Goal: Information Seeking & Learning: Compare options

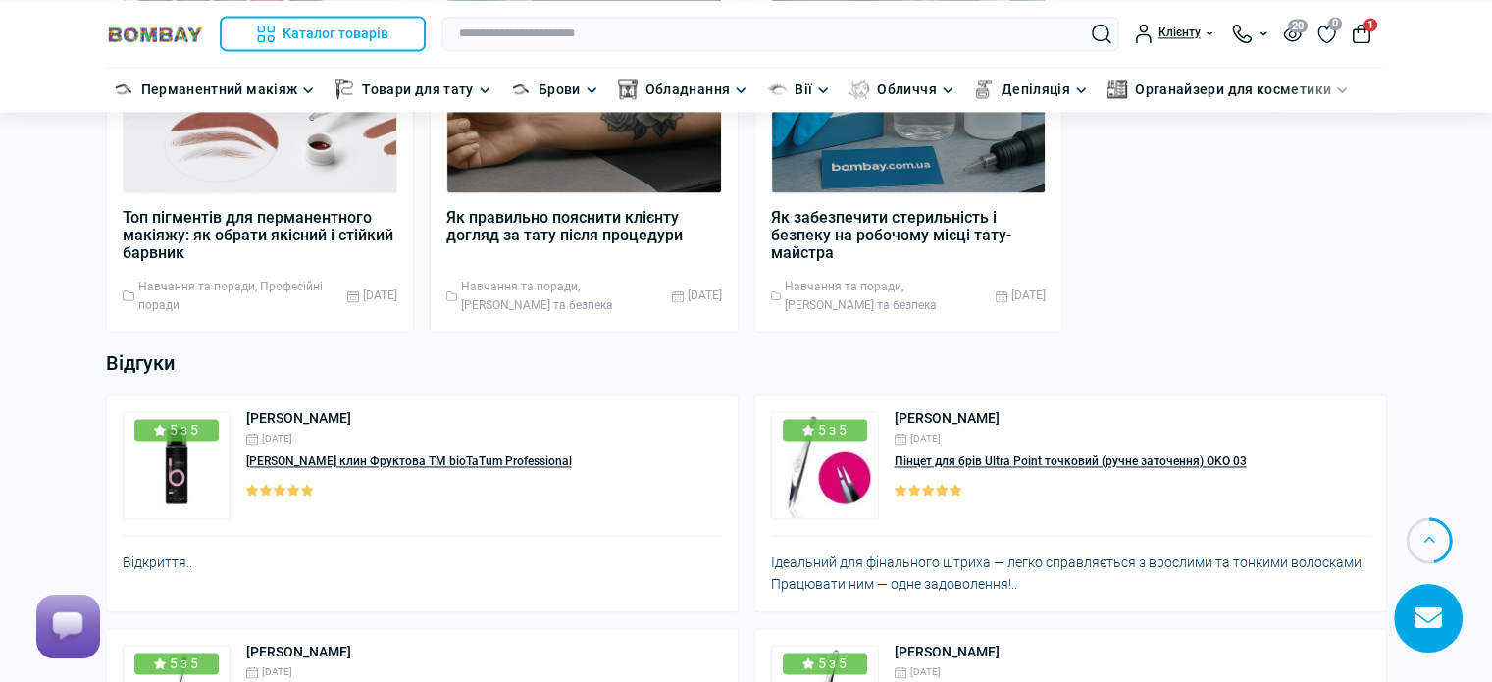
scroll to position [3079, 0]
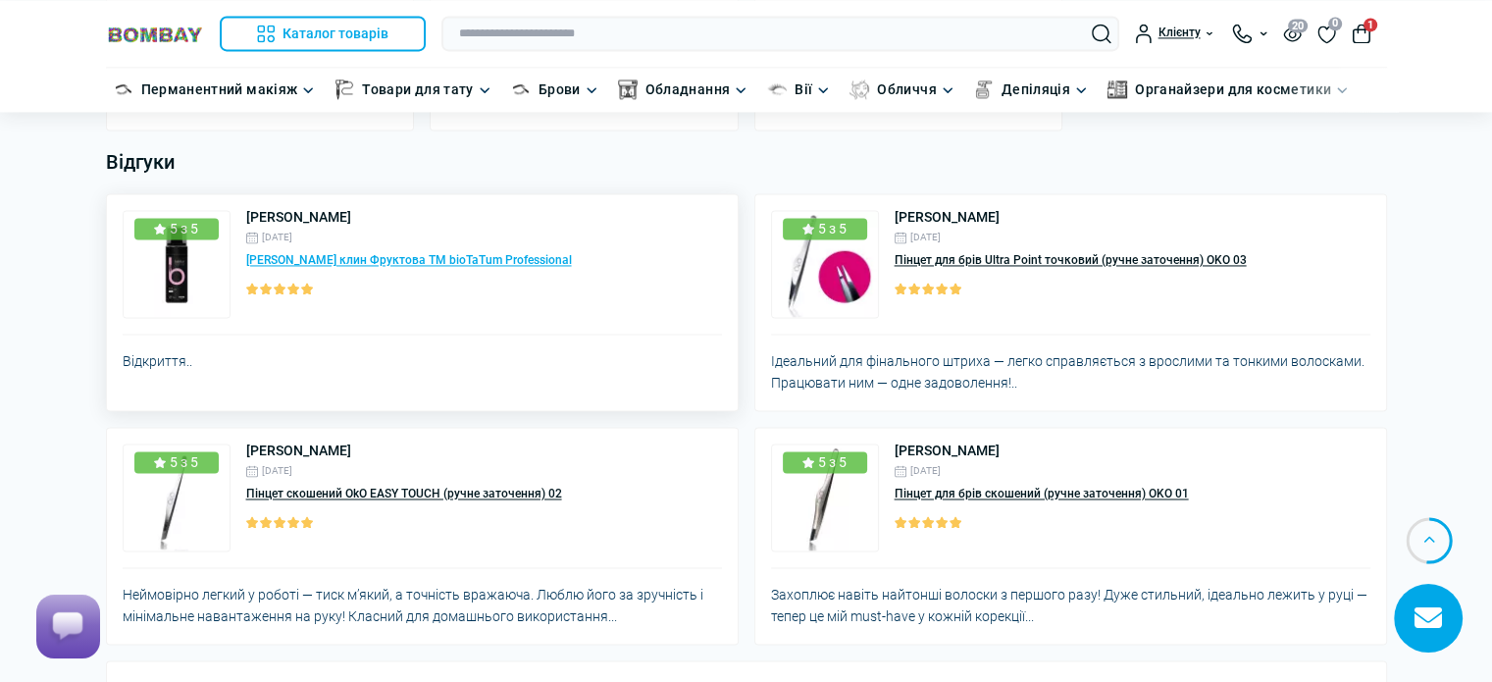
click at [323, 253] on link "[PERSON_NAME] клин Фруктова ТМ bioTaTum Professional" at bounding box center [409, 260] width 326 height 14
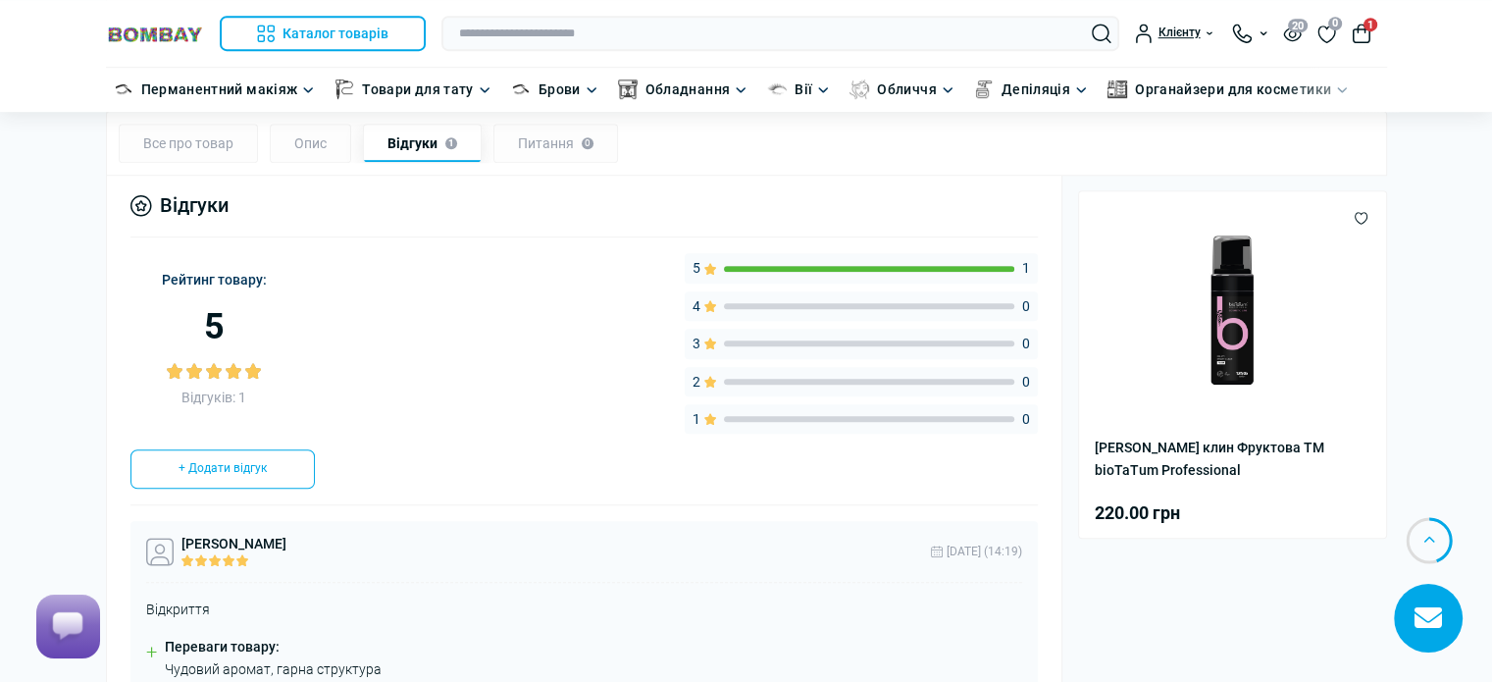
scroll to position [1471, 0]
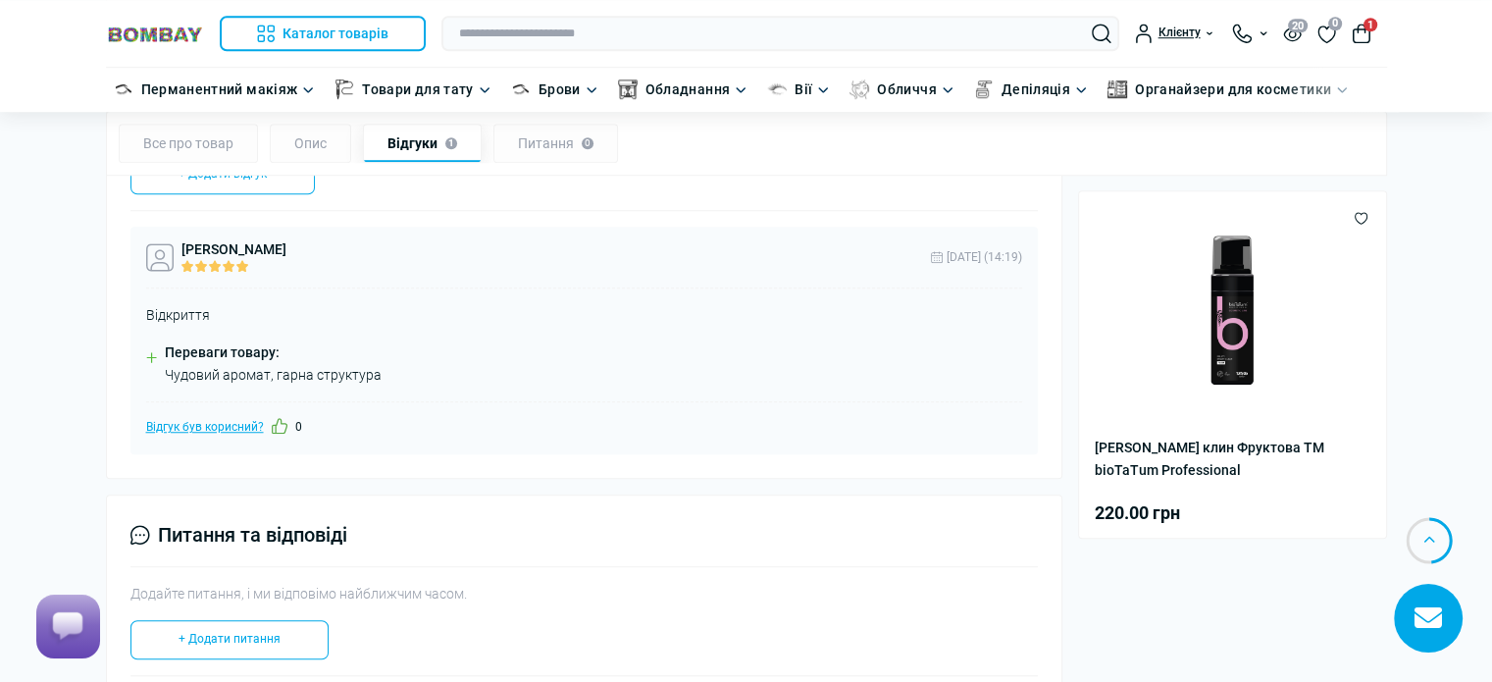
click at [276, 428] on icon "Like" at bounding box center [280, 426] width 16 height 16
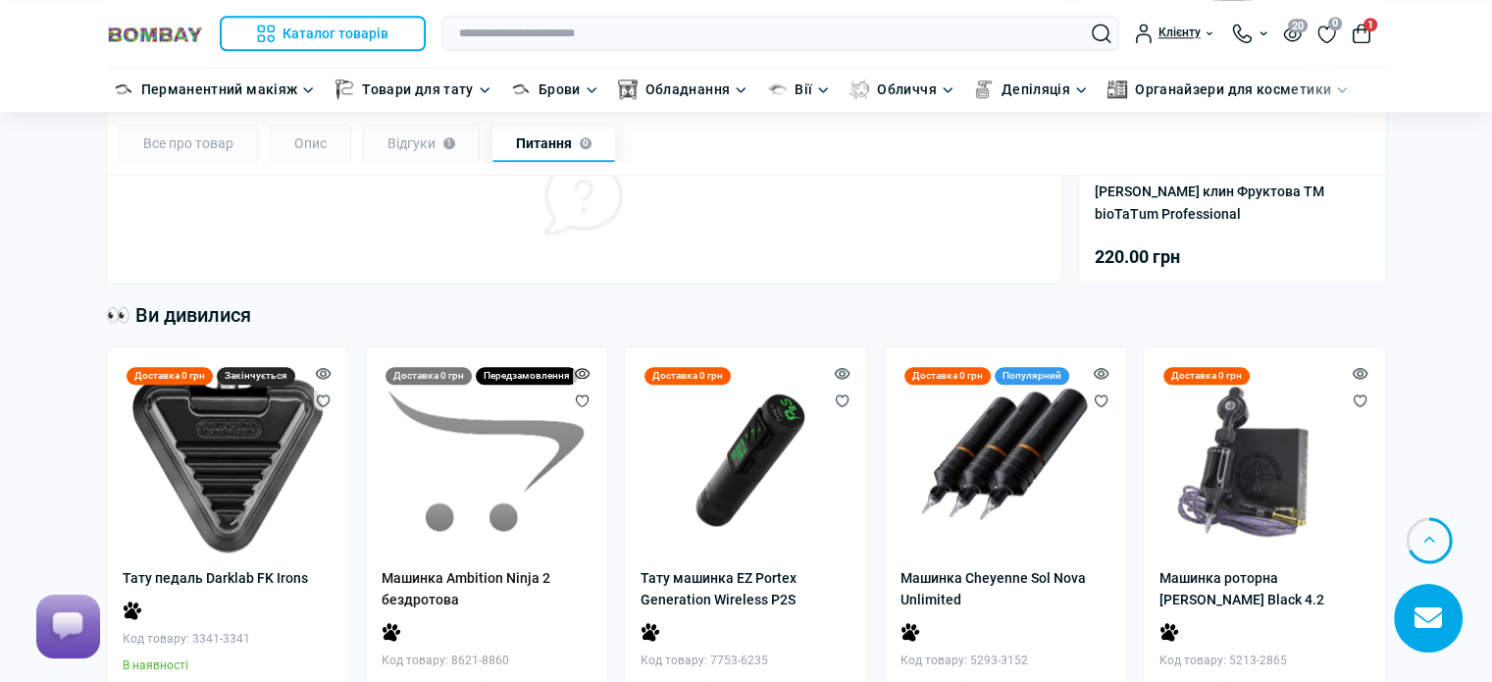
scroll to position [2059, 0]
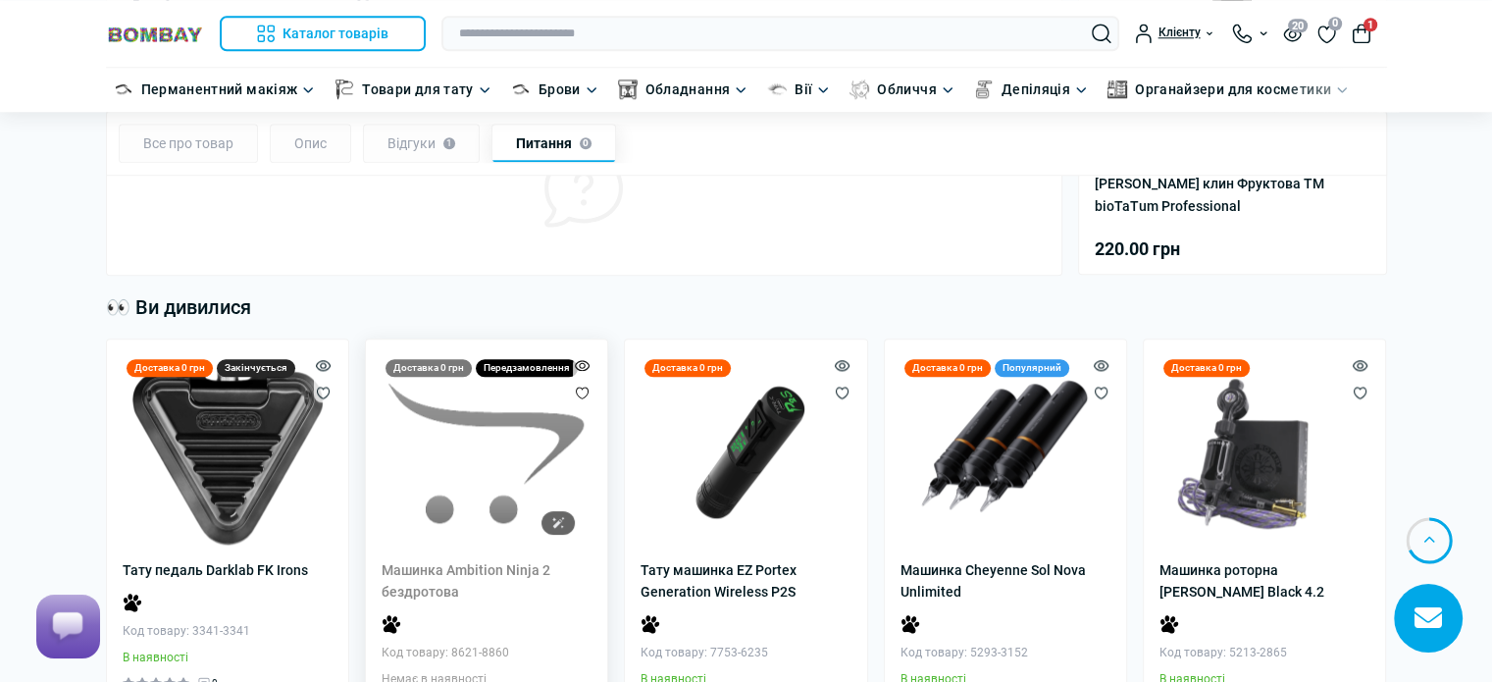
click at [504, 532] on img at bounding box center [486, 453] width 196 height 196
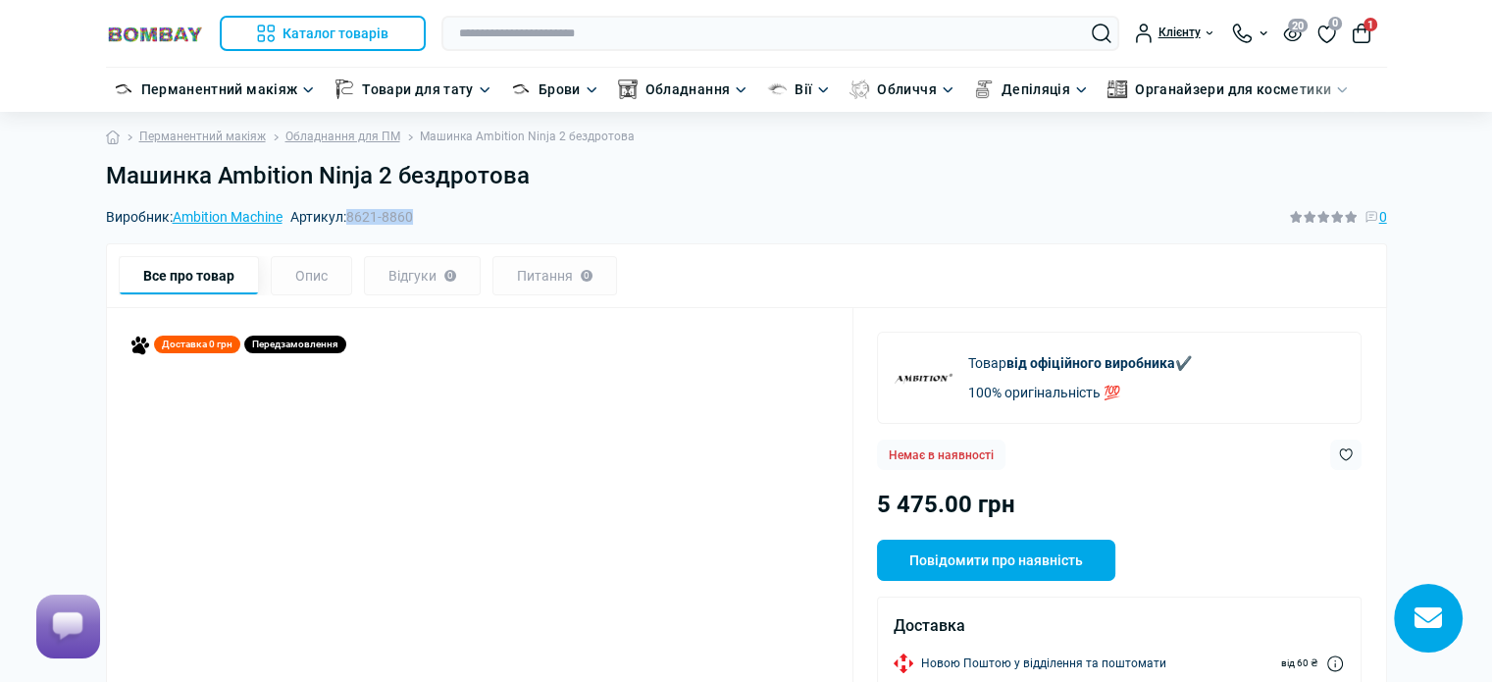
drag, startPoint x: 425, startPoint y: 214, endPoint x: 355, endPoint y: 219, distance: 69.8
click at [355, 219] on div "Виробник: Ambition Machine Артикул: 8621-8860 0" at bounding box center [746, 217] width 1281 height 22
copy span "8621-8860"
click at [388, 139] on link "Обладнання для ПМ" at bounding box center [342, 136] width 115 height 19
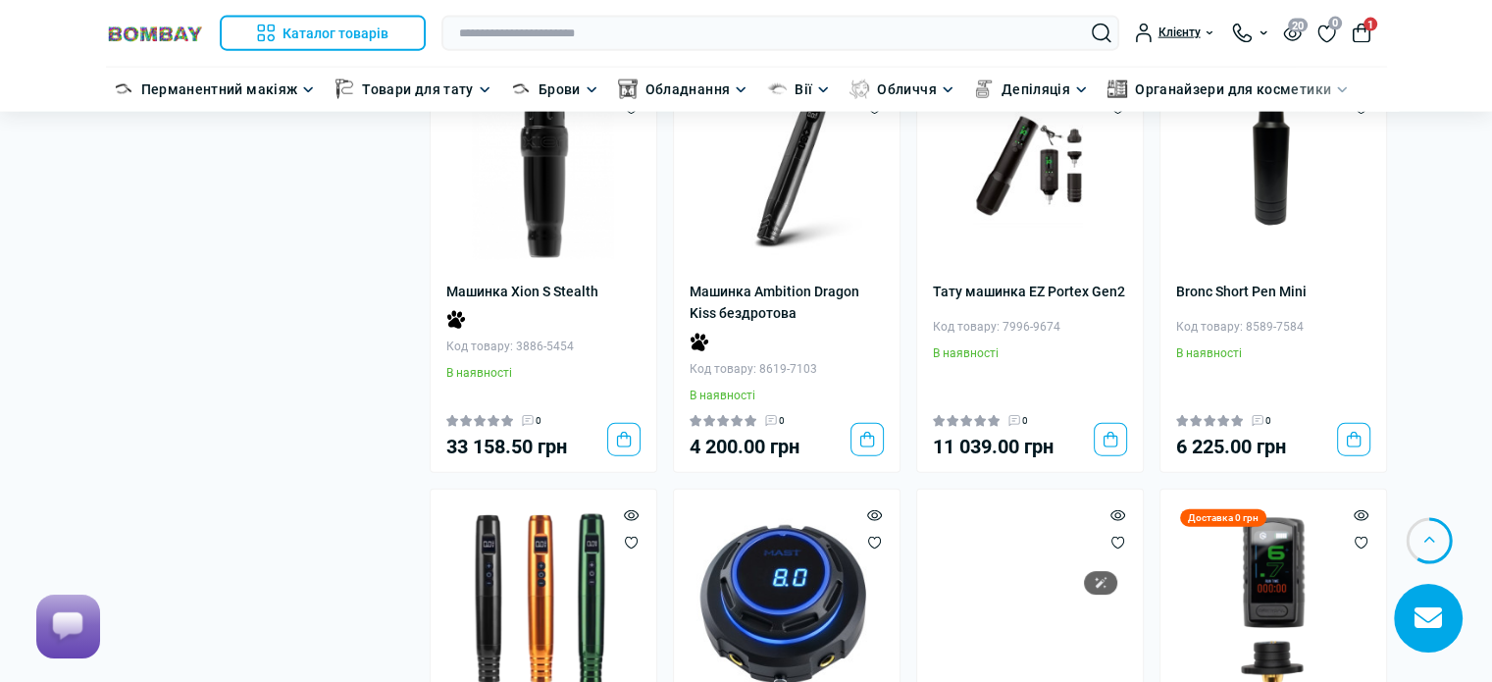
scroll to position [4813, 0]
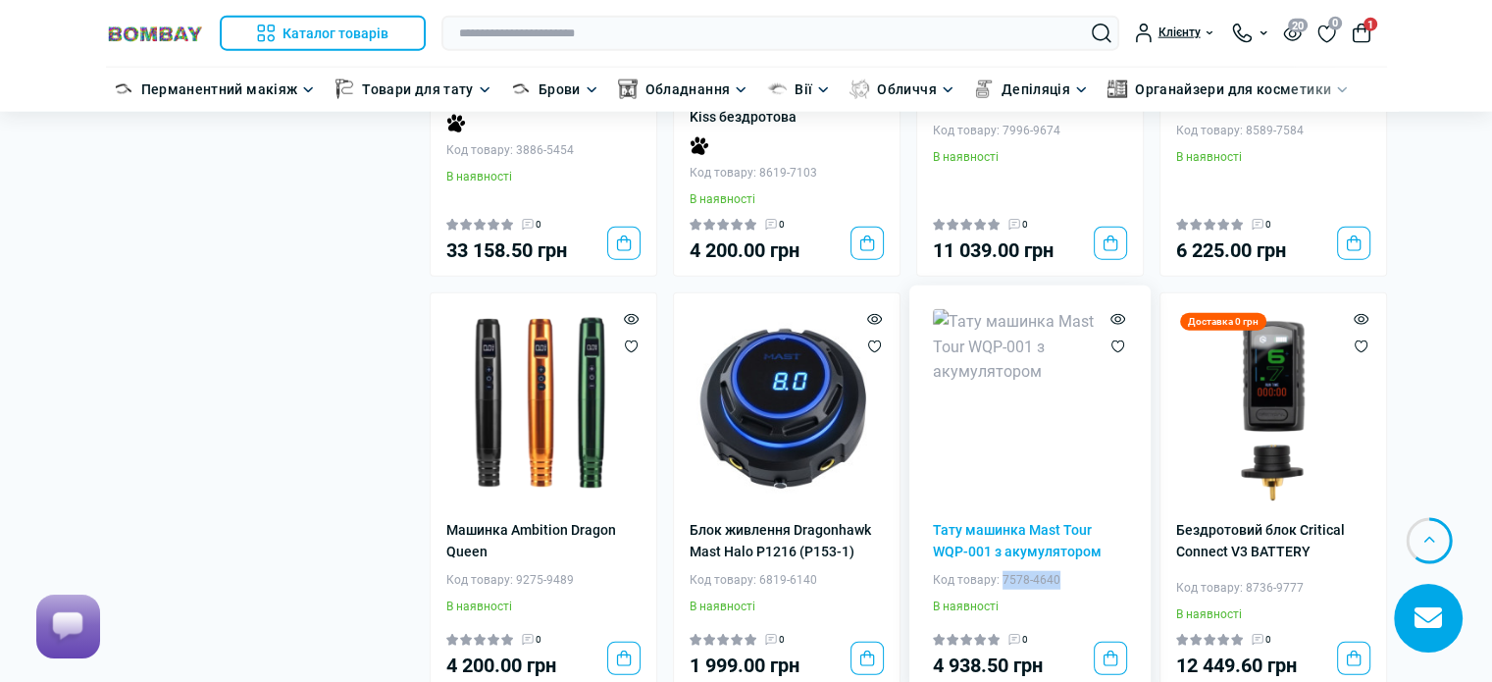
drag, startPoint x: 1055, startPoint y: 564, endPoint x: 1000, endPoint y: 564, distance: 54.9
click at [1000, 571] on div "Код товару: 7578-4640" at bounding box center [1030, 580] width 194 height 19
copy div "7578-4640"
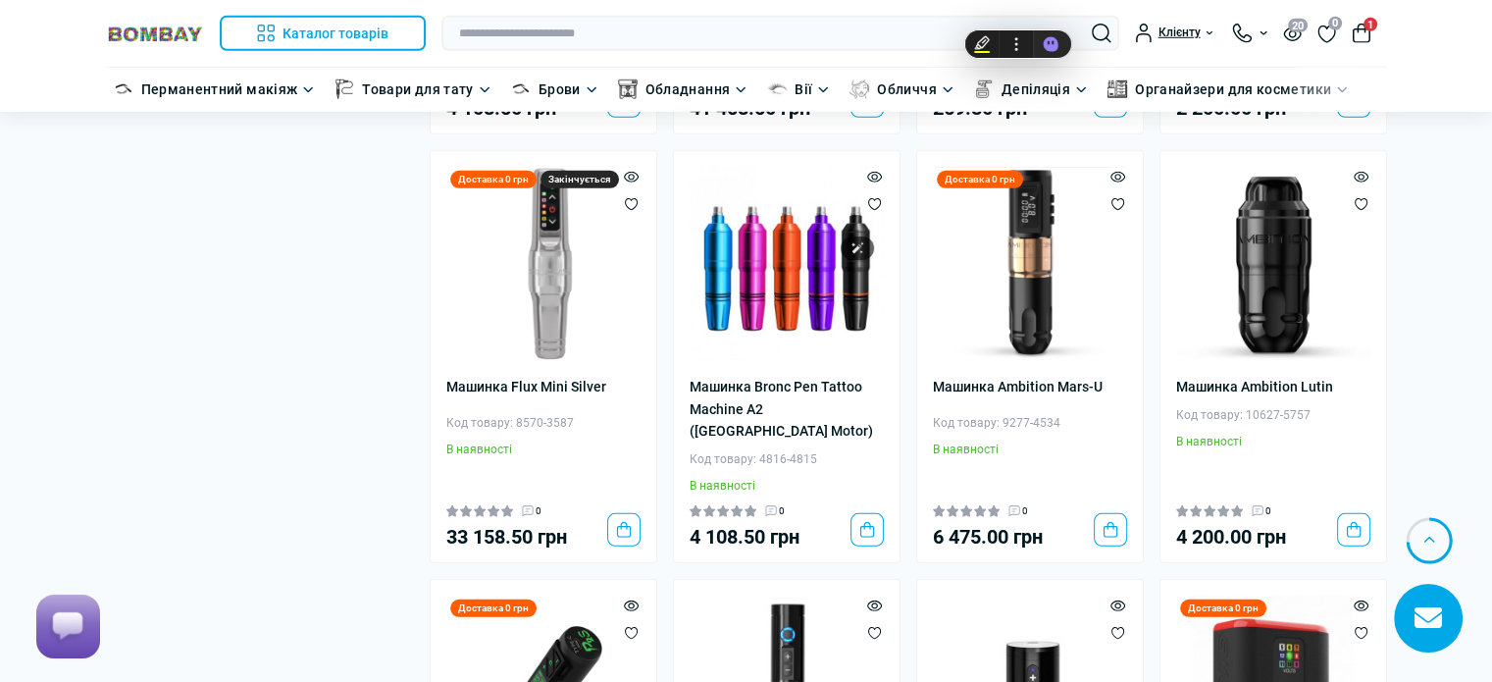
scroll to position [5990, 0]
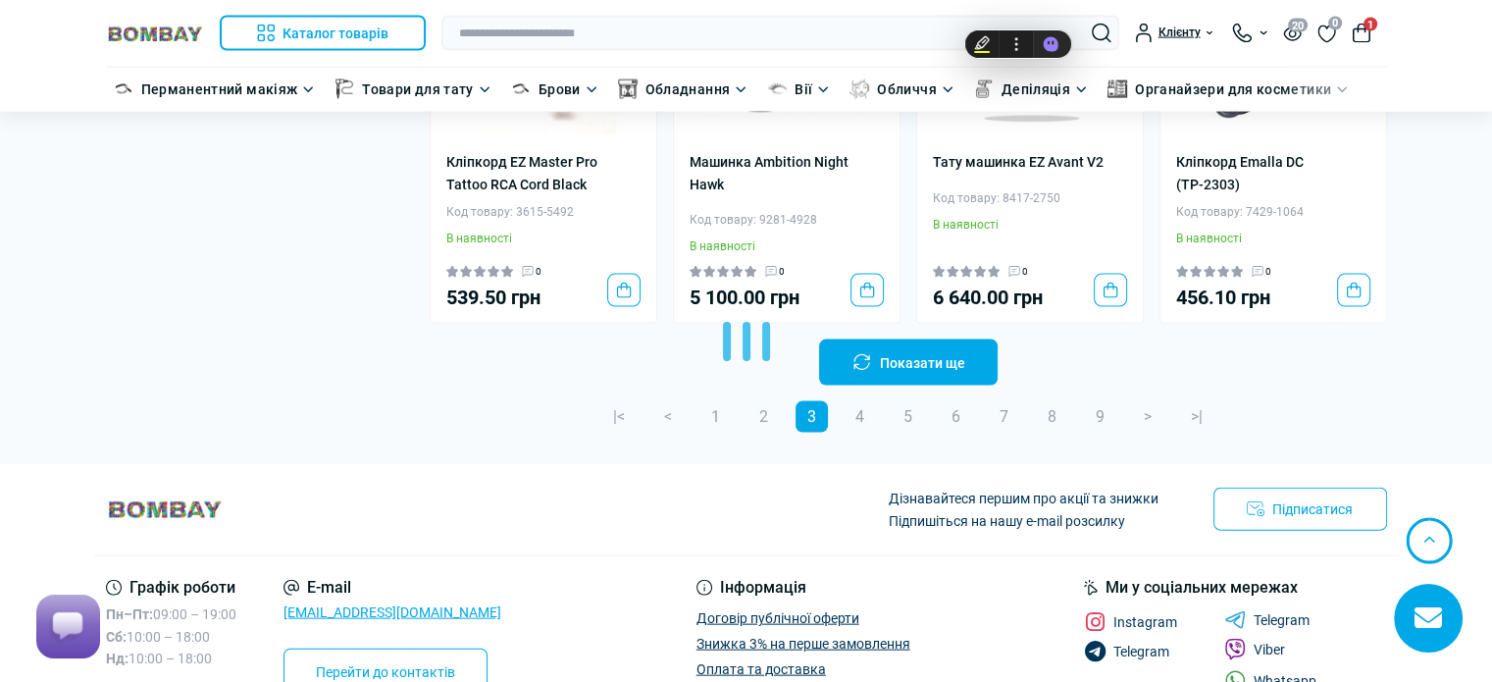
scroll to position [11725, 0]
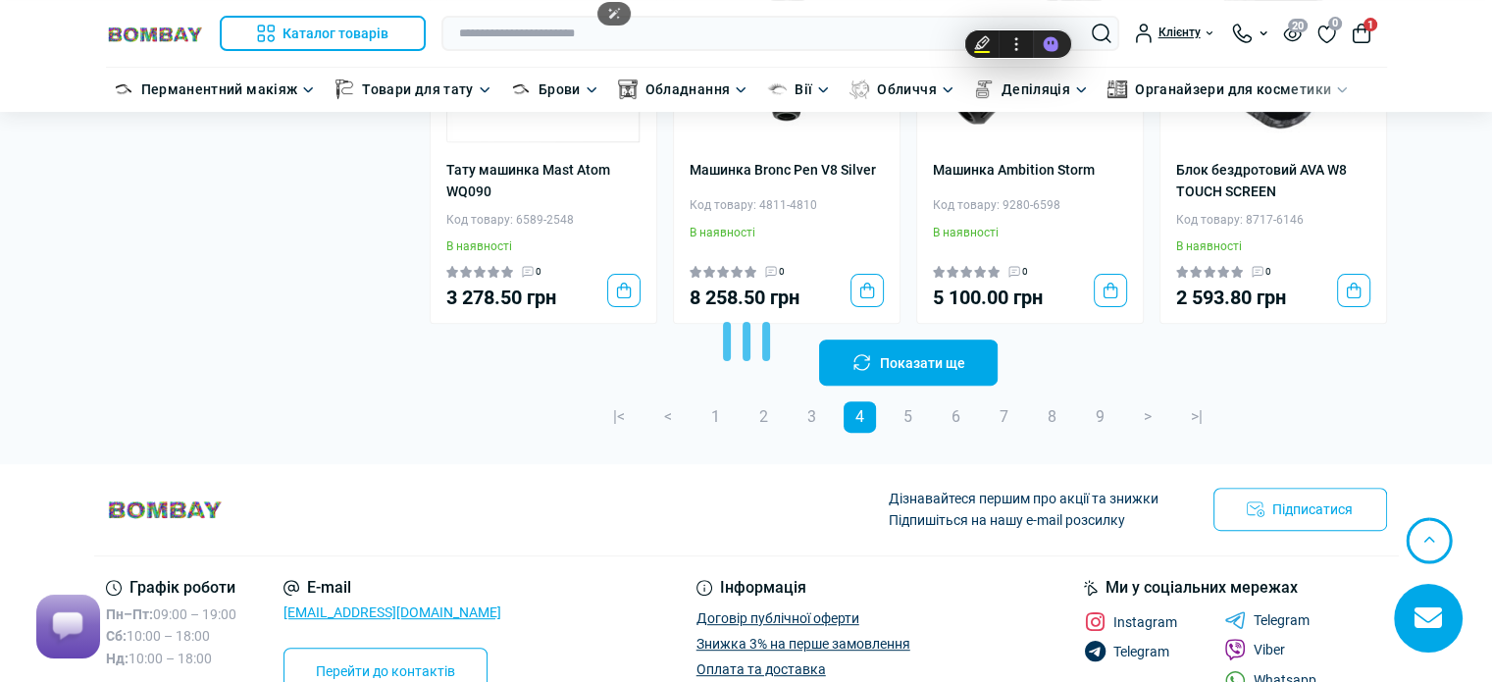
scroll to position [15549, 0]
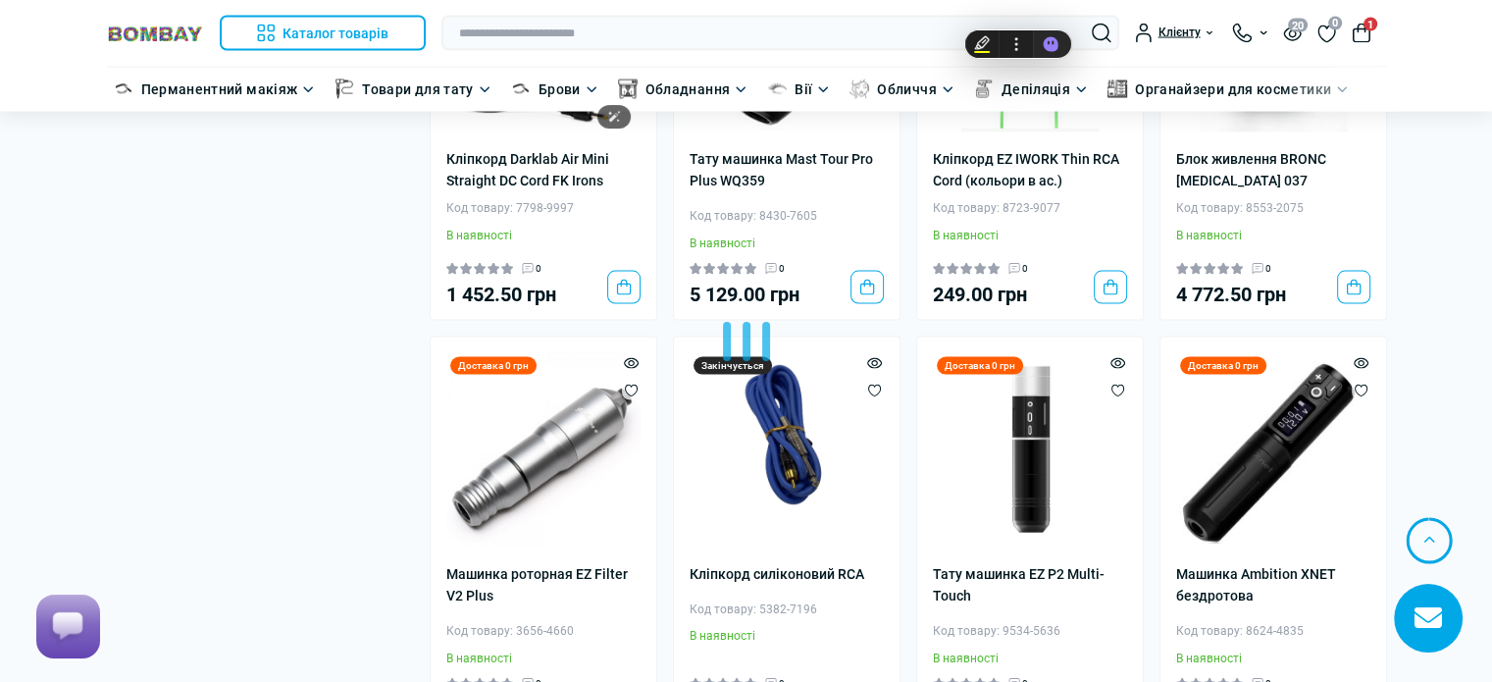
scroll to position [19374, 0]
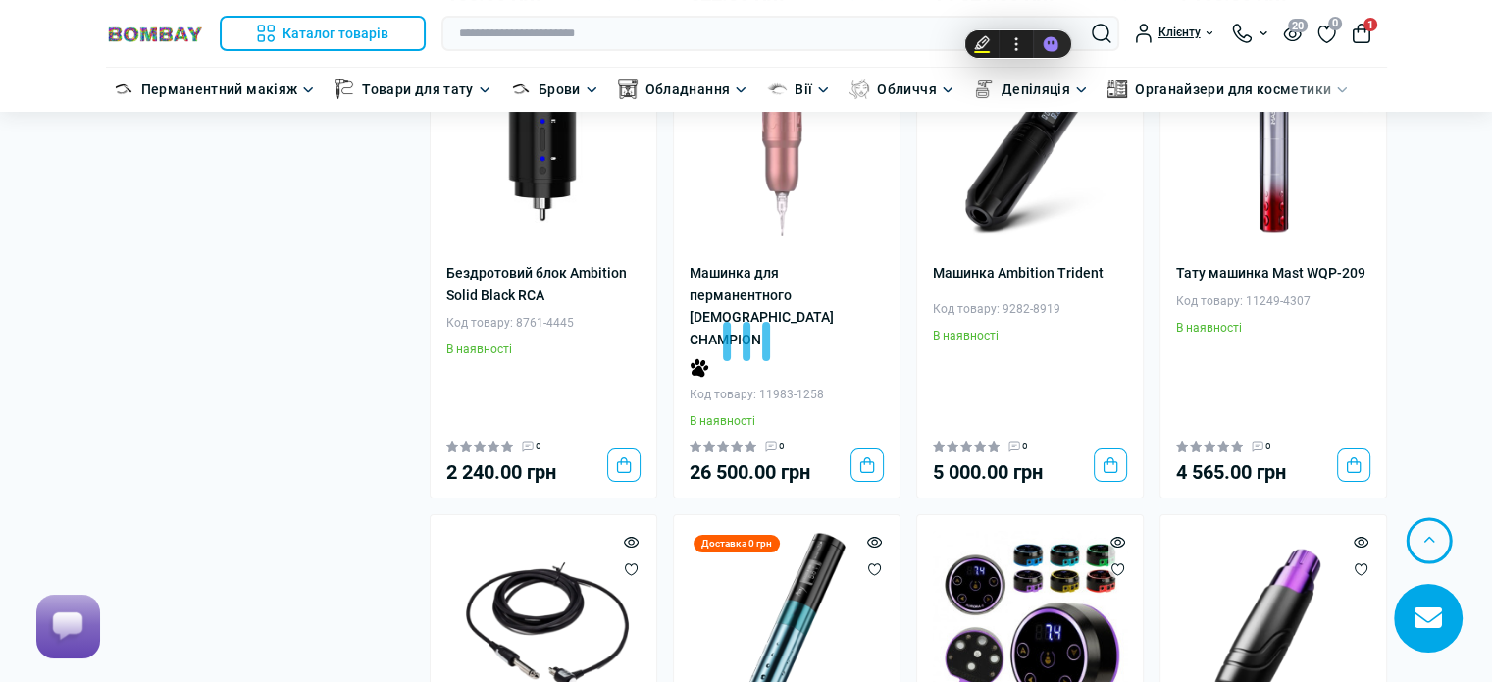
scroll to position [23100, 0]
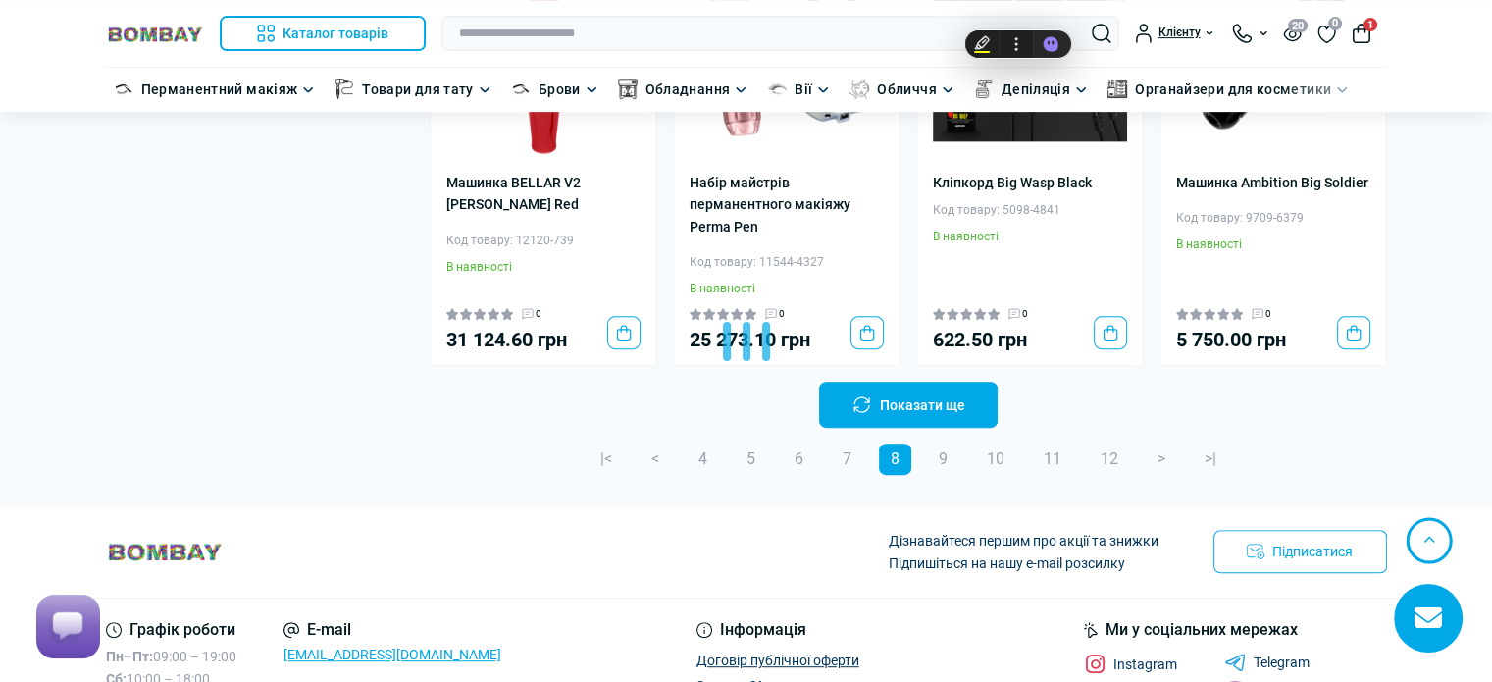
scroll to position [30651, 0]
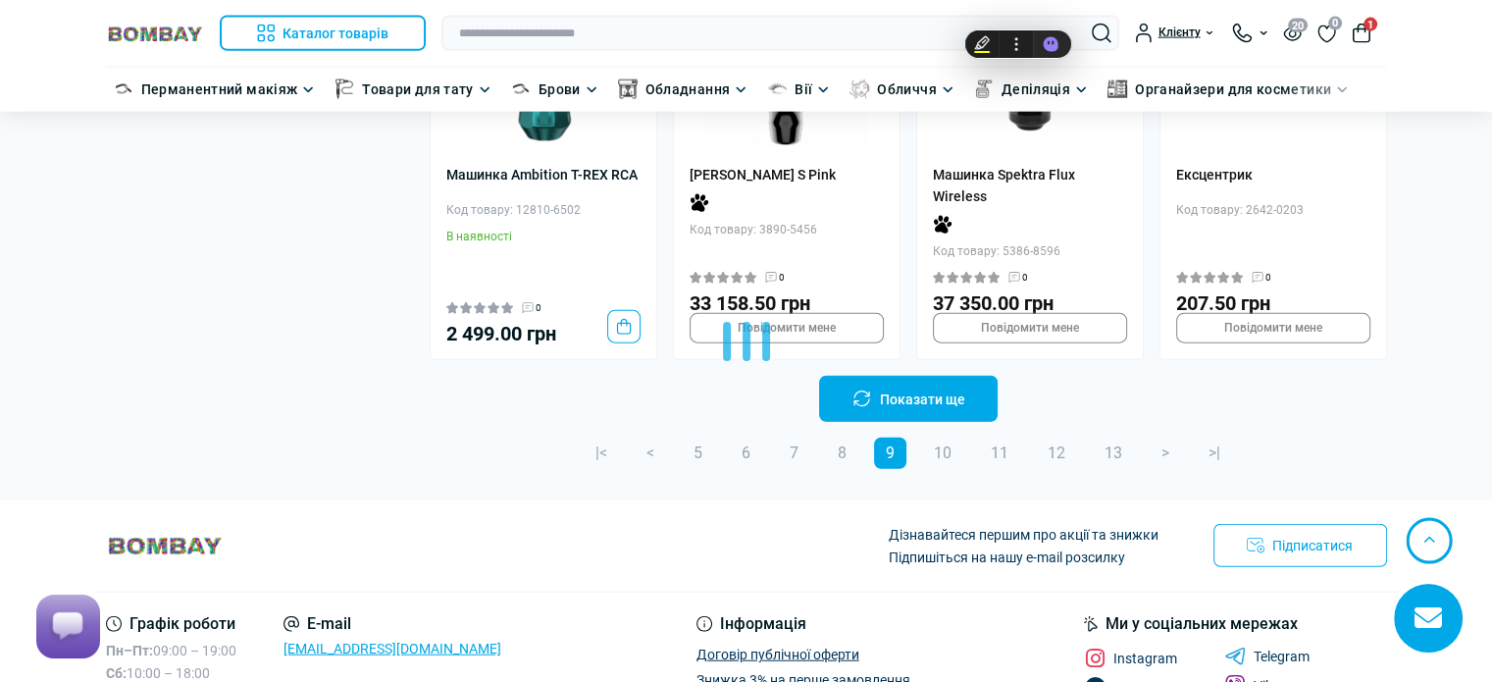
scroll to position [33985, 0]
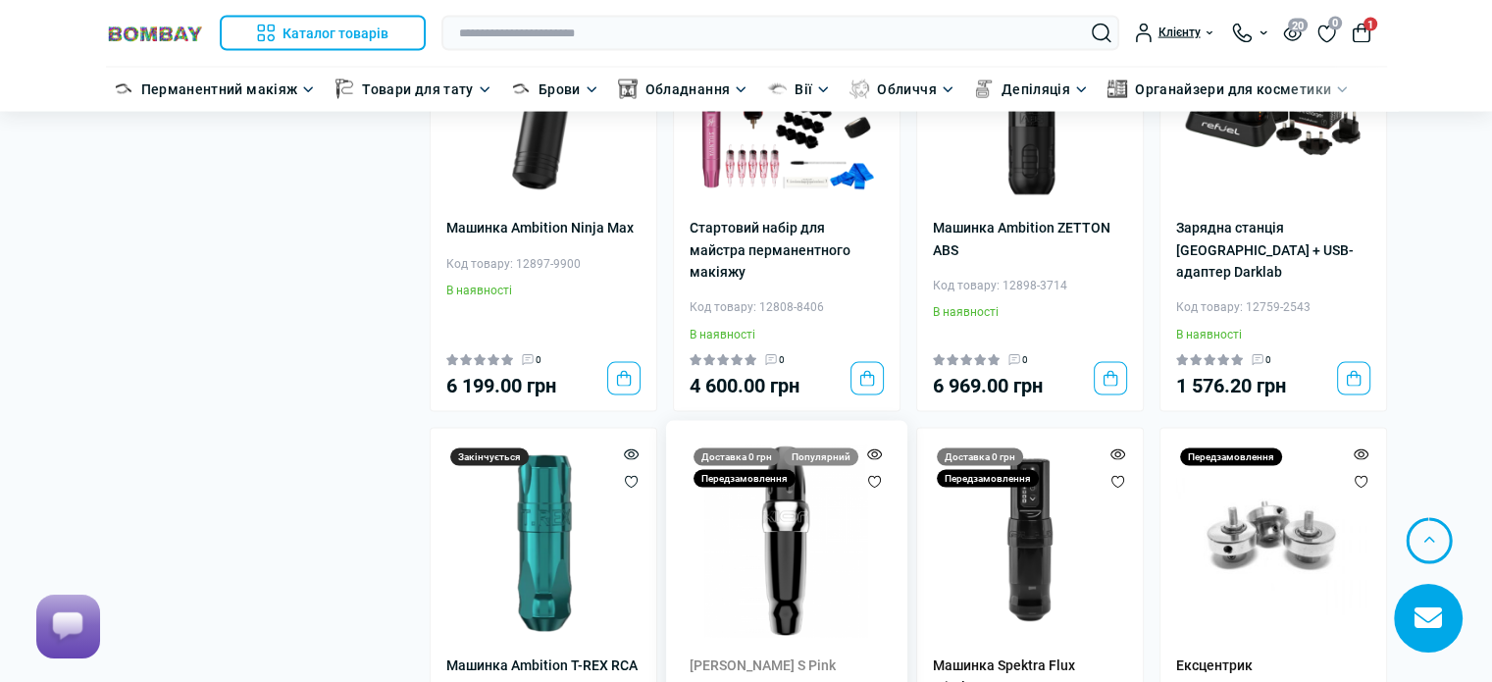
drag, startPoint x: 788, startPoint y: 470, endPoint x: 757, endPoint y: 471, distance: 31.4
drag, startPoint x: 1054, startPoint y: 492, endPoint x: 998, endPoint y: 496, distance: 56.0
copy div "5386-8596"
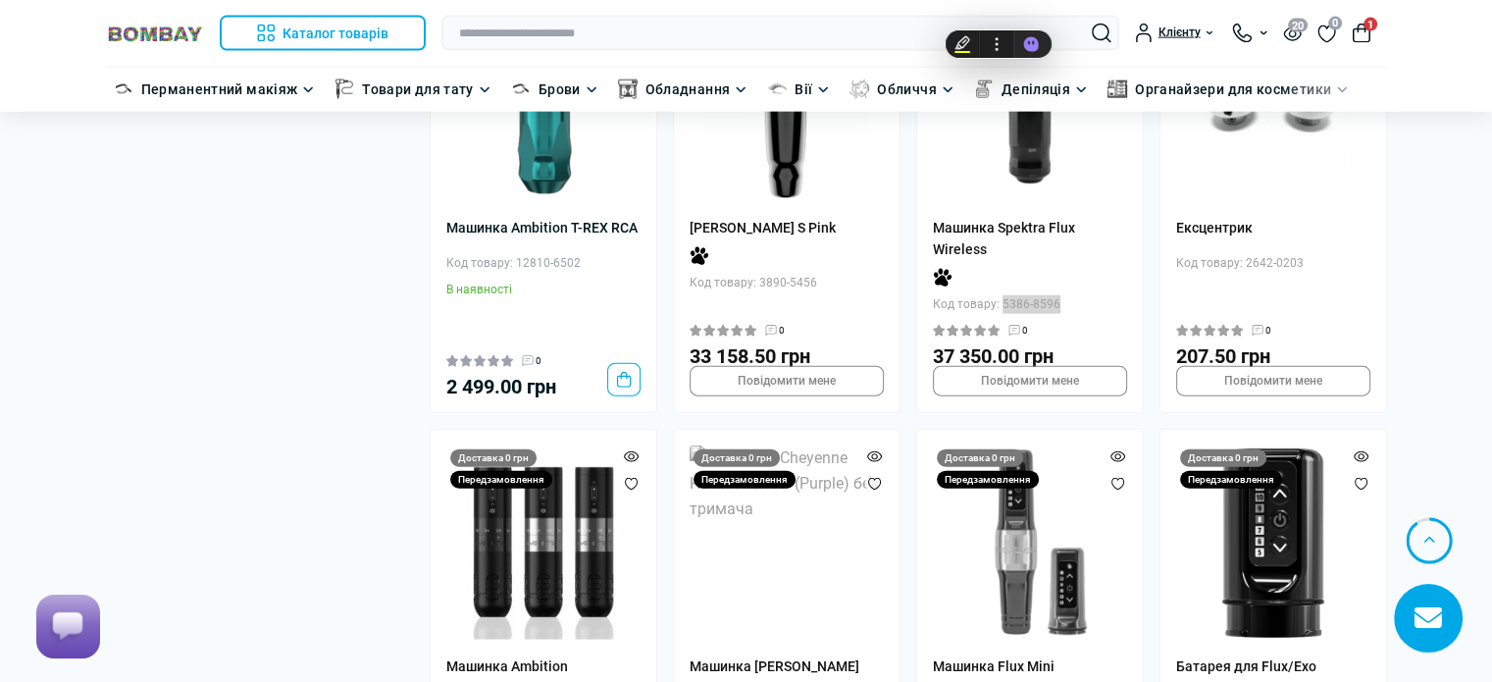
scroll to position [34476, 0]
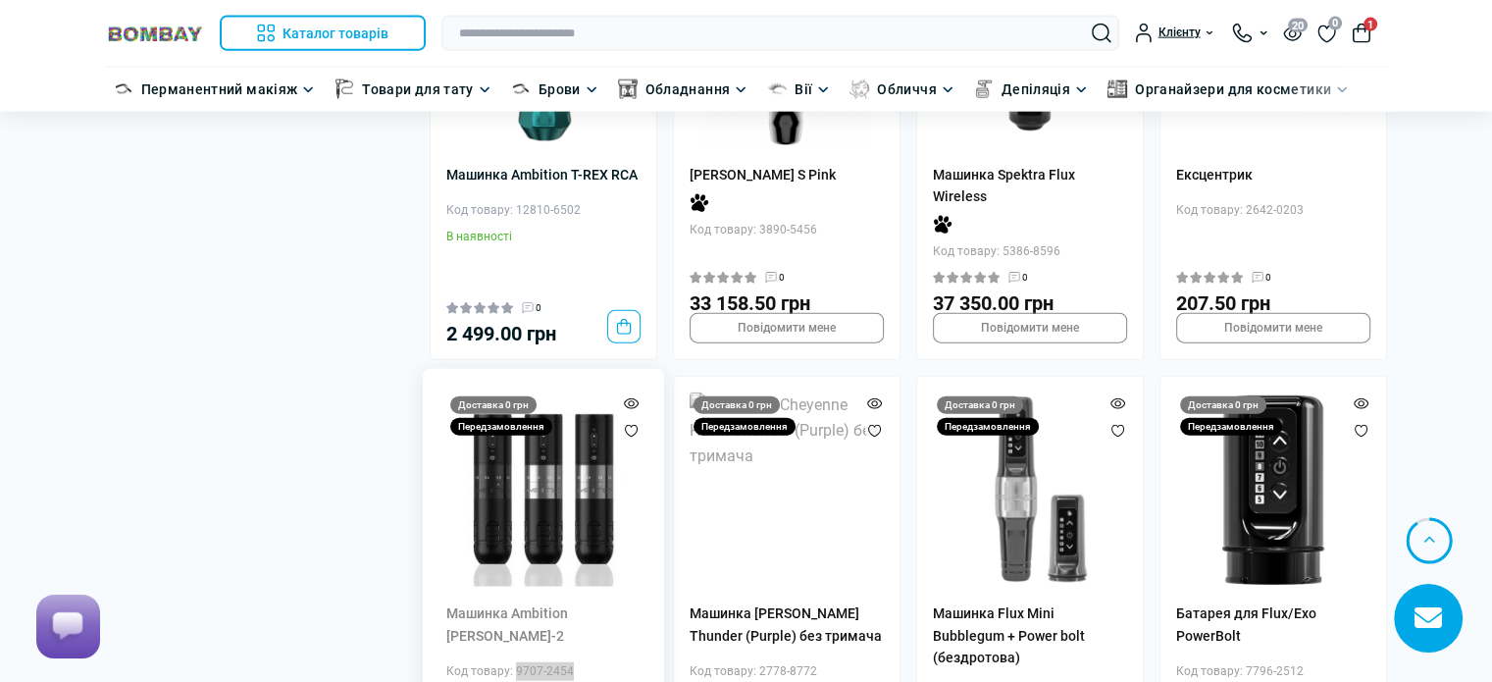
drag, startPoint x: 574, startPoint y: 397, endPoint x: 513, endPoint y: 399, distance: 60.8
click at [513, 662] on div "Код товару: 9707-2454" at bounding box center [543, 671] width 194 height 19
copy div "9707-2454"
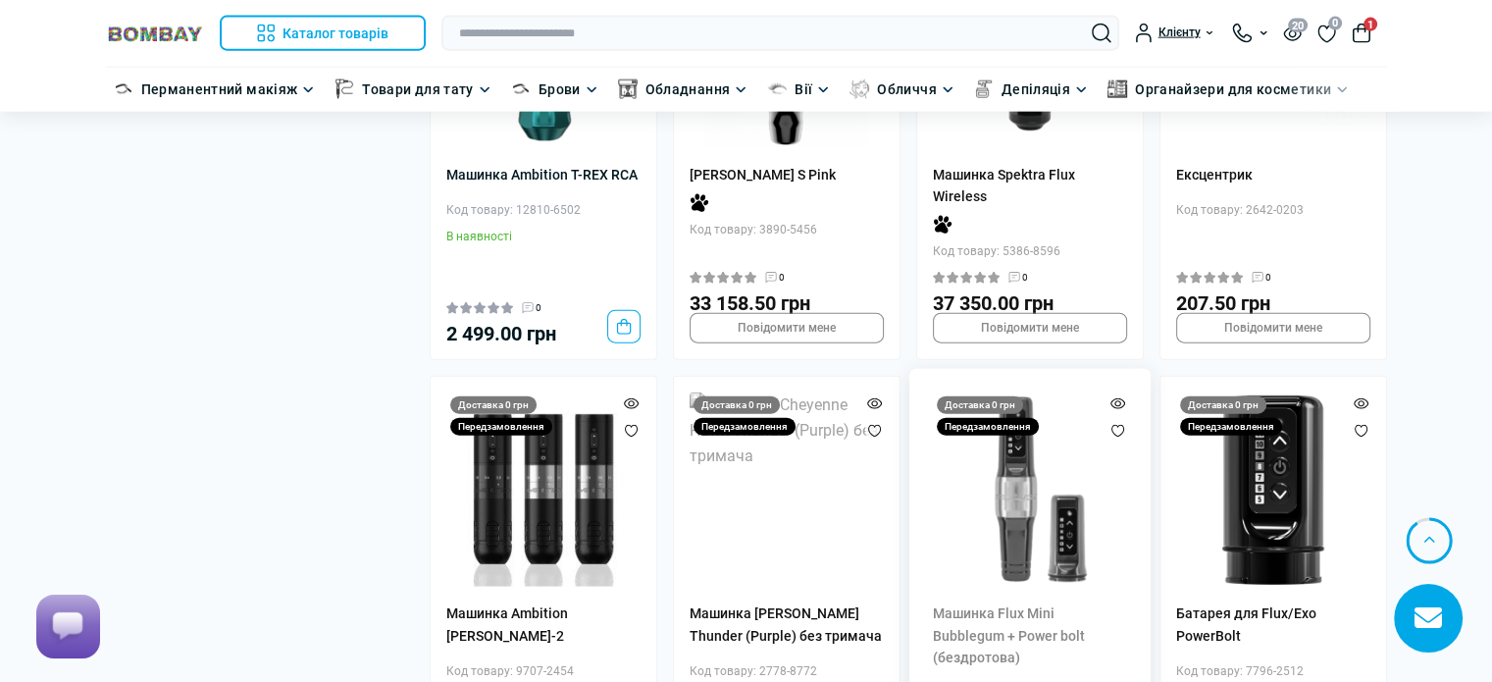
drag, startPoint x: 1054, startPoint y: 416, endPoint x: 999, endPoint y: 416, distance: 54.9
click at [999, 681] on div "Код товару: 8555-9246" at bounding box center [1030, 693] width 194 height 19
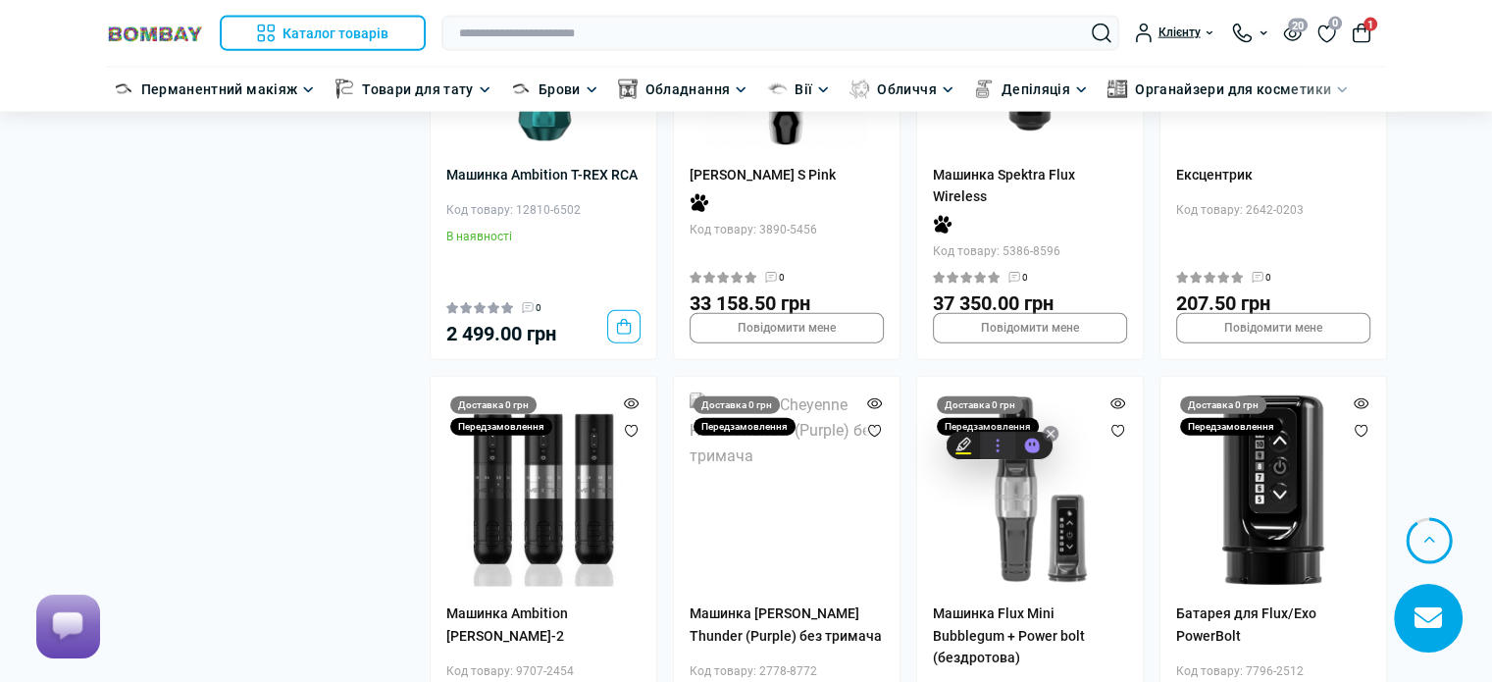
copy div "8555-9246"
click at [1306, 662] on div "Код товару: 7796-2512" at bounding box center [1273, 671] width 194 height 19
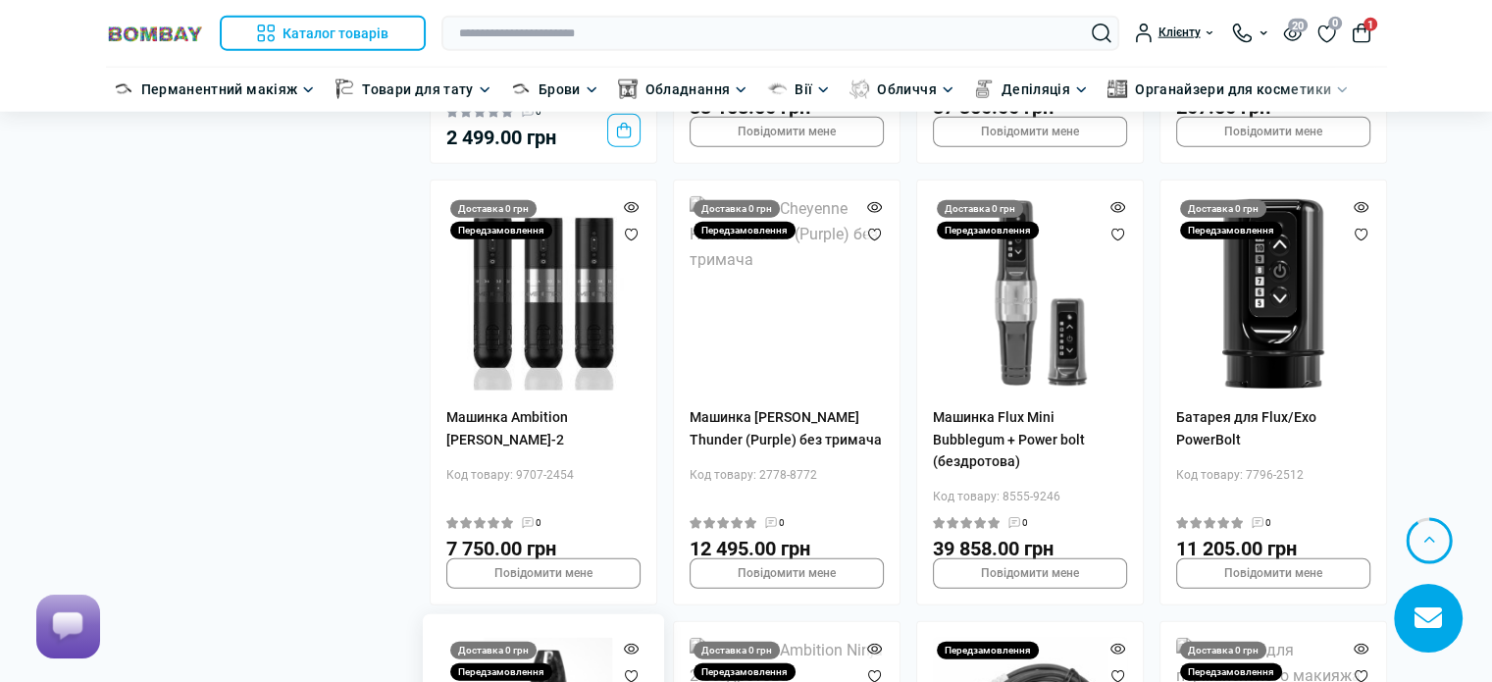
scroll to position [34770, 0]
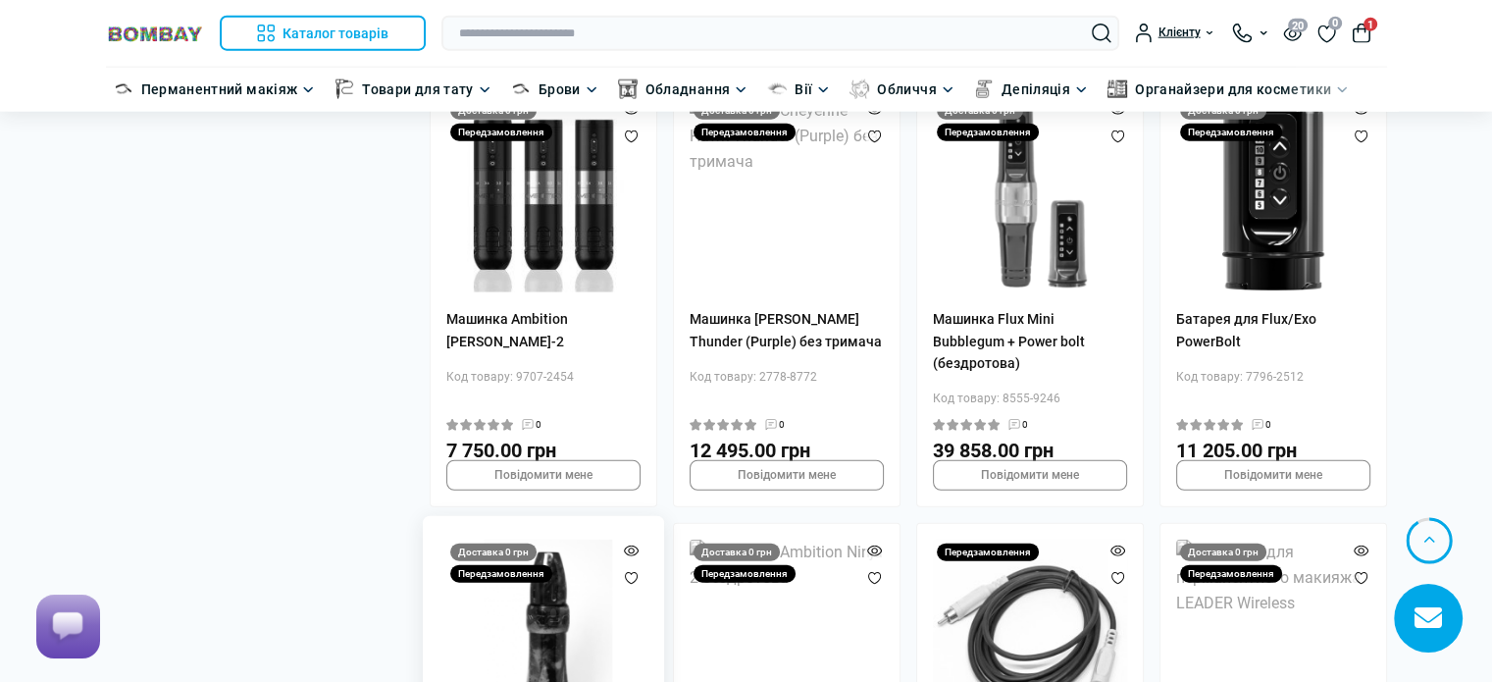
drag, startPoint x: 577, startPoint y: 523, endPoint x: 514, endPoint y: 525, distance: 62.8
copy div "3665-3580"
drag, startPoint x: 817, startPoint y: 563, endPoint x: 755, endPoint y: 560, distance: 61.9
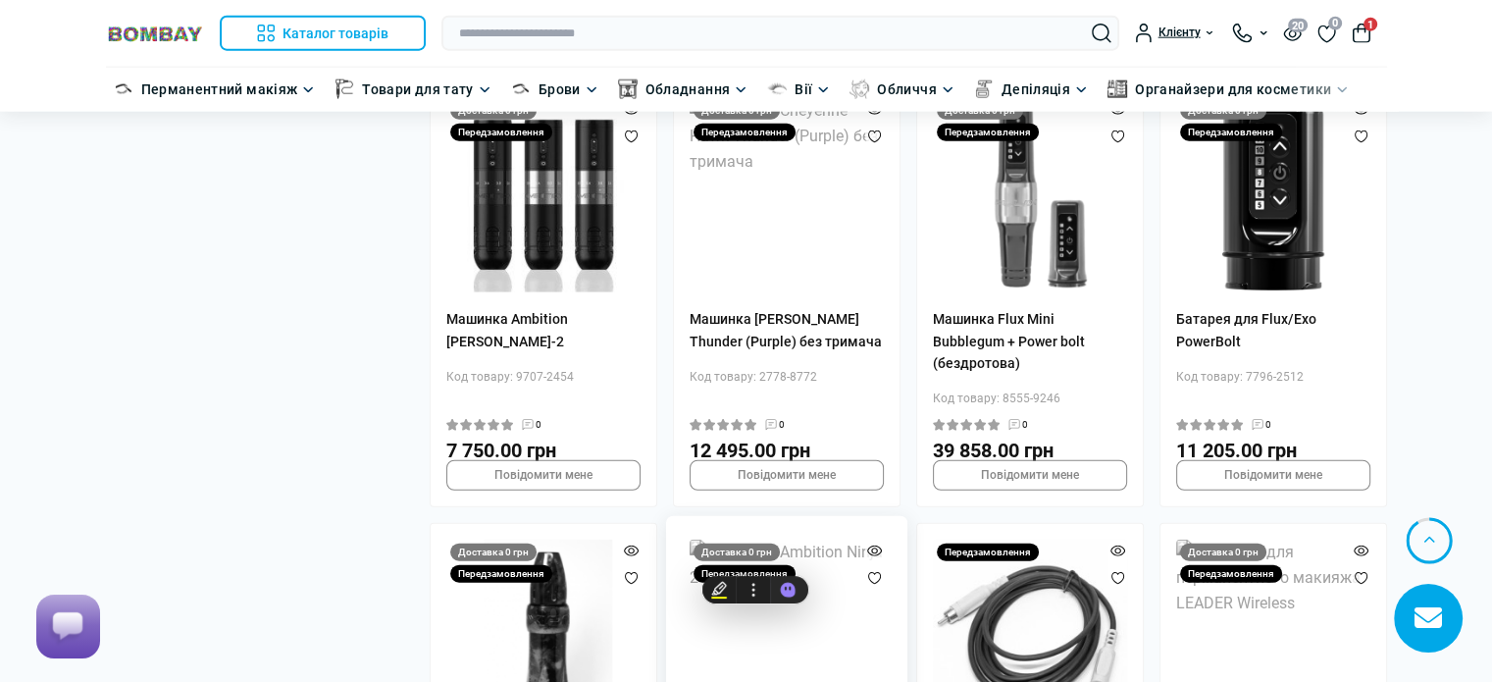
copy div "8621-8860"
drag, startPoint x: 1057, startPoint y: 544, endPoint x: 997, endPoint y: 550, distance: 60.1
copy div "5126-1214"
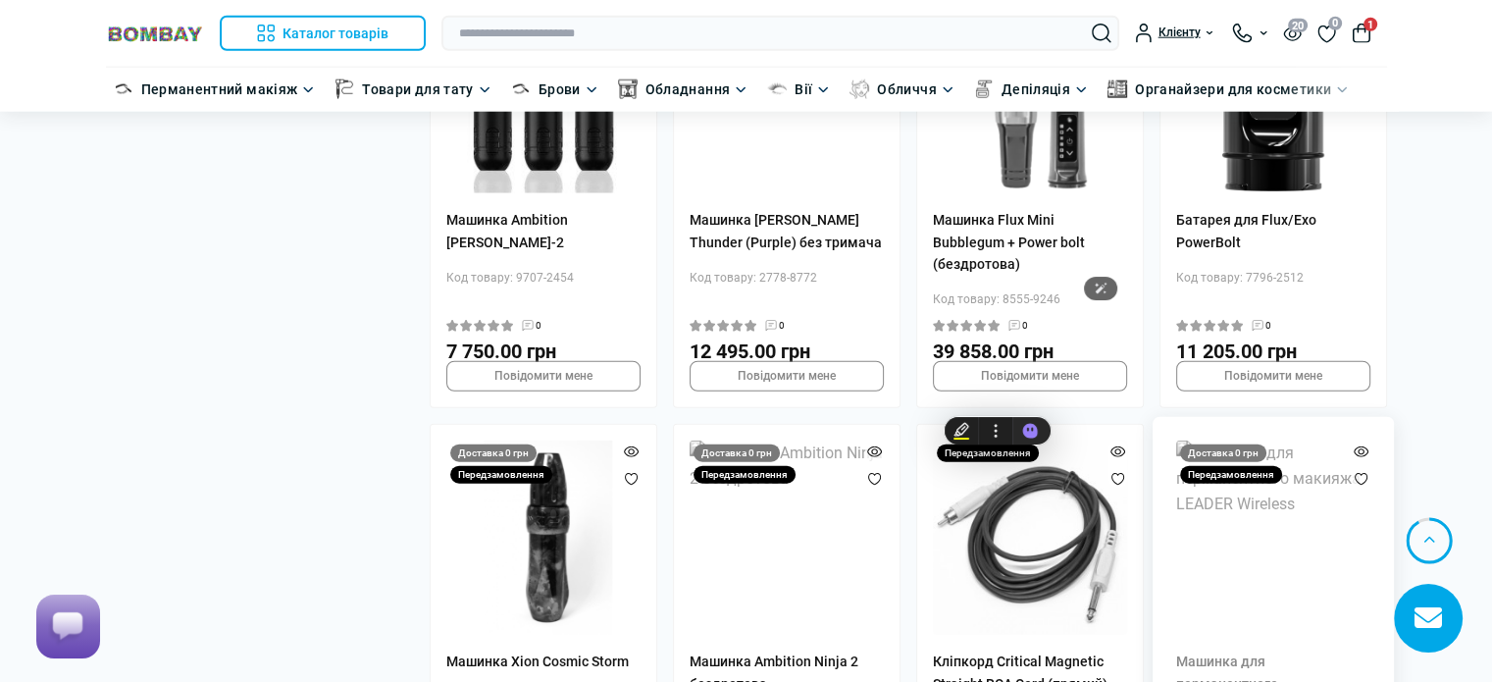
scroll to position [34966, 0]
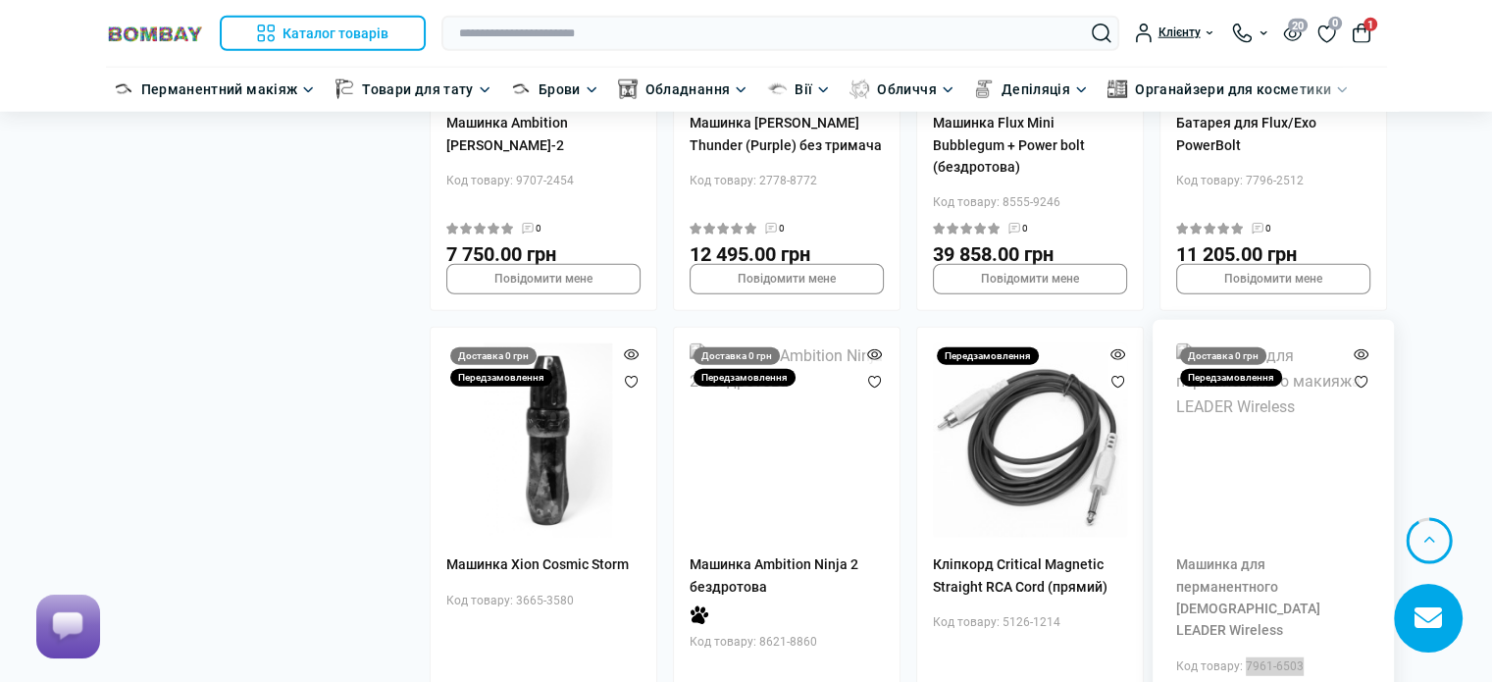
drag, startPoint x: 1308, startPoint y: 352, endPoint x: 1245, endPoint y: 353, distance: 62.8
click at [1243, 657] on div "Код товару: 7961-6503" at bounding box center [1273, 666] width 194 height 19
copy div "7961-6503"
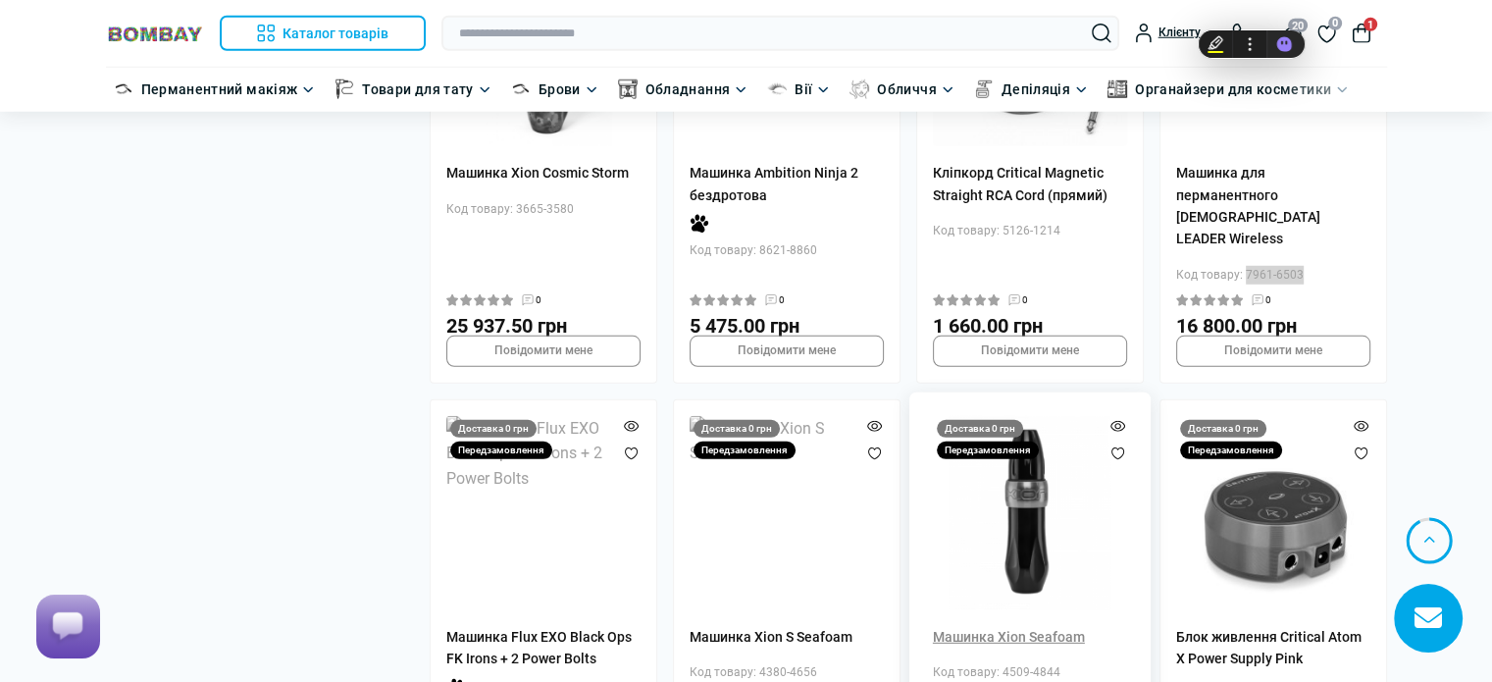
scroll to position [35358, 0]
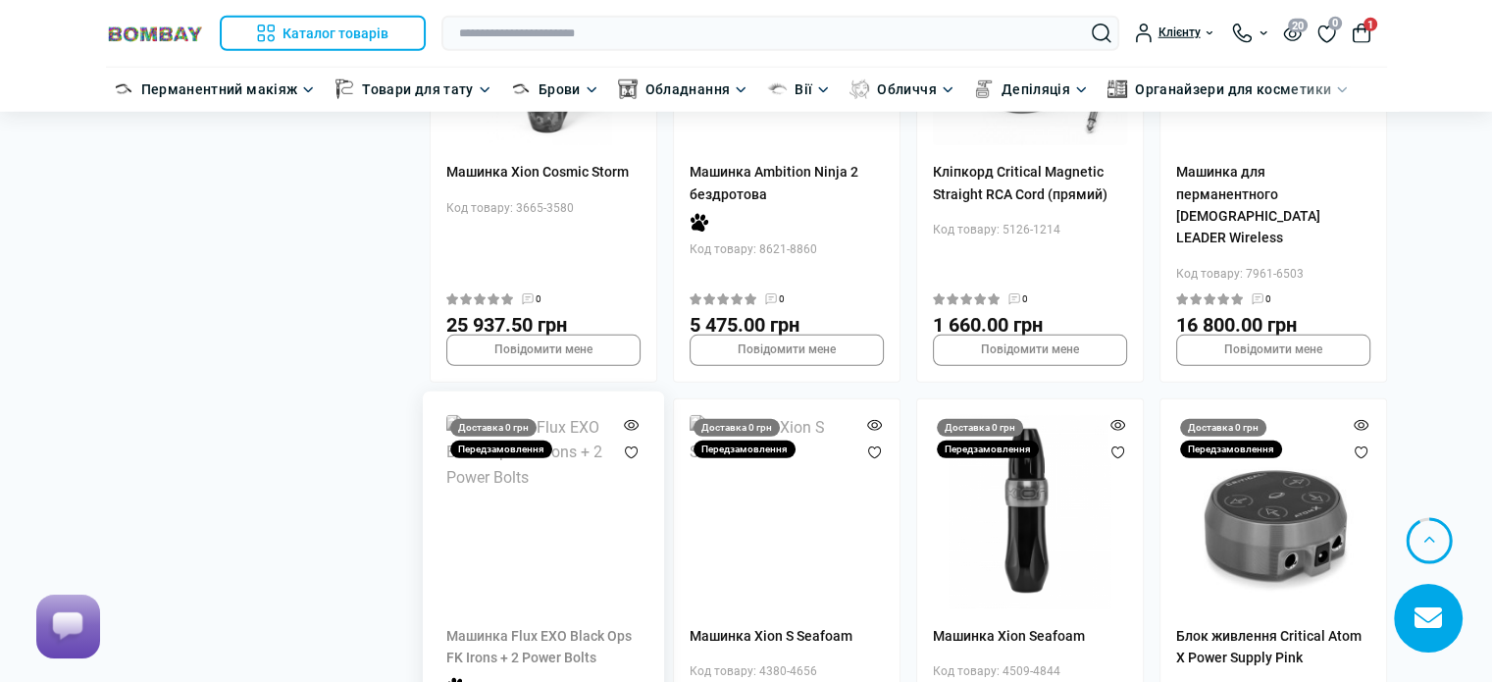
drag, startPoint x: 571, startPoint y: 415, endPoint x: 513, endPoint y: 415, distance: 57.9
copy div "7801-2236"
drag, startPoint x: 820, startPoint y: 374, endPoint x: 757, endPoint y: 376, distance: 62.8
click at [757, 662] on div "Код товару: 4380-4656" at bounding box center [786, 671] width 194 height 19
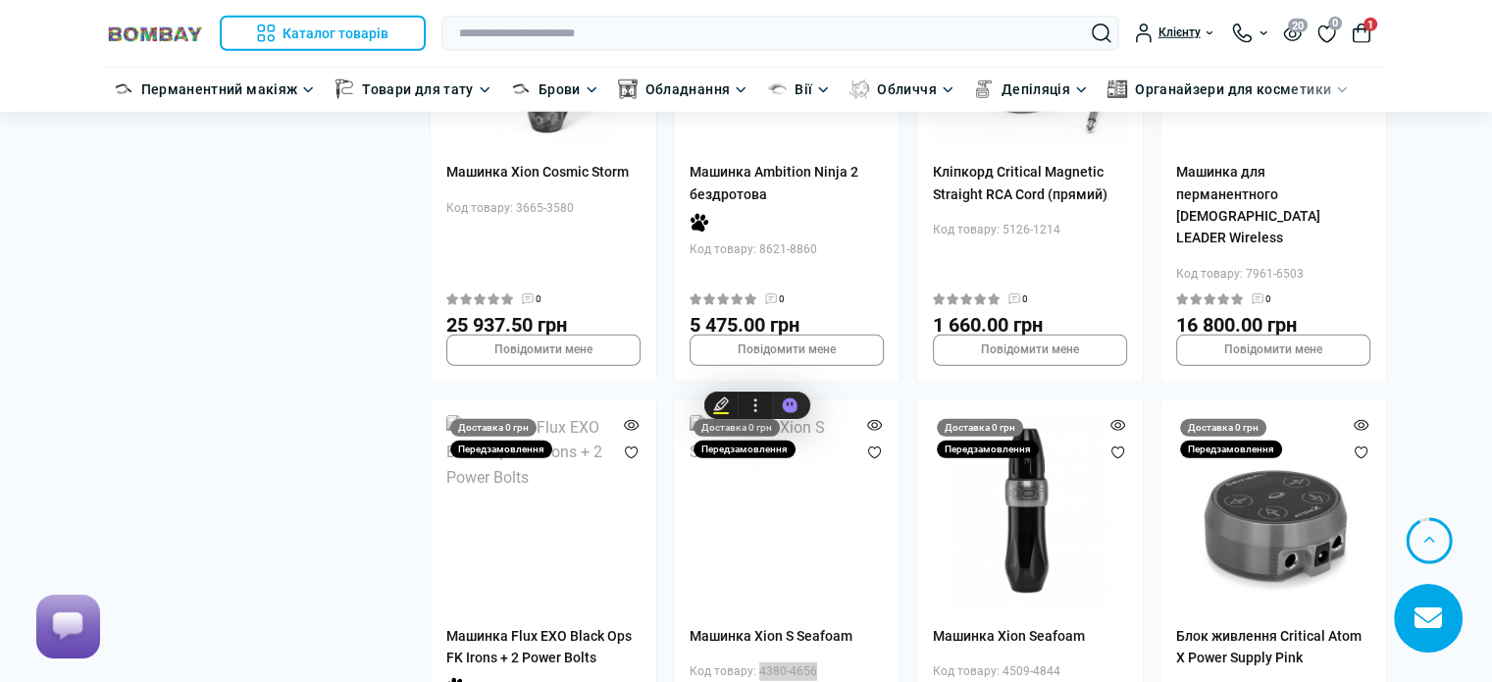
copy div "4380-4656"
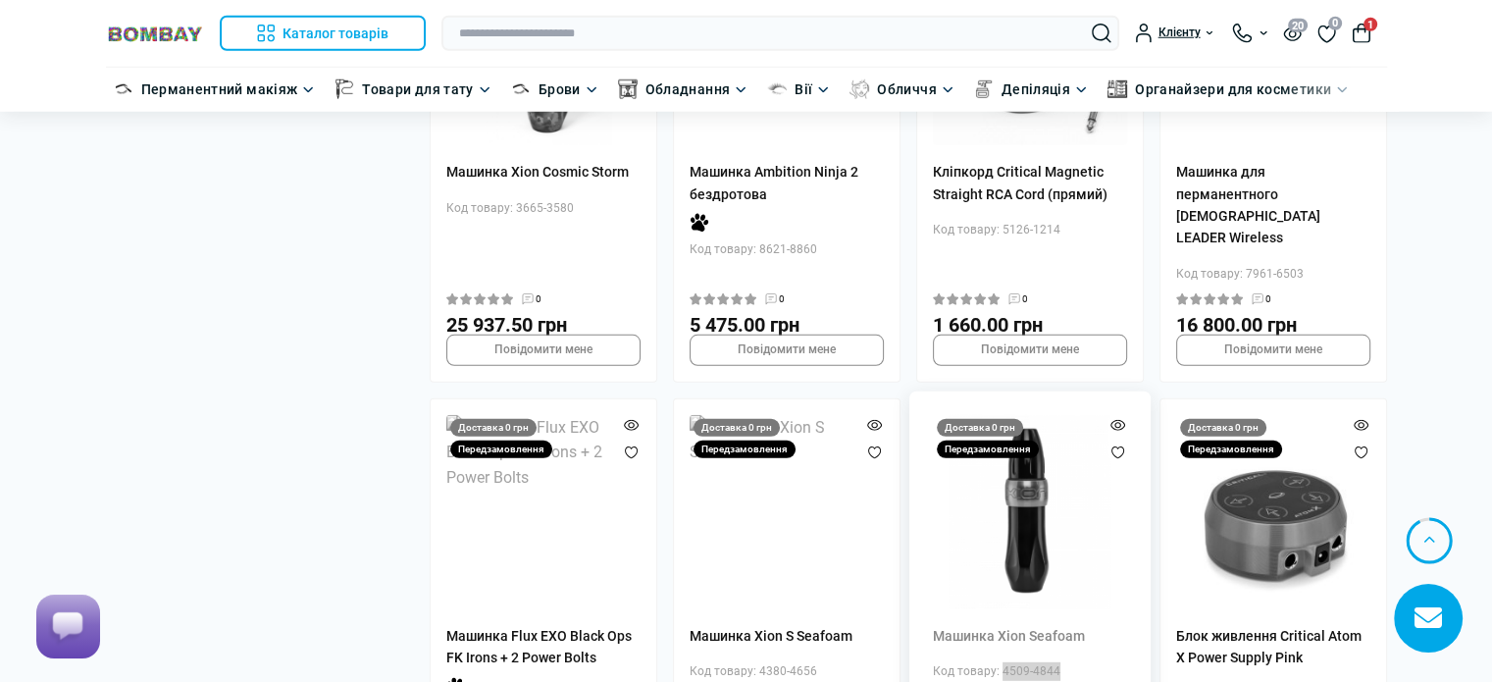
drag, startPoint x: 1063, startPoint y: 372, endPoint x: 1001, endPoint y: 372, distance: 61.8
click at [1001, 662] on div "Код товару: 4509-4844" at bounding box center [1030, 671] width 194 height 19
drag, startPoint x: 1299, startPoint y: 397, endPoint x: 1243, endPoint y: 396, distance: 55.9
click at [1243, 681] on div "Код товару: 5134-2680" at bounding box center [1273, 693] width 194 height 19
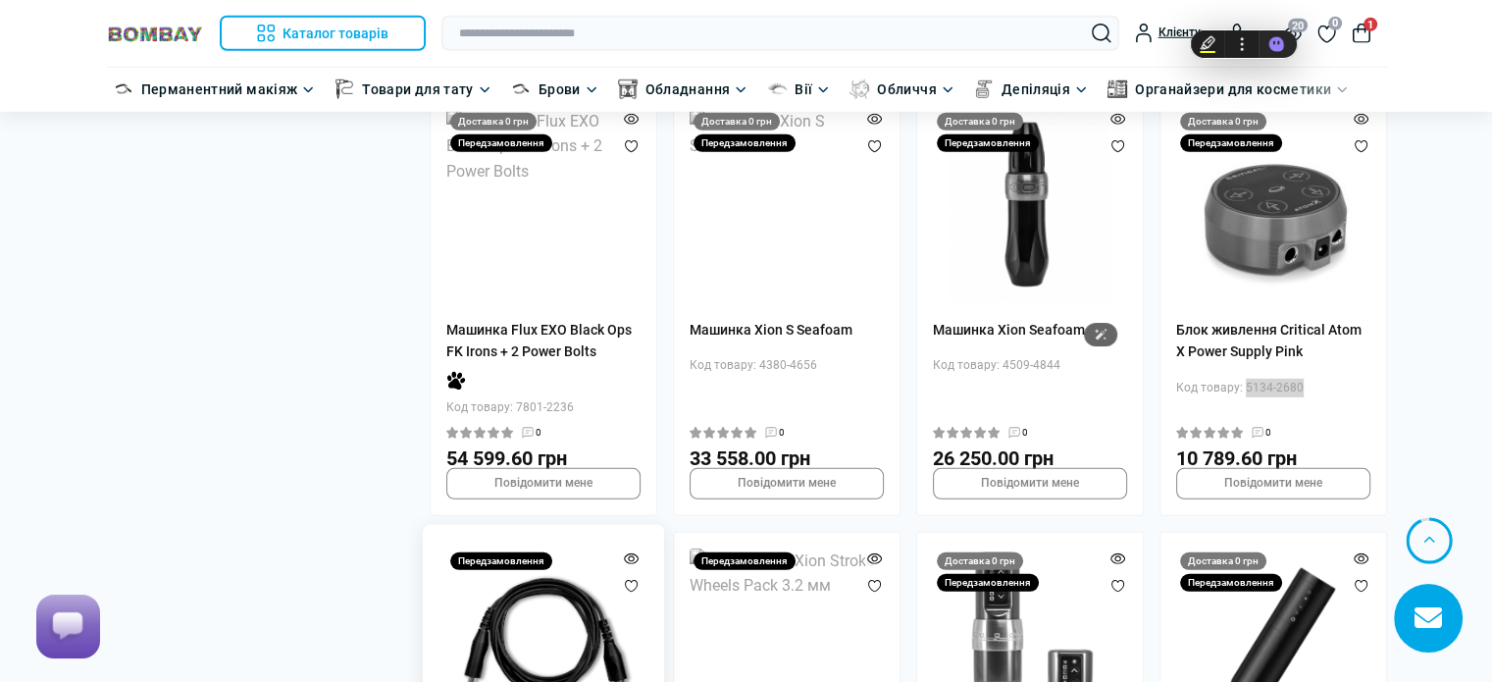
scroll to position [35751, 0]
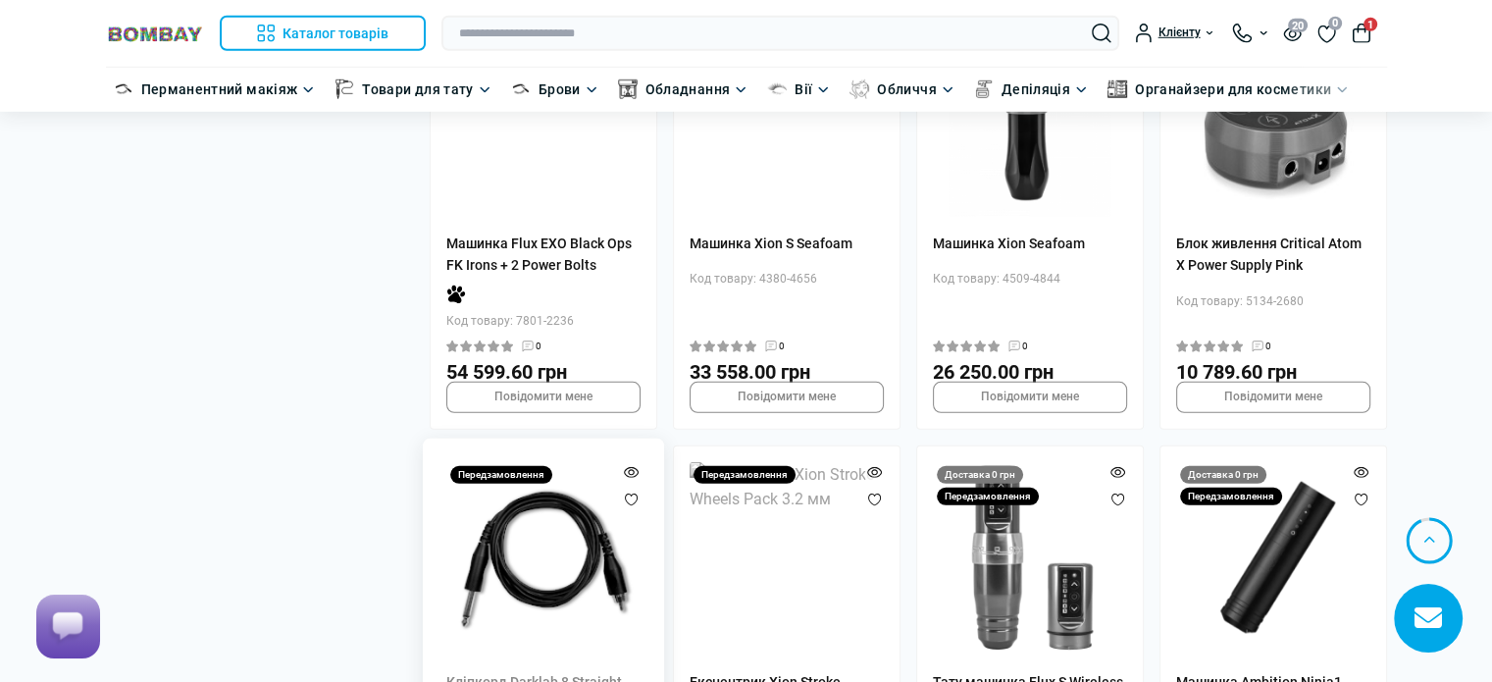
drag, startPoint x: 567, startPoint y: 442, endPoint x: 514, endPoint y: 445, distance: 53.0
drag, startPoint x: 1063, startPoint y: 442, endPoint x: 1001, endPoint y: 444, distance: 61.8
drag, startPoint x: 1305, startPoint y: 419, endPoint x: 1242, endPoint y: 426, distance: 64.1
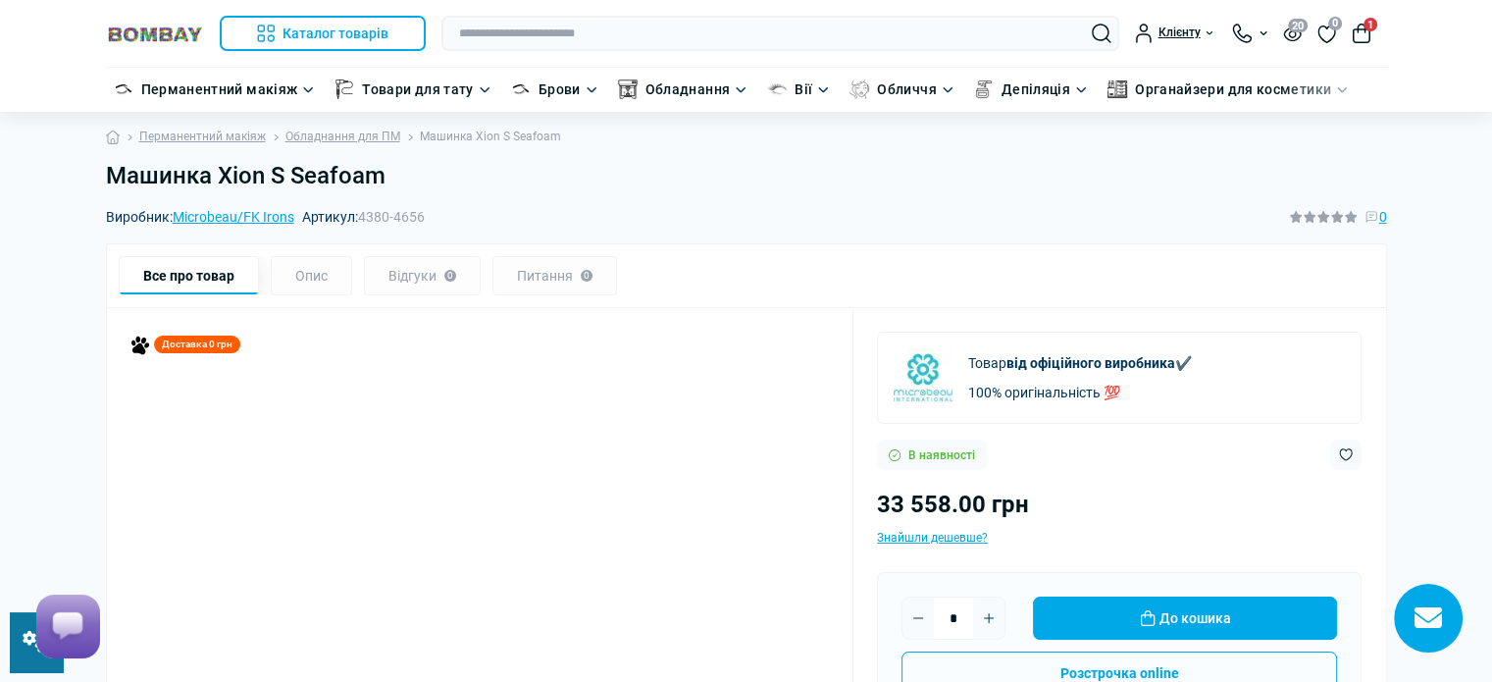
click at [1324, 444] on div "В наявності" at bounding box center [1119, 454] width 484 height 30
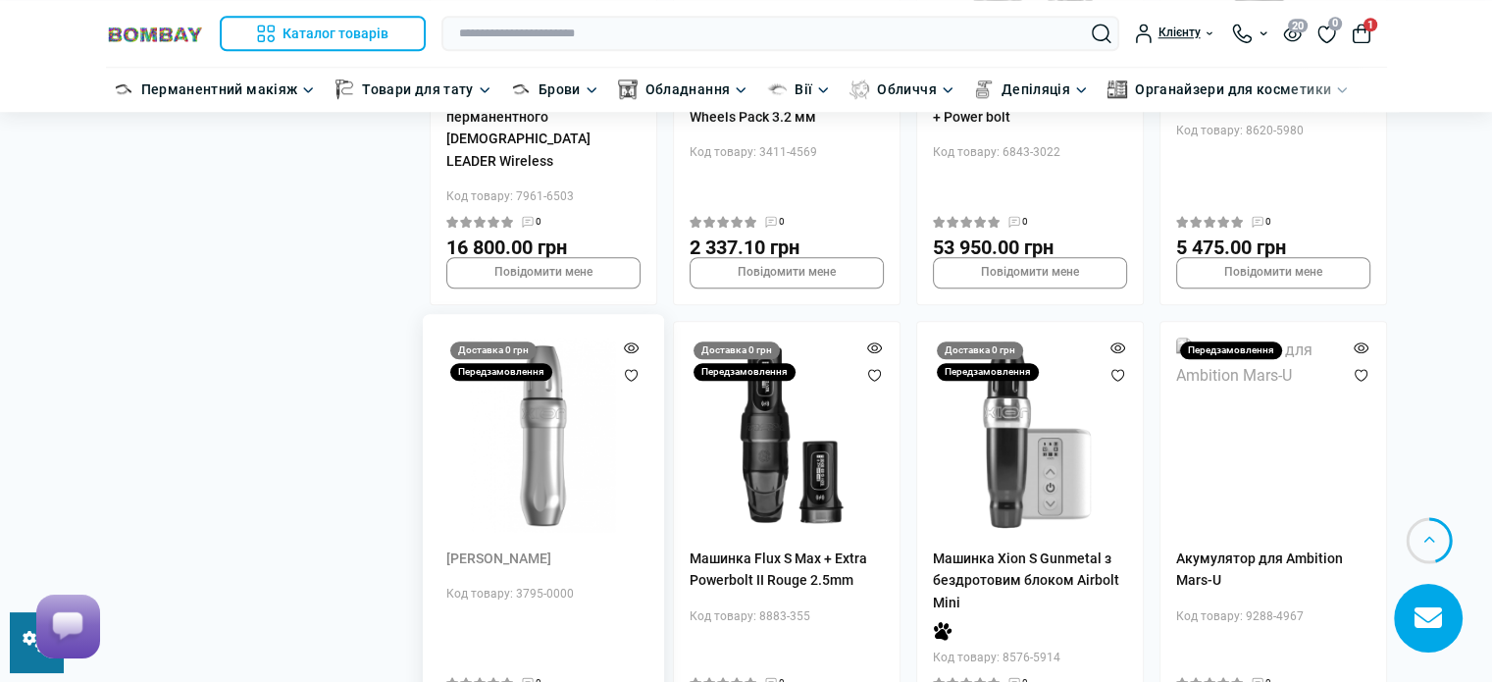
scroll to position [1863, 0]
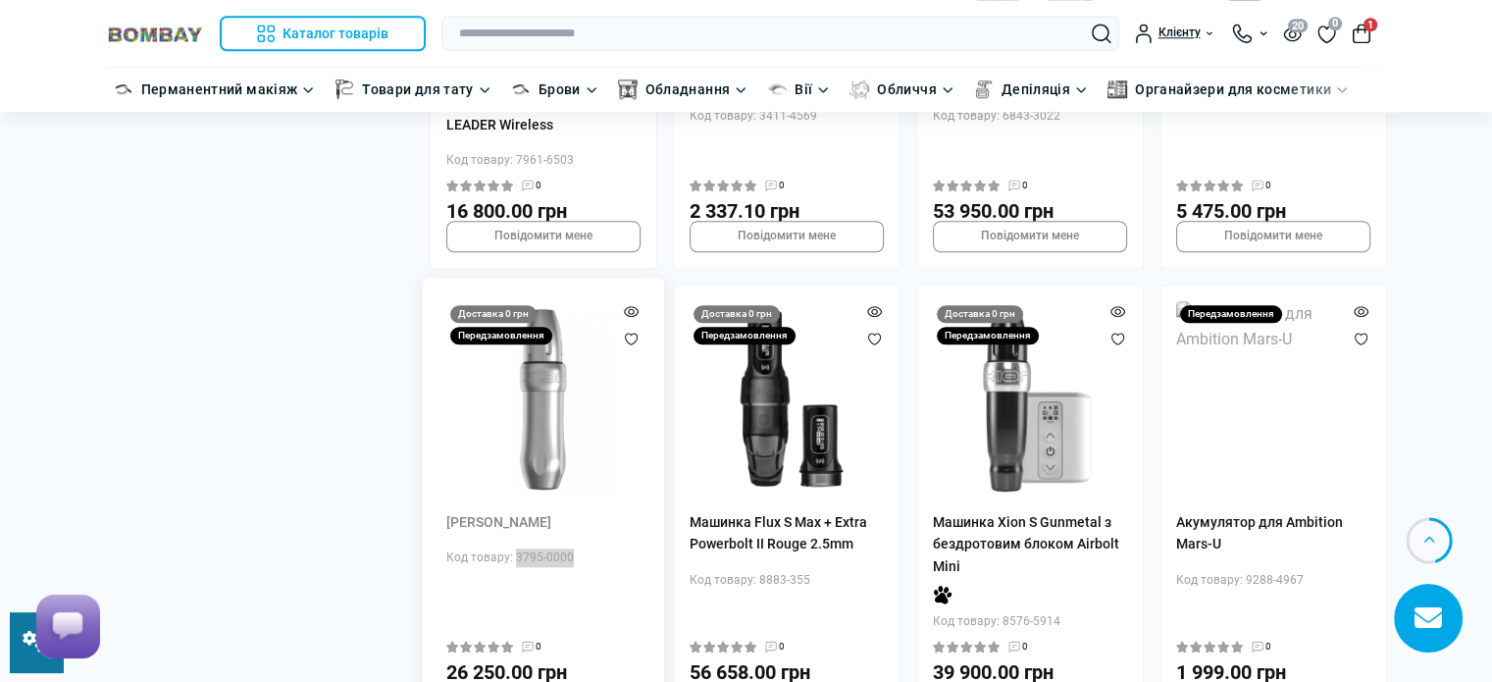
drag, startPoint x: 578, startPoint y: 466, endPoint x: 514, endPoint y: 471, distance: 63.9
click at [514, 548] on div "Код товару: 3795-0000" at bounding box center [543, 557] width 194 height 19
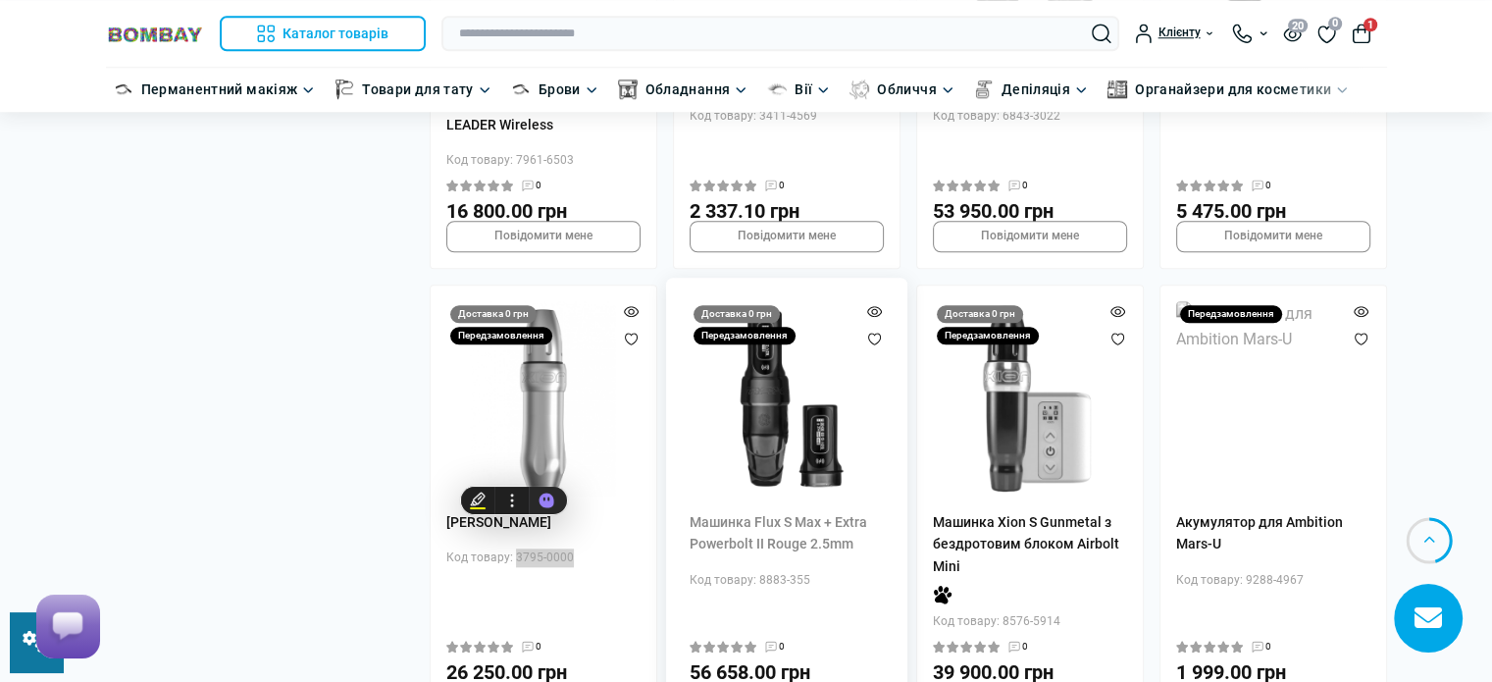
copy div "3795-0000"
drag, startPoint x: 812, startPoint y: 489, endPoint x: 754, endPoint y: 489, distance: 57.9
click at [754, 571] on div "Код товару: 8883-355" at bounding box center [786, 580] width 194 height 19
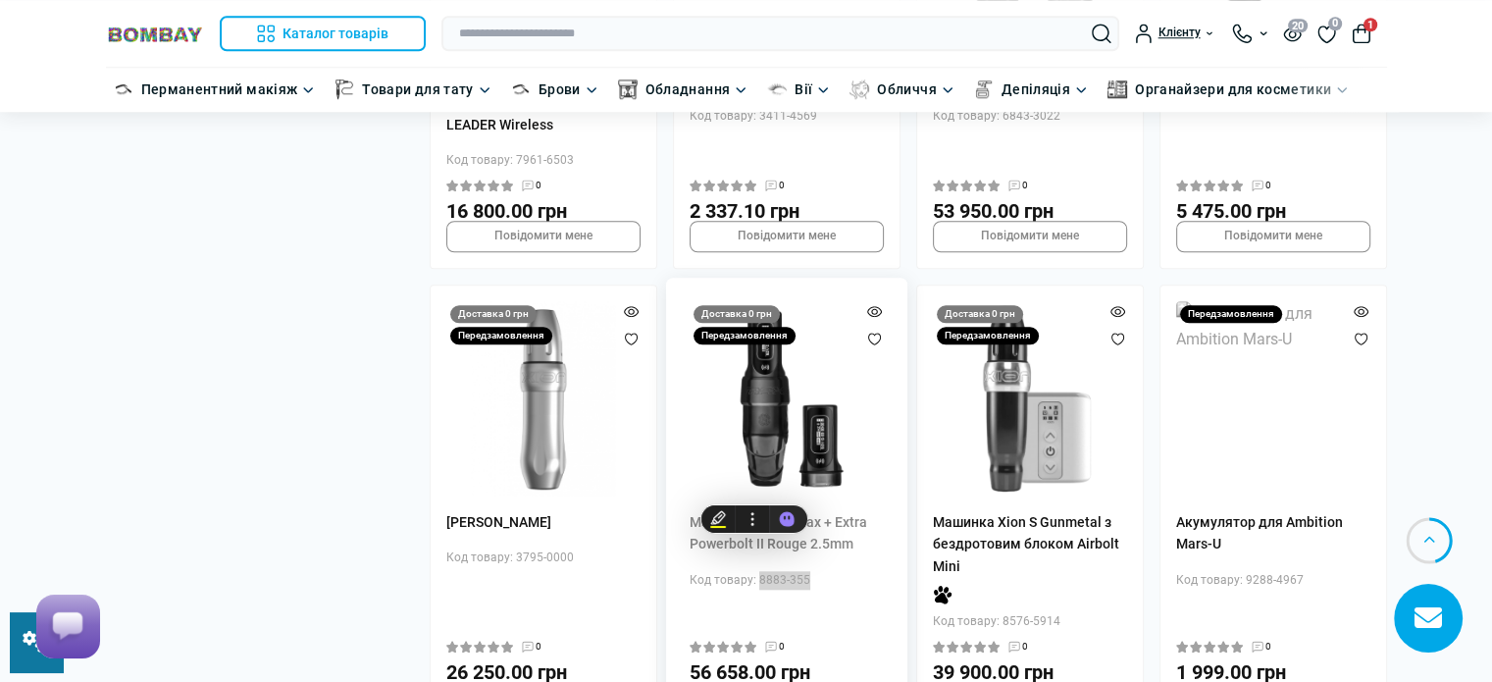
copy div "8883-355"
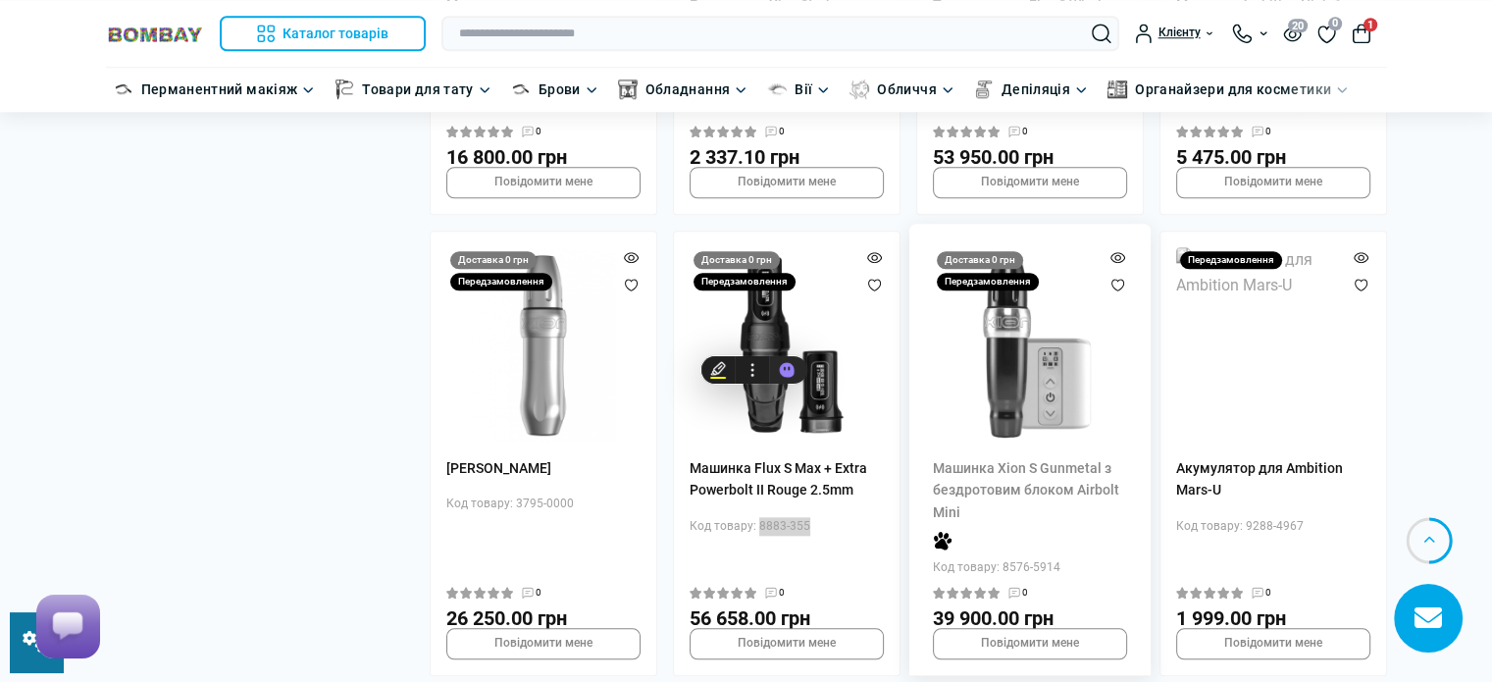
scroll to position [2059, 0]
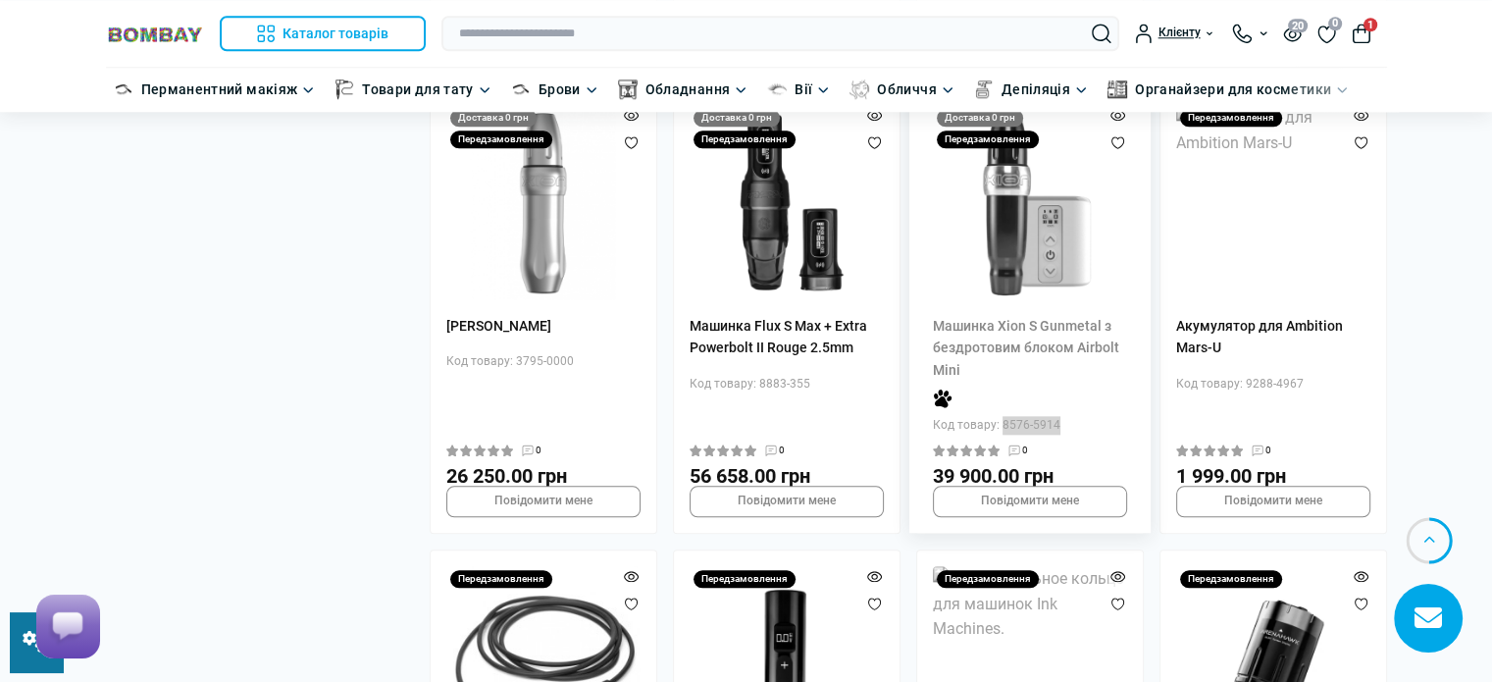
drag, startPoint x: 1052, startPoint y: 335, endPoint x: 1000, endPoint y: 338, distance: 52.1
click at [1000, 416] on div "Код товару: 8576-5914" at bounding box center [1030, 425] width 194 height 19
copy div "8576-5914"
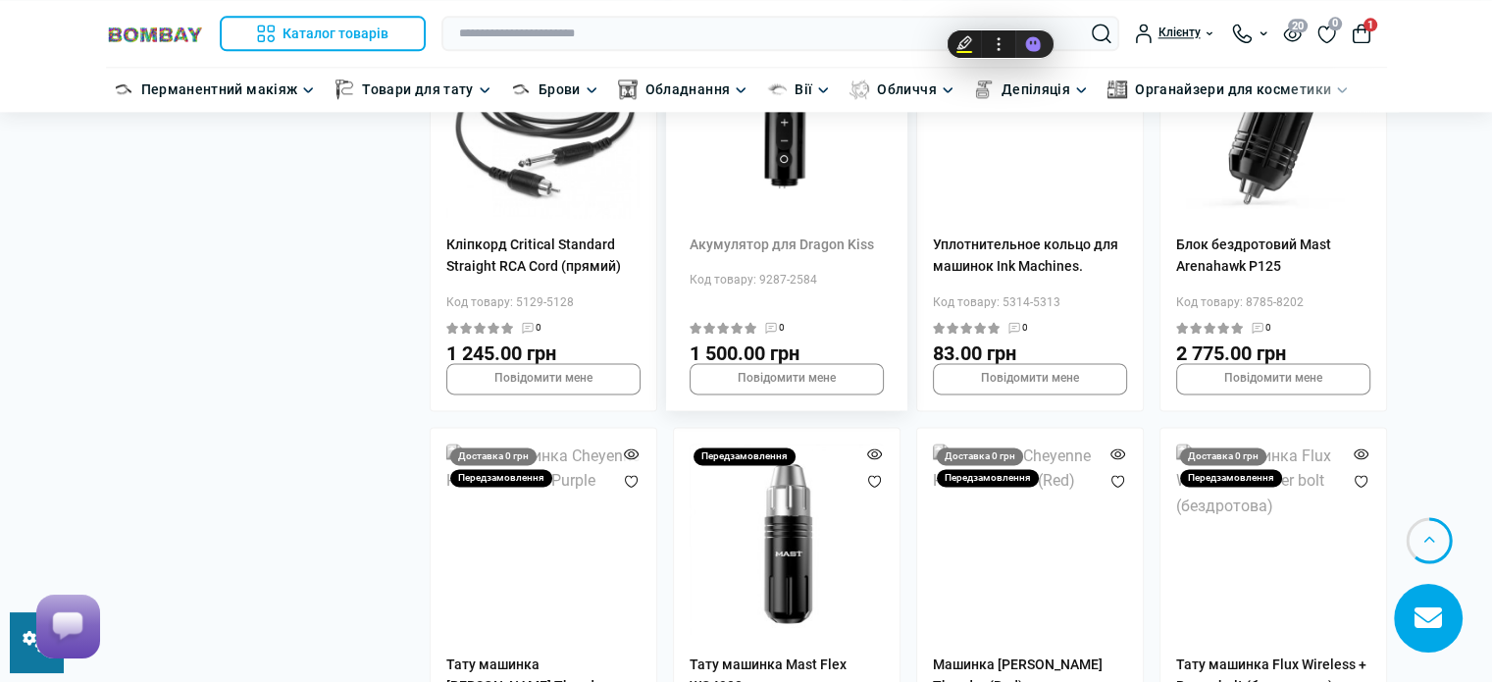
scroll to position [2746, 0]
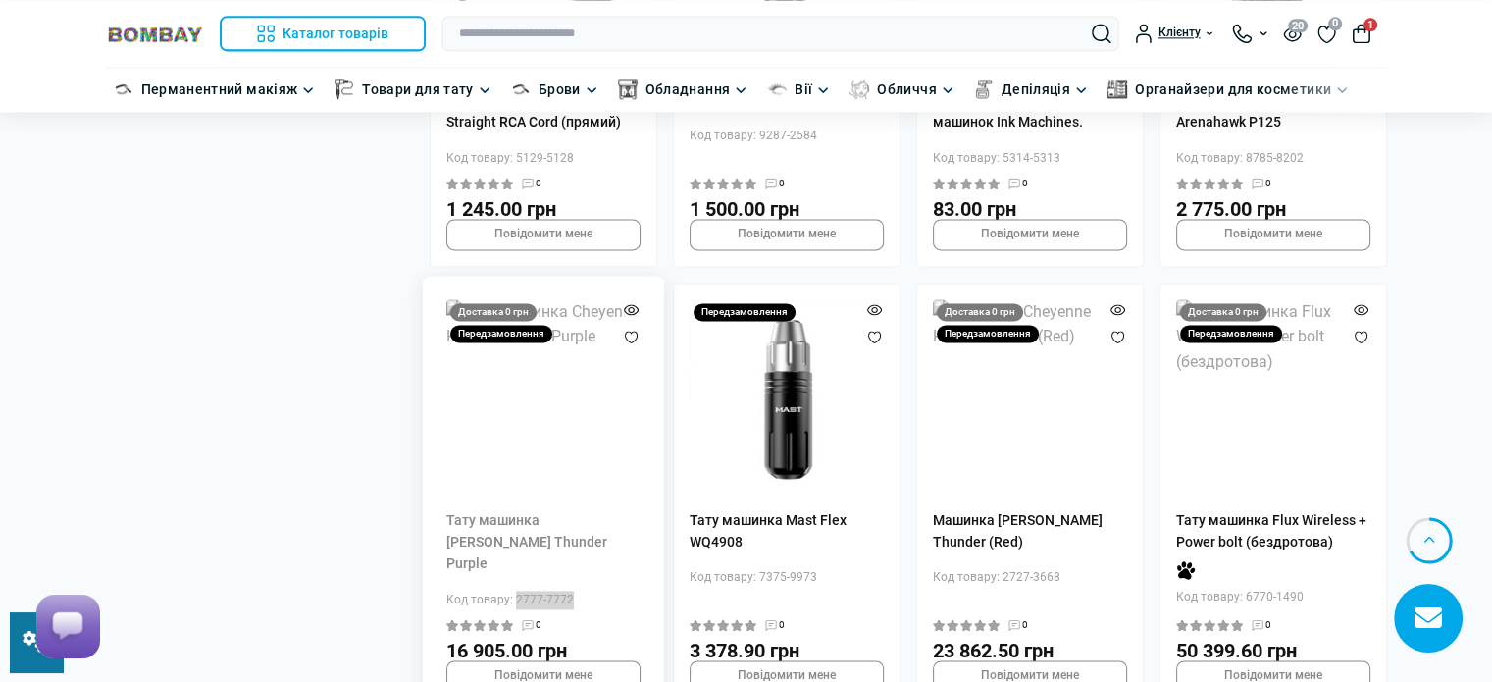
drag, startPoint x: 580, startPoint y: 484, endPoint x: 513, endPoint y: 485, distance: 66.7
click at [513, 590] on div "Код товару: 2777-7772" at bounding box center [543, 599] width 194 height 19
copy div "2777-7772"
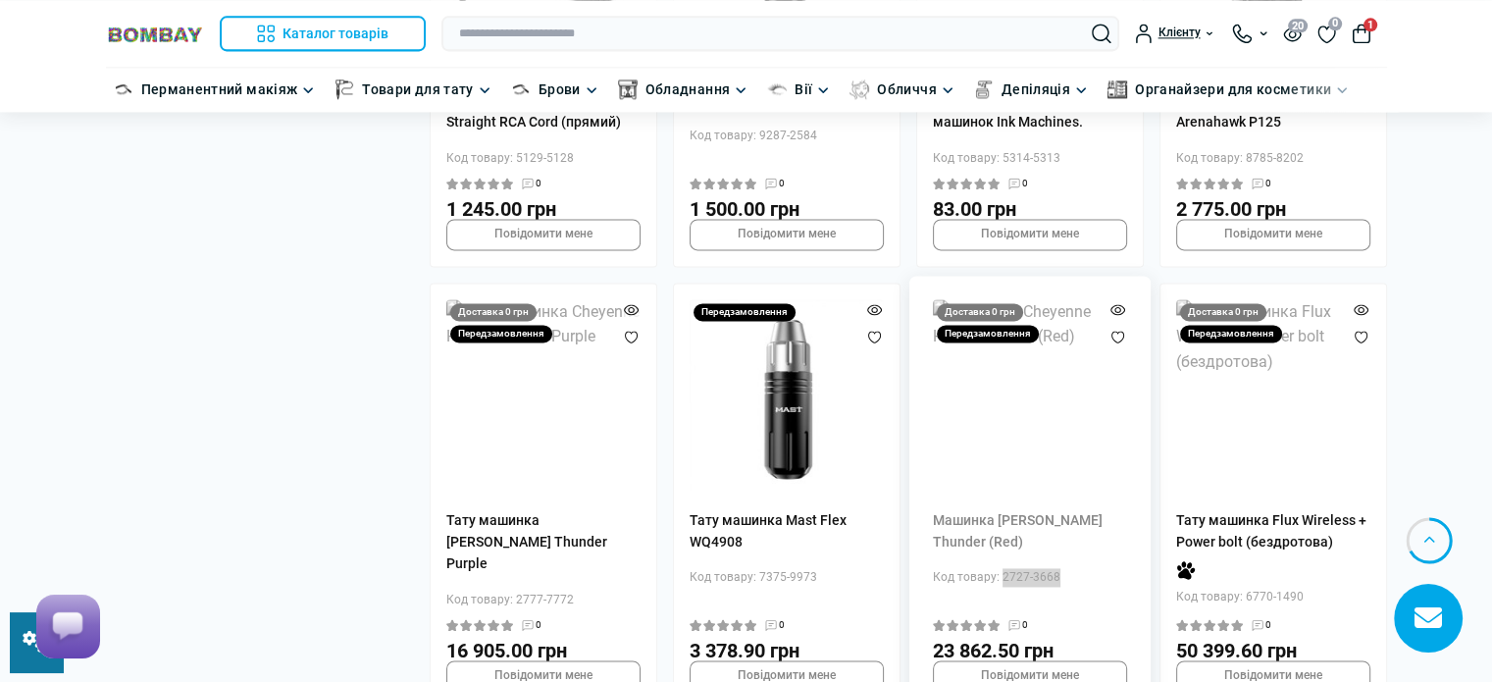
drag, startPoint x: 1068, startPoint y: 481, endPoint x: 998, endPoint y: 482, distance: 69.6
click at [998, 568] on div "Код товару: 2727-3668" at bounding box center [1030, 577] width 194 height 19
copy div "2727-3668"
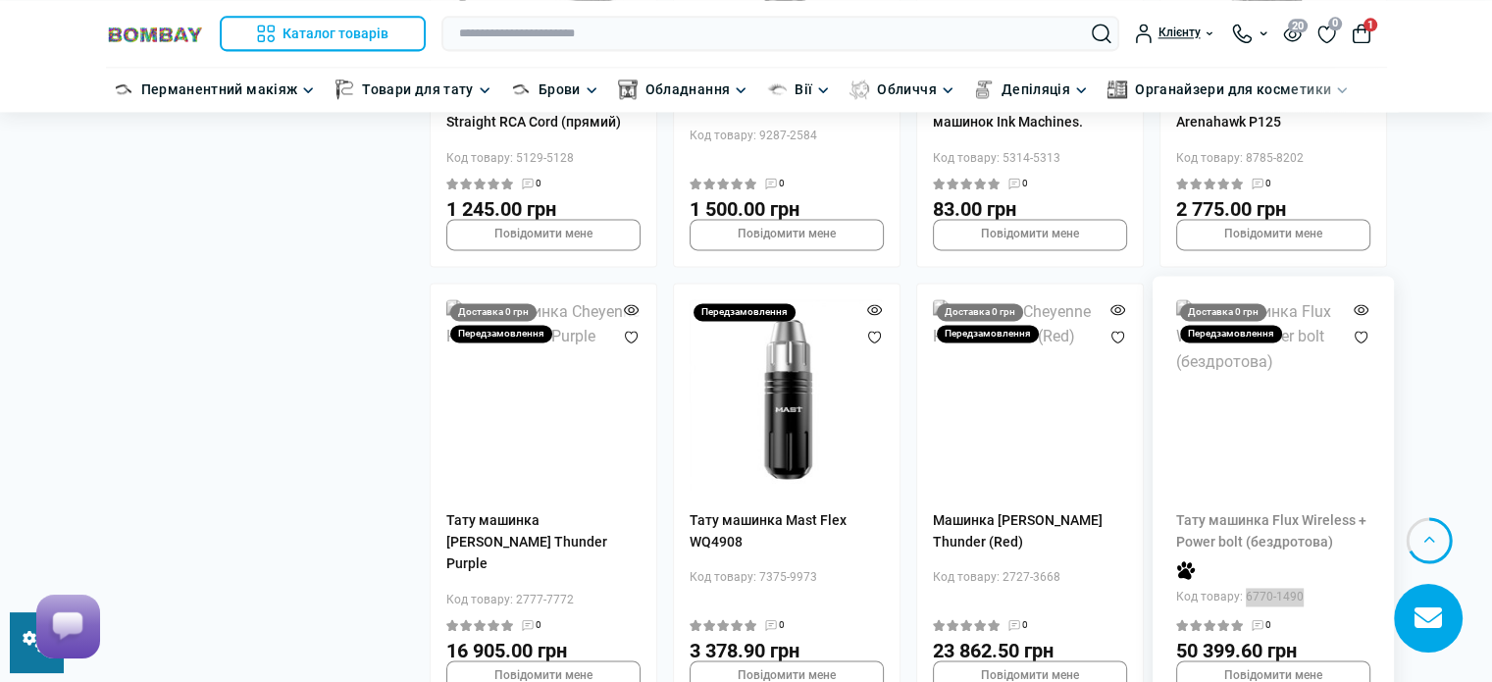
drag, startPoint x: 1307, startPoint y: 503, endPoint x: 1243, endPoint y: 505, distance: 63.8
click at [1243, 587] on div "Код товару: 6770-1490" at bounding box center [1273, 596] width 194 height 19
copy div "6770-1490"
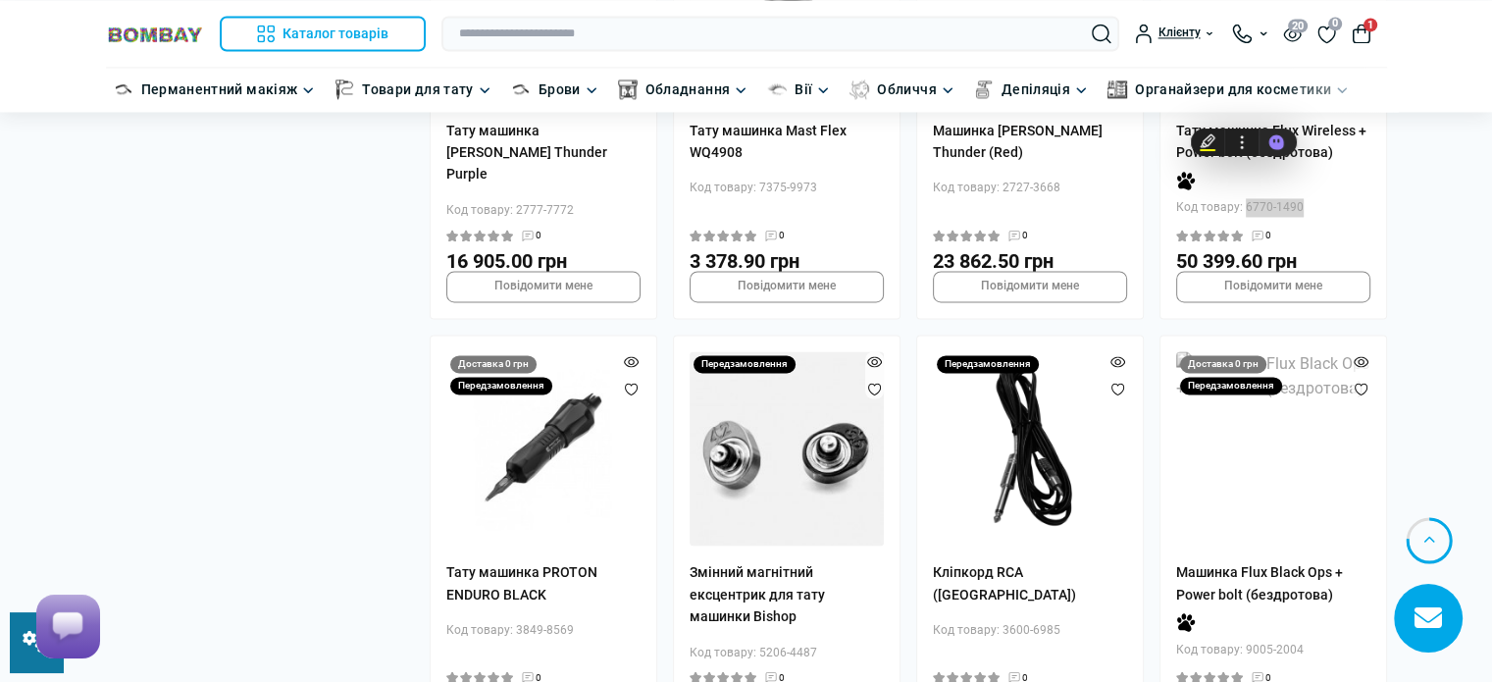
scroll to position [3138, 0]
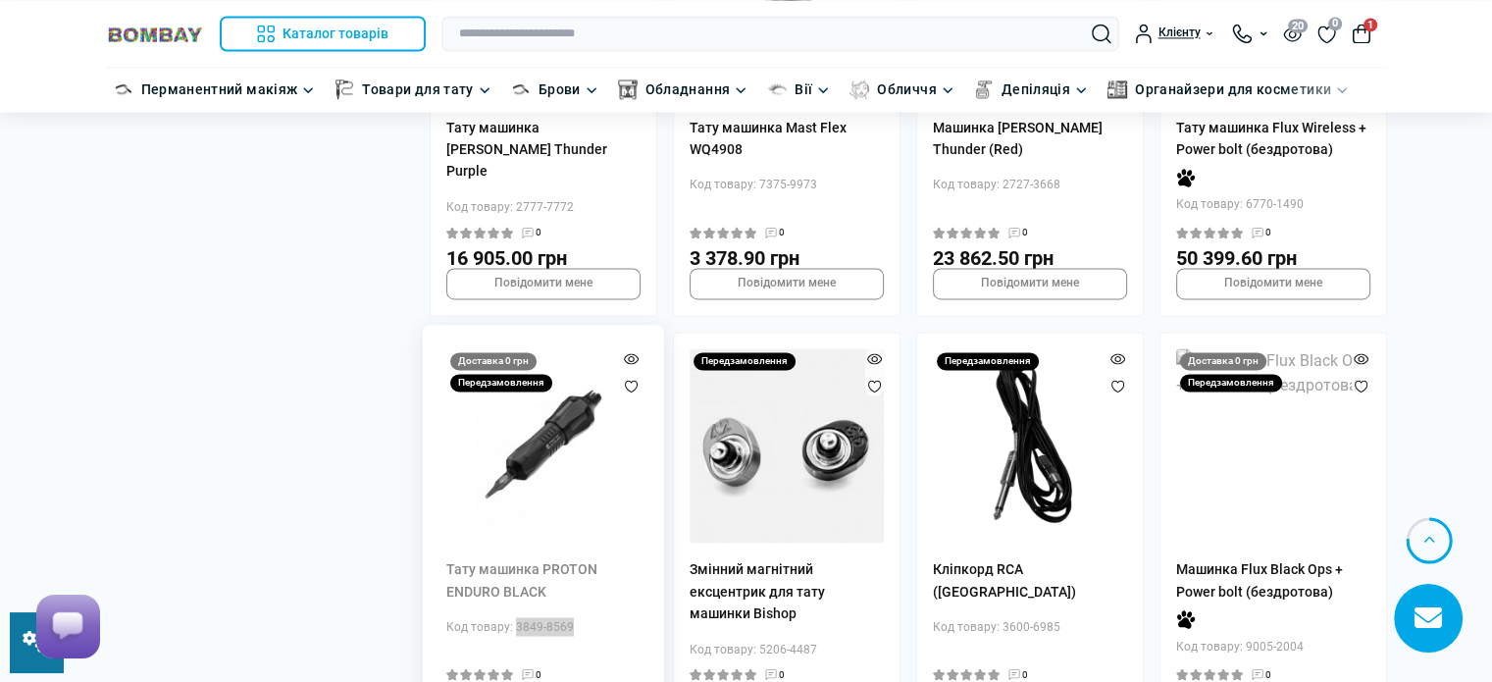
drag, startPoint x: 551, startPoint y: 532, endPoint x: 513, endPoint y: 531, distance: 38.3
click at [513, 617] on div "Код товару: 3849-8569" at bounding box center [543, 626] width 194 height 19
copy div "3849-8569"
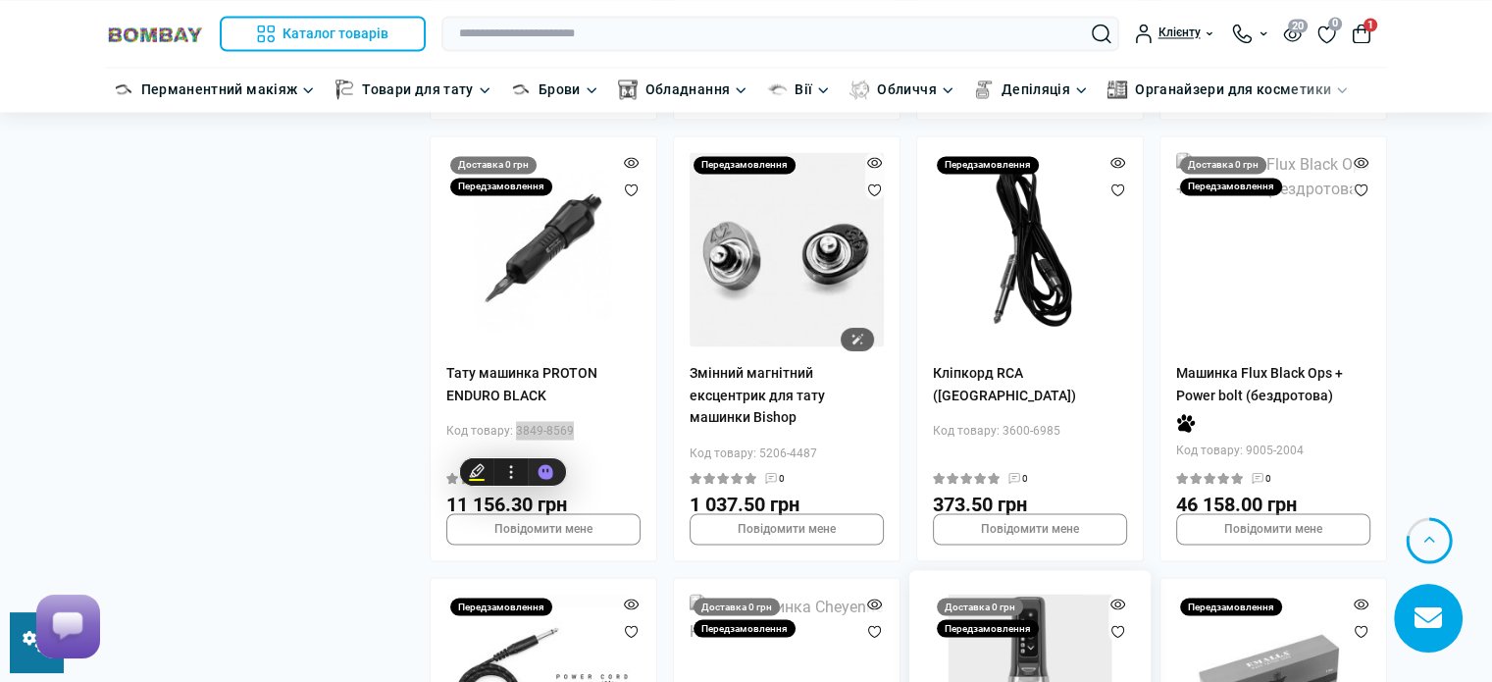
scroll to position [3530, 0]
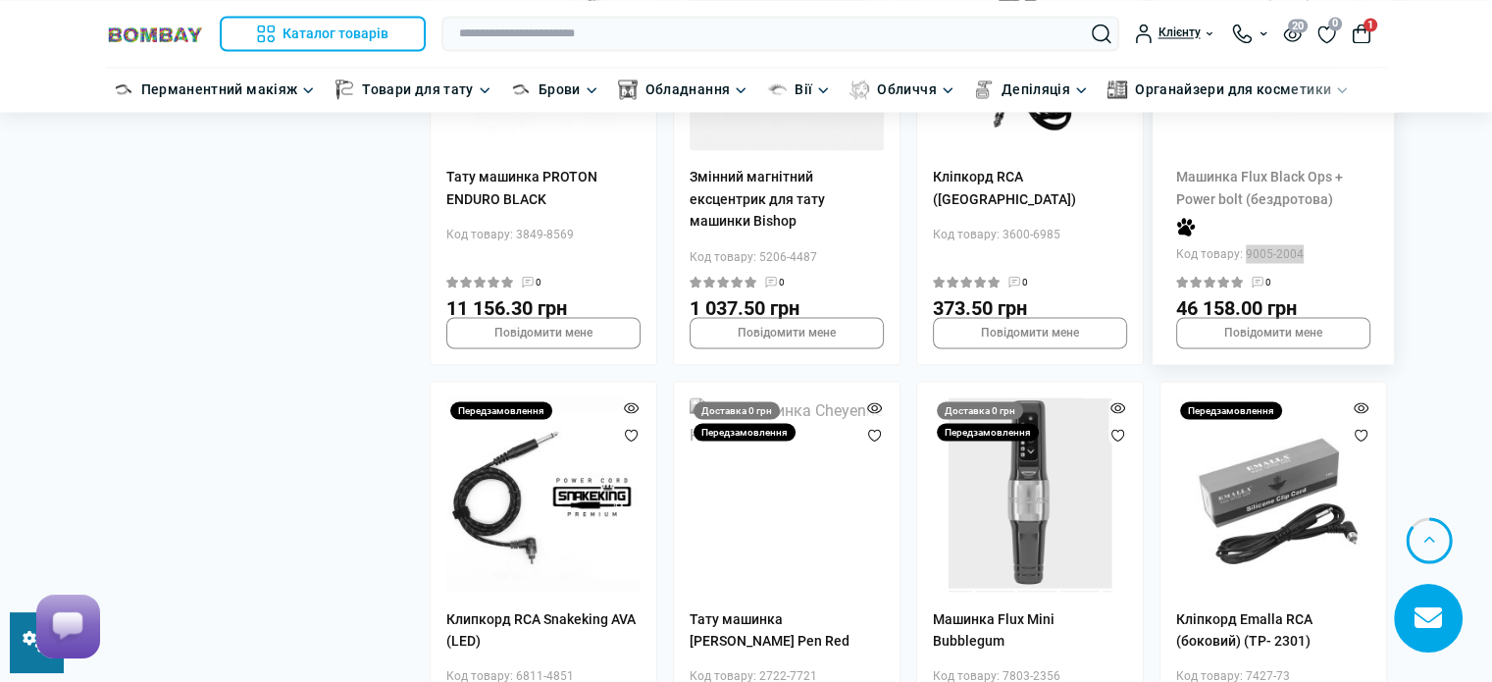
drag, startPoint x: 1288, startPoint y: 164, endPoint x: 1238, endPoint y: 164, distance: 50.0
click at [1243, 244] on div "Код товару: 9005-2004" at bounding box center [1273, 253] width 194 height 19
copy div "9005-2004"
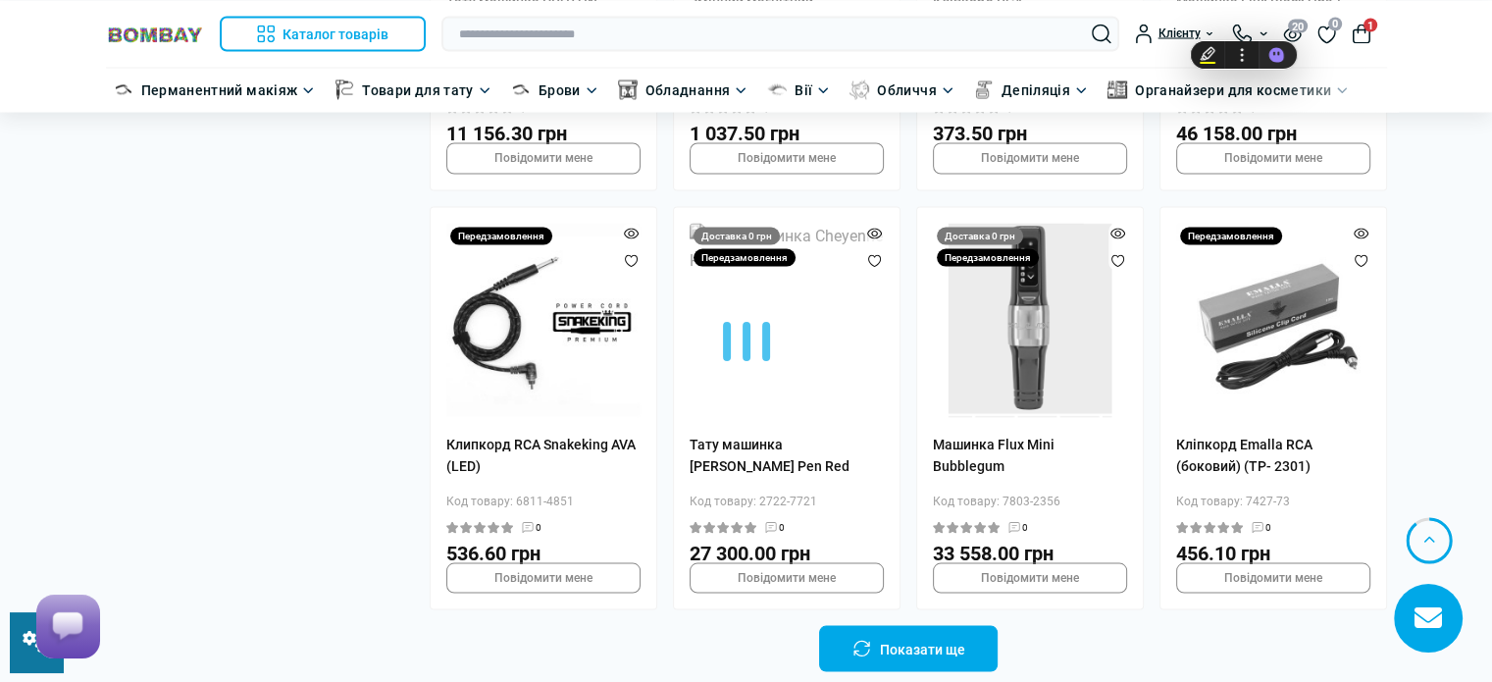
scroll to position [3726, 0]
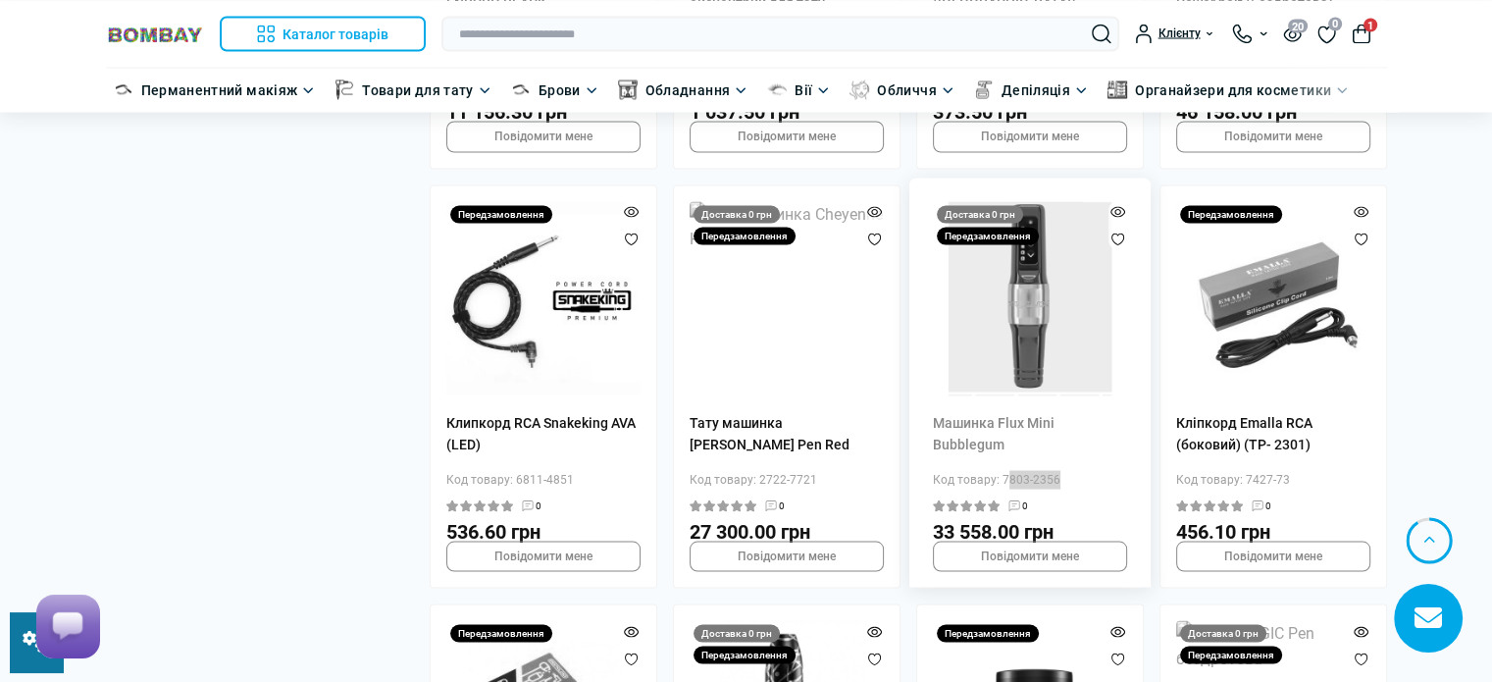
drag, startPoint x: 1063, startPoint y: 367, endPoint x: 1000, endPoint y: 370, distance: 62.8
click at [1000, 470] on div "Код товару: 7803-2356" at bounding box center [1030, 479] width 194 height 19
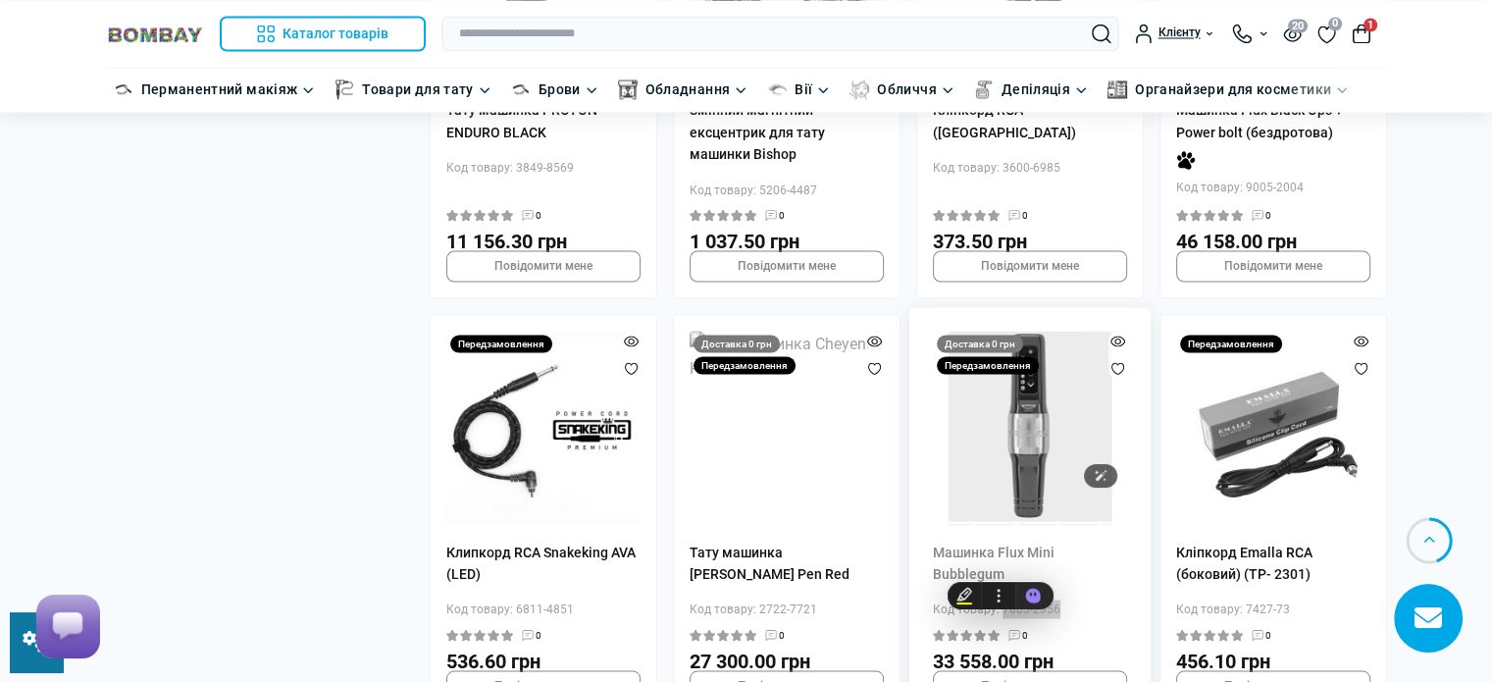
scroll to position [3530, 0]
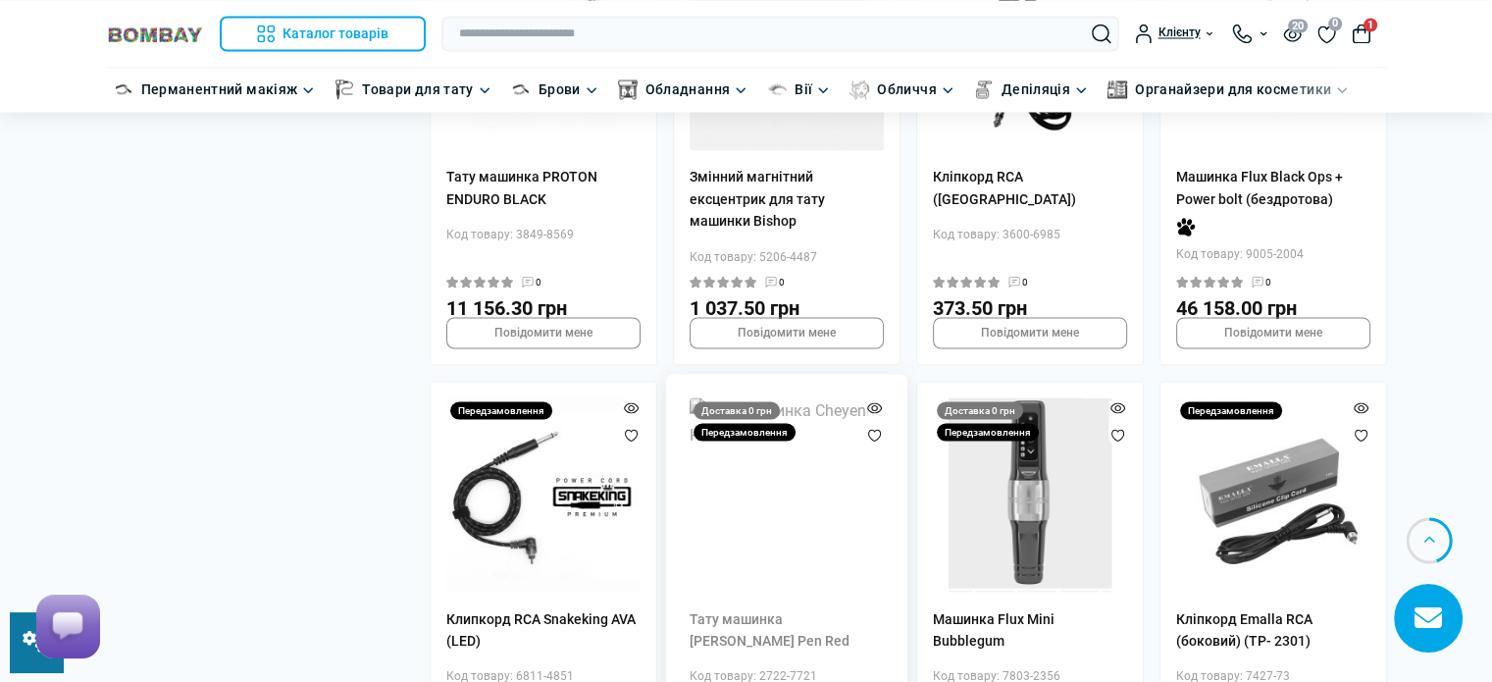
click at [804, 666] on div "Код товару: 2722-7721" at bounding box center [786, 675] width 194 height 19
drag, startPoint x: 815, startPoint y: 586, endPoint x: 756, endPoint y: 587, distance: 58.8
click at [756, 666] on div "Код товару: 2722-7721" at bounding box center [786, 675] width 194 height 19
copy div "2722-7721"
drag, startPoint x: 1058, startPoint y: 558, endPoint x: 1000, endPoint y: 562, distance: 58.0
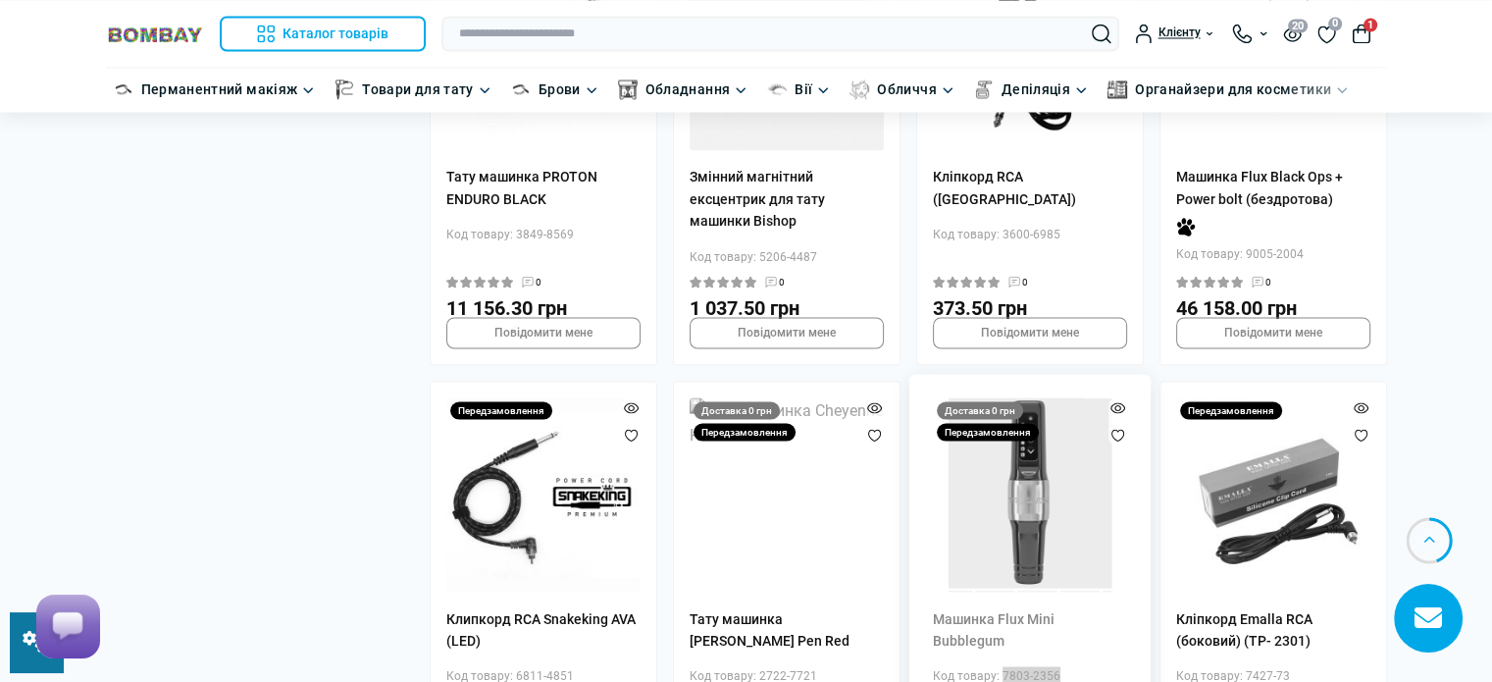
click at [1000, 666] on div "Код товару: 7803-2356" at bounding box center [1030, 675] width 194 height 19
copy div "7803-2356"
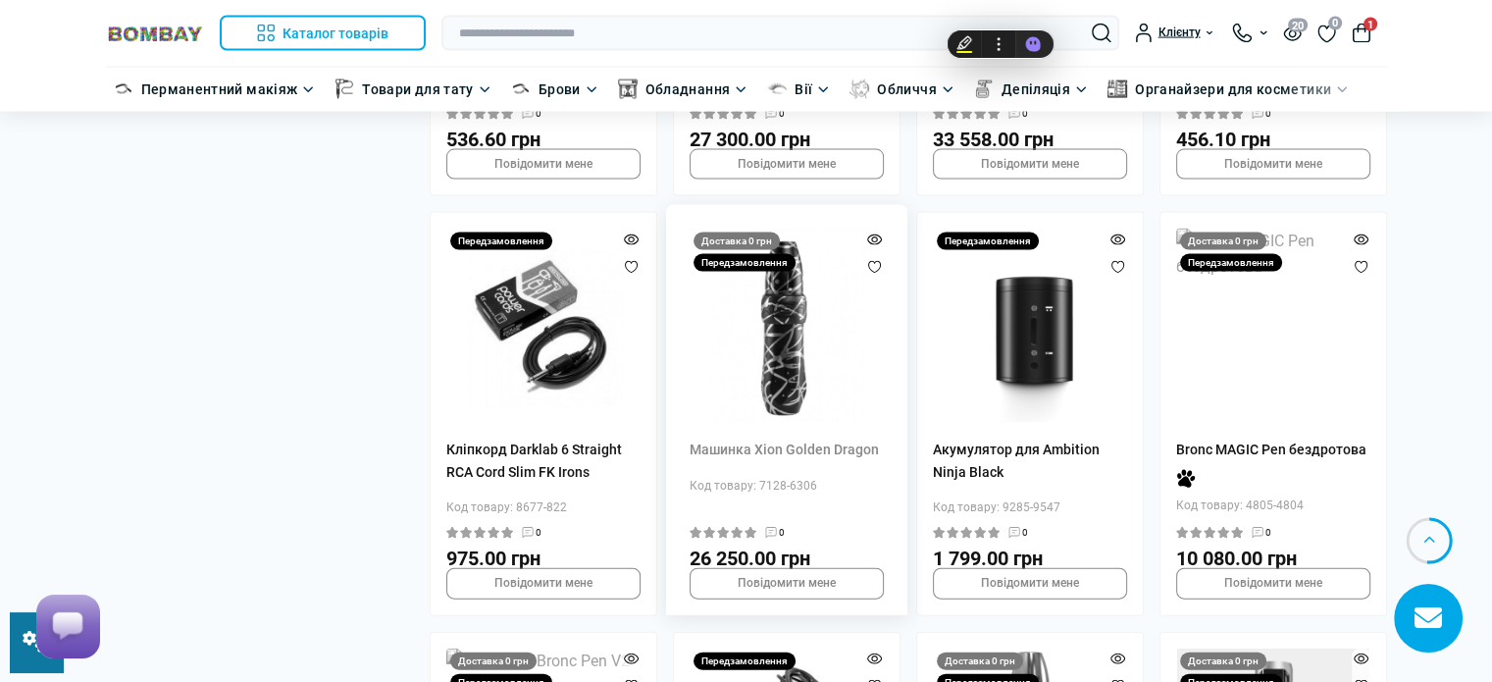
scroll to position [4119, 0]
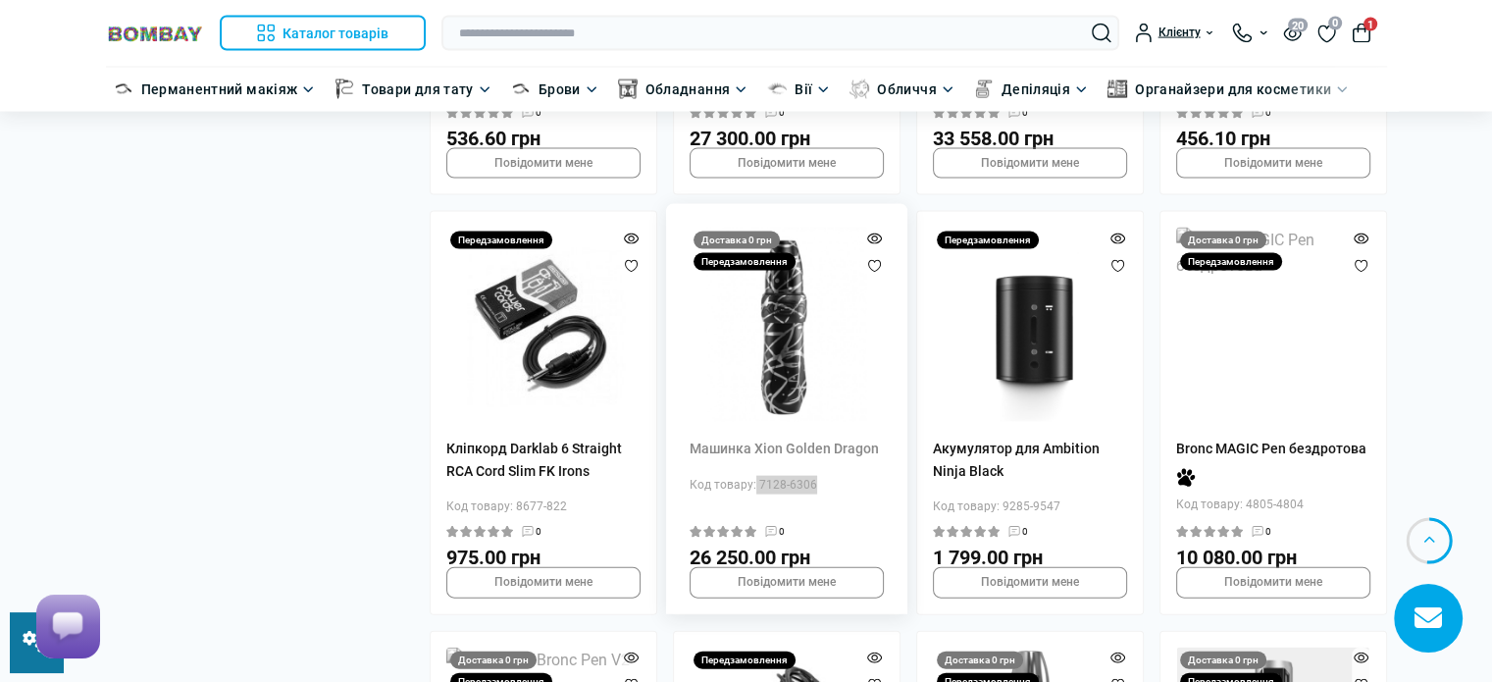
drag, startPoint x: 814, startPoint y: 387, endPoint x: 752, endPoint y: 393, distance: 62.1
click at [752, 476] on div "Код товару: 7128-6306" at bounding box center [786, 485] width 194 height 19
click at [763, 476] on div "Код товару: 7128-6306" at bounding box center [786, 485] width 194 height 19
drag, startPoint x: 757, startPoint y: 389, endPoint x: 833, endPoint y: 396, distance: 75.8
click at [833, 476] on div "Код товару: 7128-6306" at bounding box center [786, 485] width 194 height 19
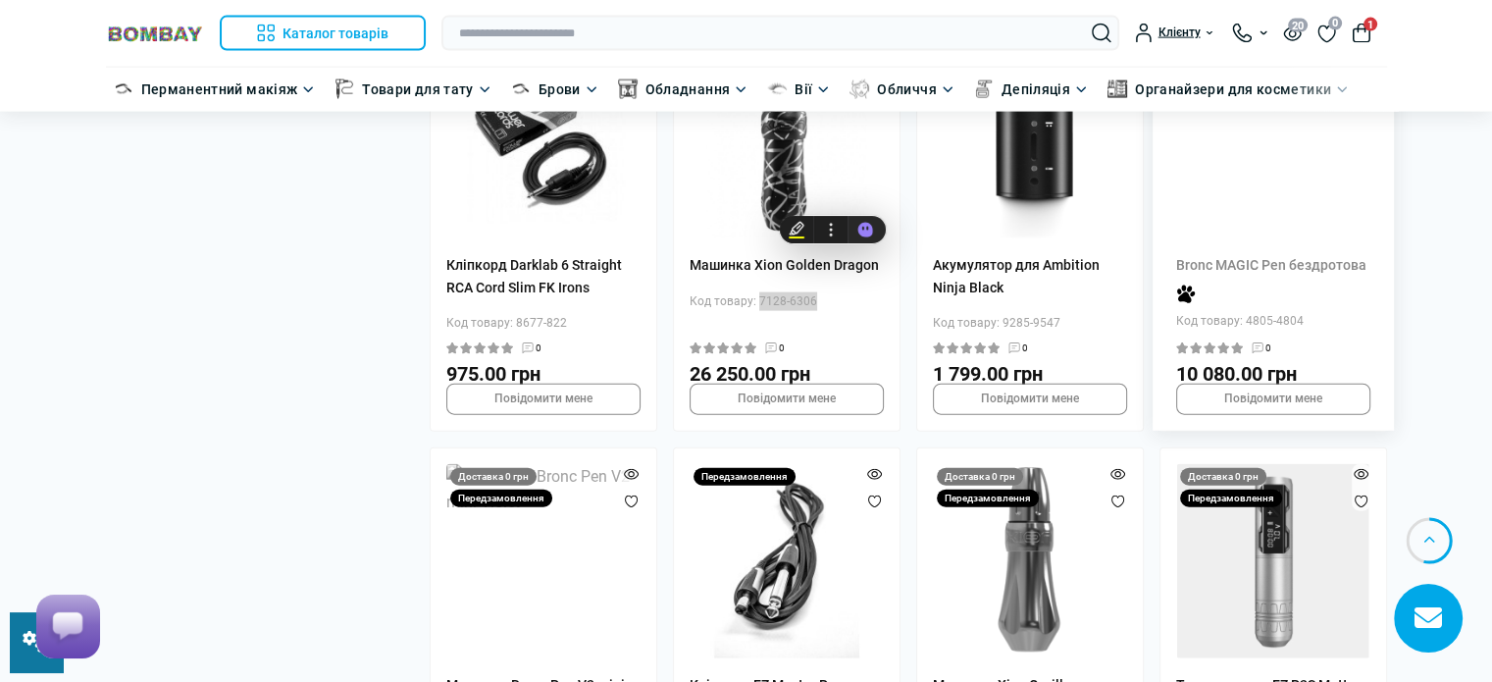
scroll to position [4315, 0]
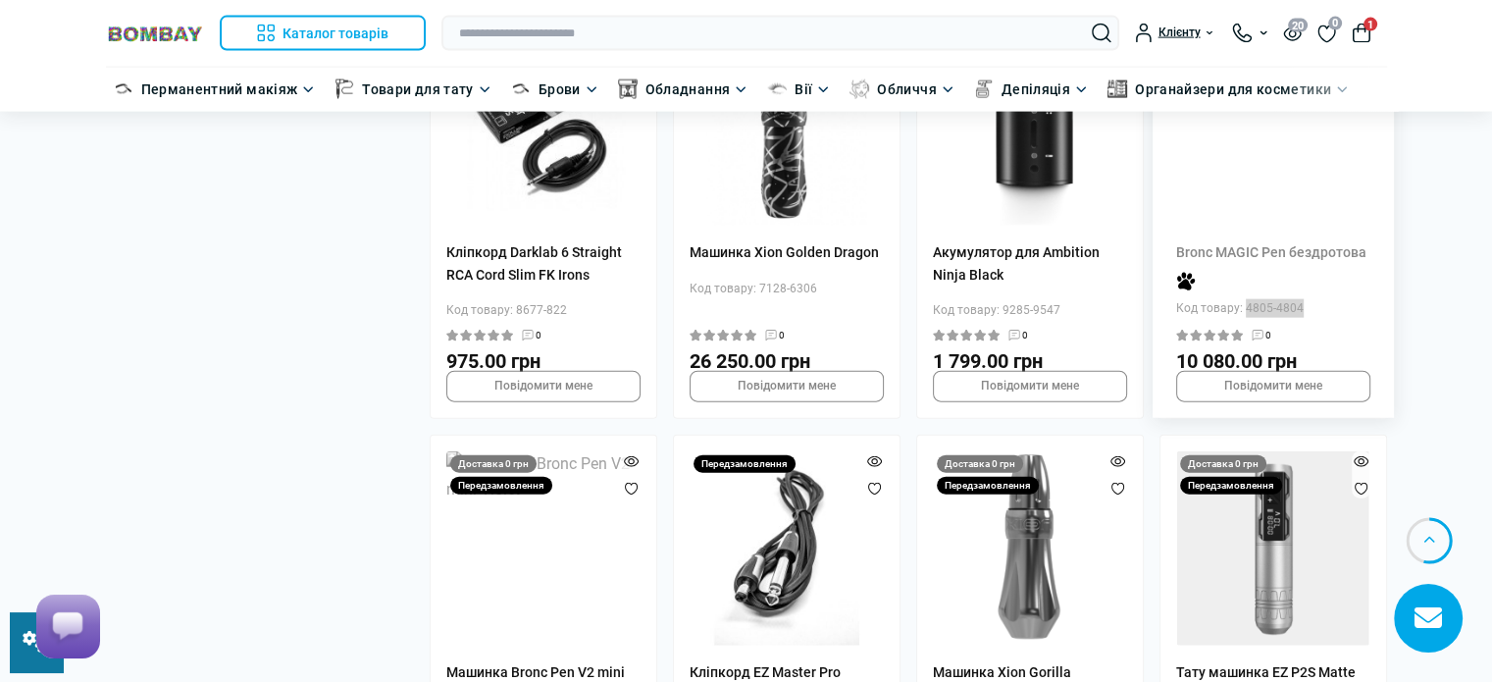
drag, startPoint x: 1306, startPoint y: 215, endPoint x: 1242, endPoint y: 215, distance: 63.7
click at [1242, 299] on div "Код товару: 4805-4804" at bounding box center [1273, 308] width 194 height 19
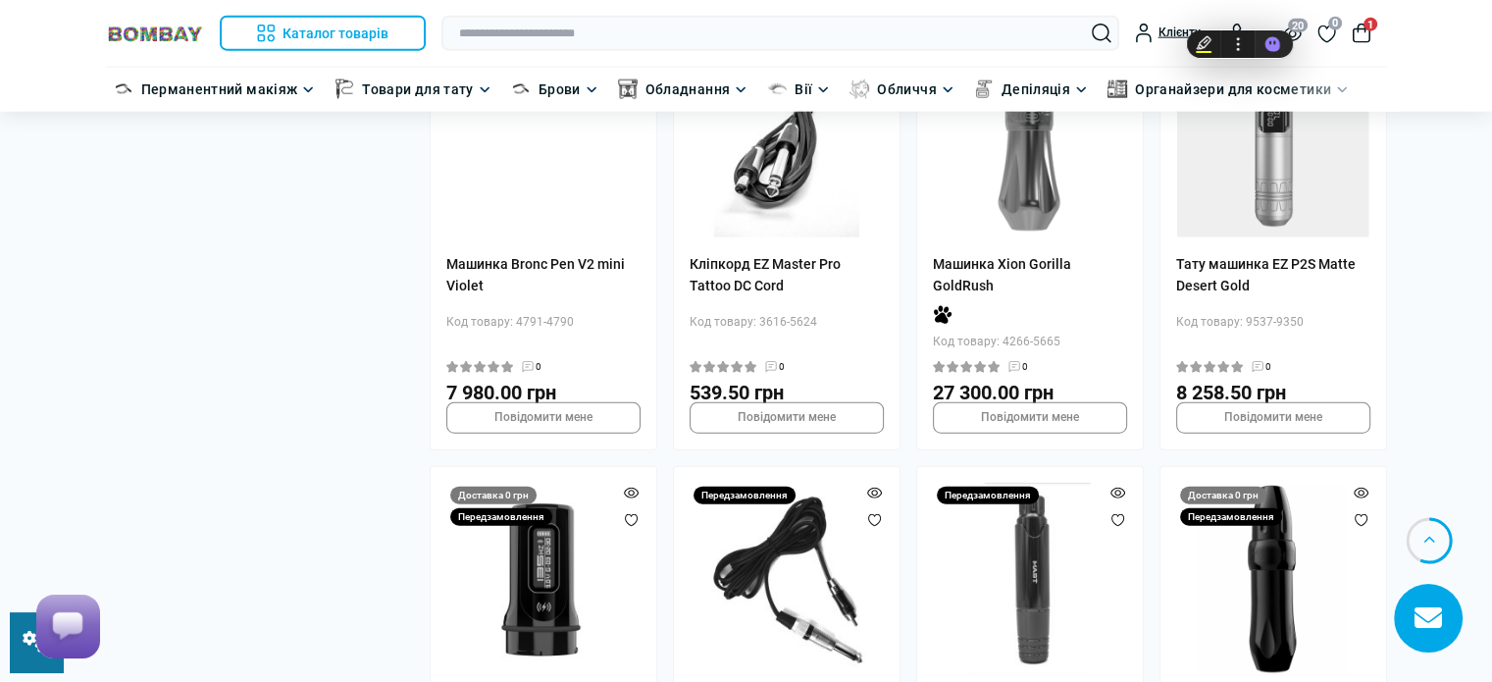
scroll to position [4511, 0]
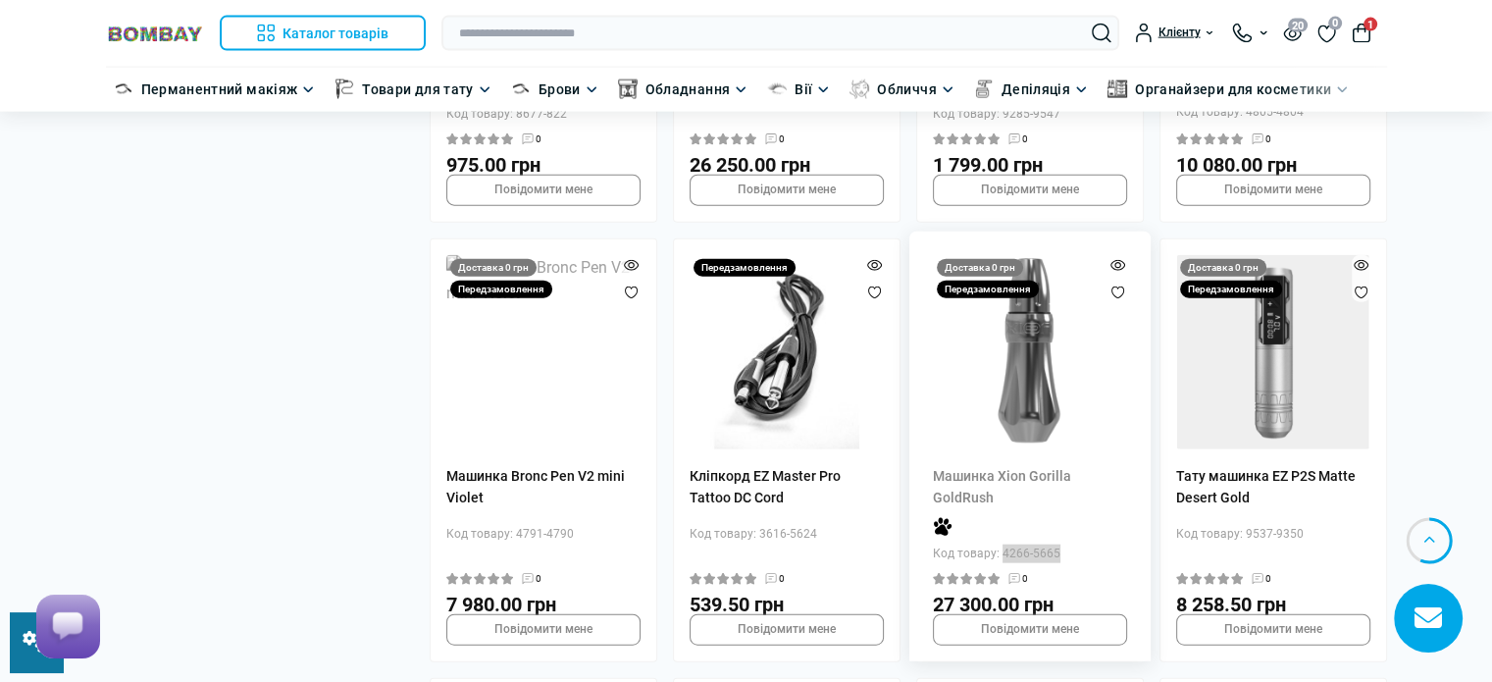
drag, startPoint x: 1060, startPoint y: 460, endPoint x: 998, endPoint y: 463, distance: 61.9
click at [998, 544] on div "Код товару: 4266-5665" at bounding box center [1030, 553] width 194 height 19
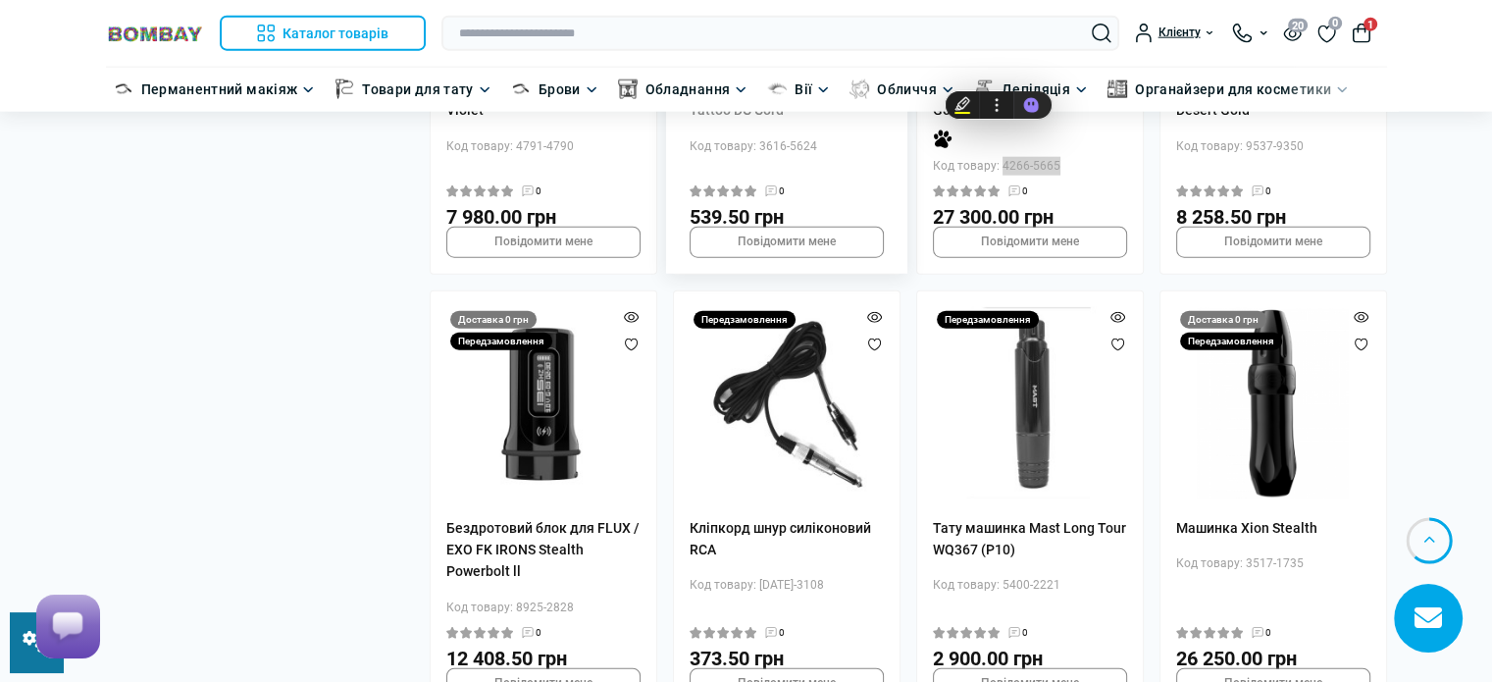
scroll to position [4903, 0]
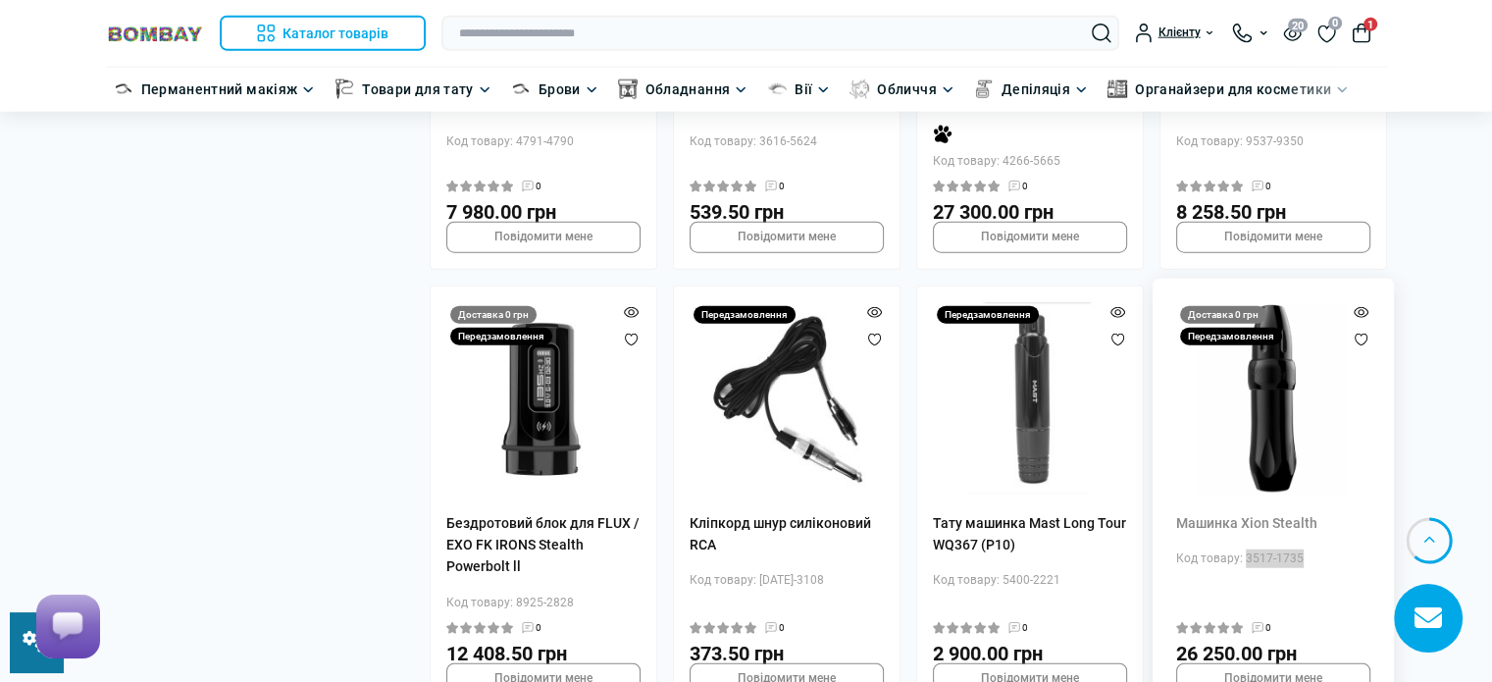
drag, startPoint x: 1303, startPoint y: 462, endPoint x: 1242, endPoint y: 466, distance: 60.9
click at [1242, 549] on div "Код товару: 3517-1735" at bounding box center [1273, 558] width 194 height 19
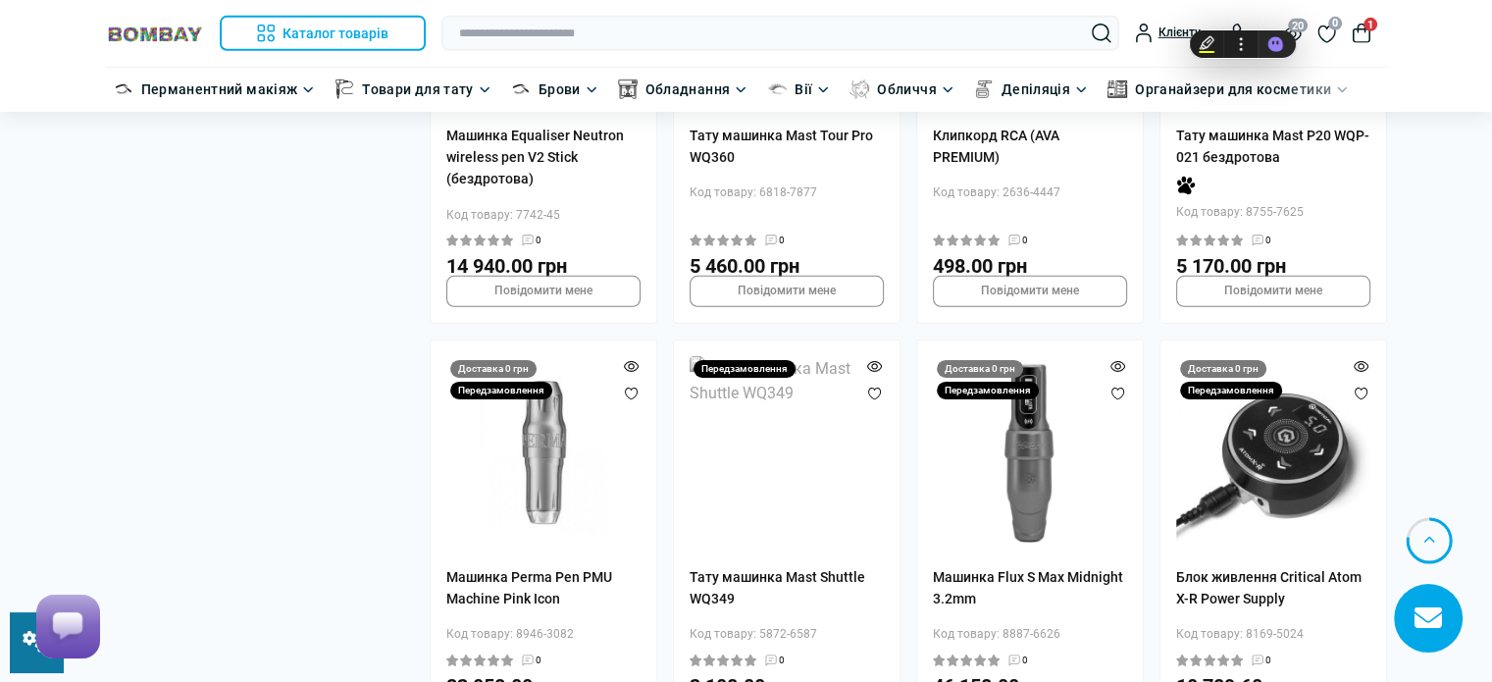
scroll to position [6178, 0]
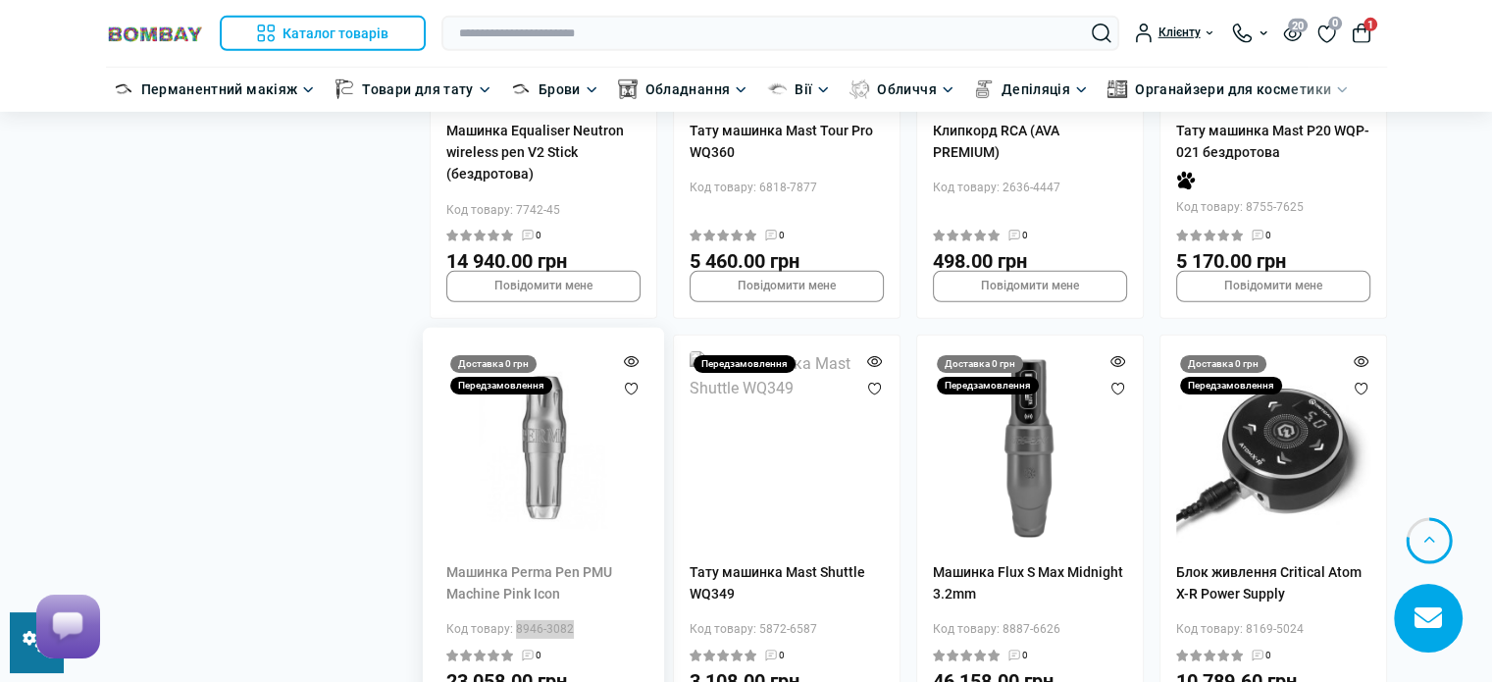
drag, startPoint x: 569, startPoint y: 534, endPoint x: 512, endPoint y: 533, distance: 56.9
click at [512, 620] on div "Код товару: 8946-3082" at bounding box center [543, 629] width 194 height 19
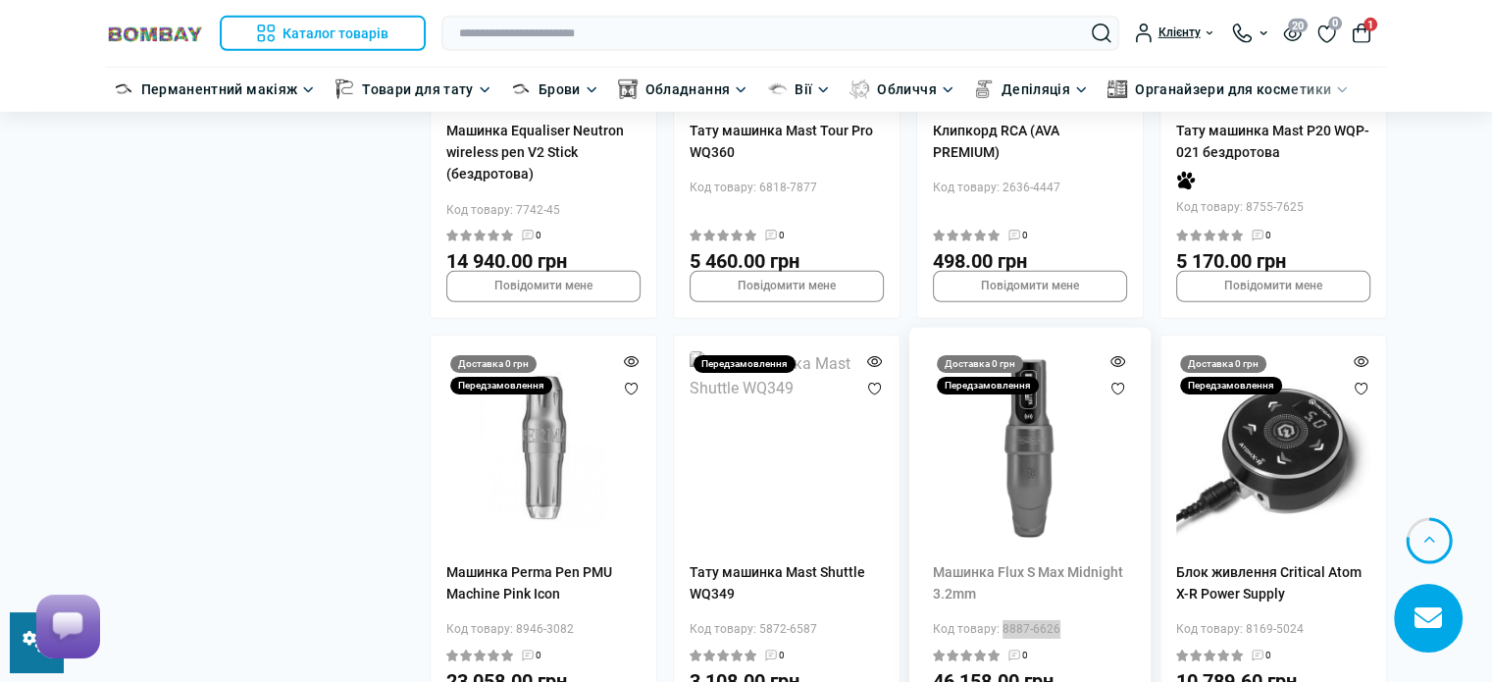
drag, startPoint x: 1056, startPoint y: 532, endPoint x: 1000, endPoint y: 526, distance: 56.3
click at [1000, 620] on div "Код товару: 8887-6626" at bounding box center [1030, 629] width 194 height 19
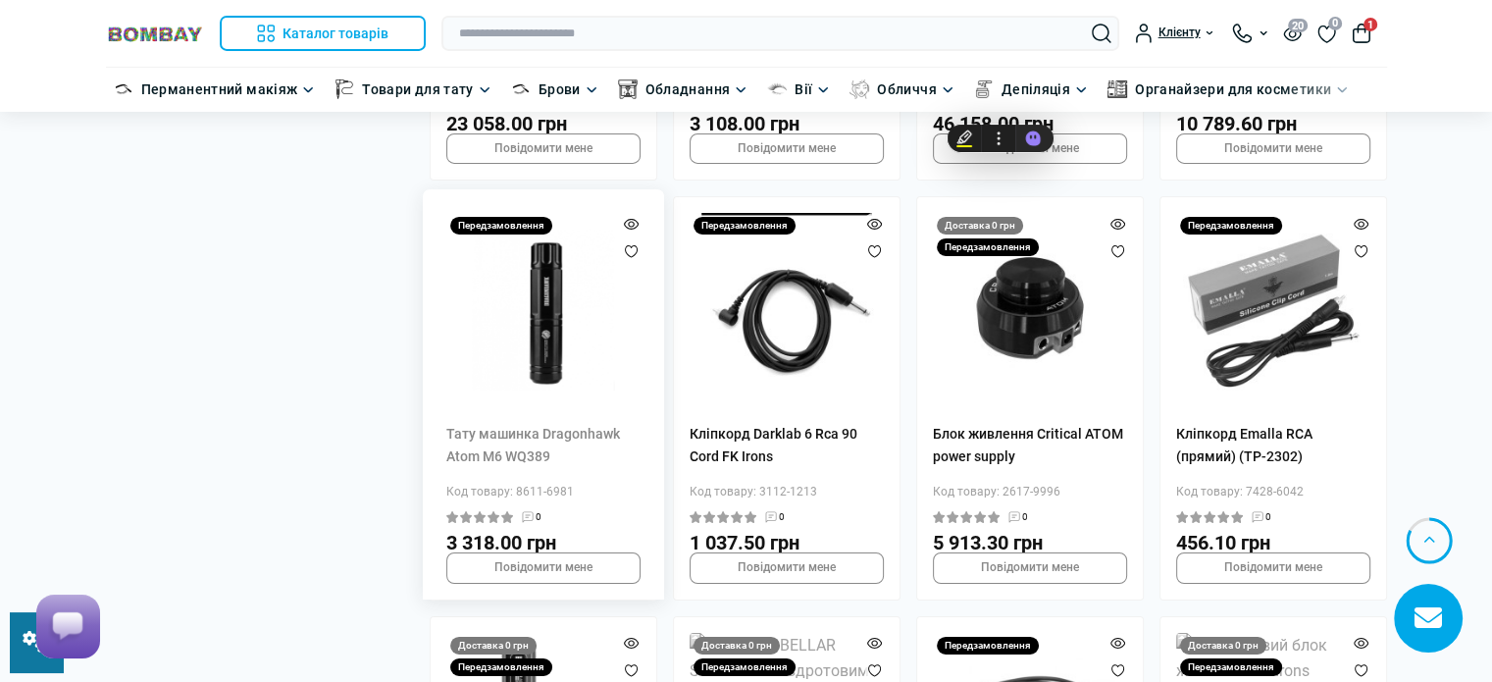
scroll to position [6766, 0]
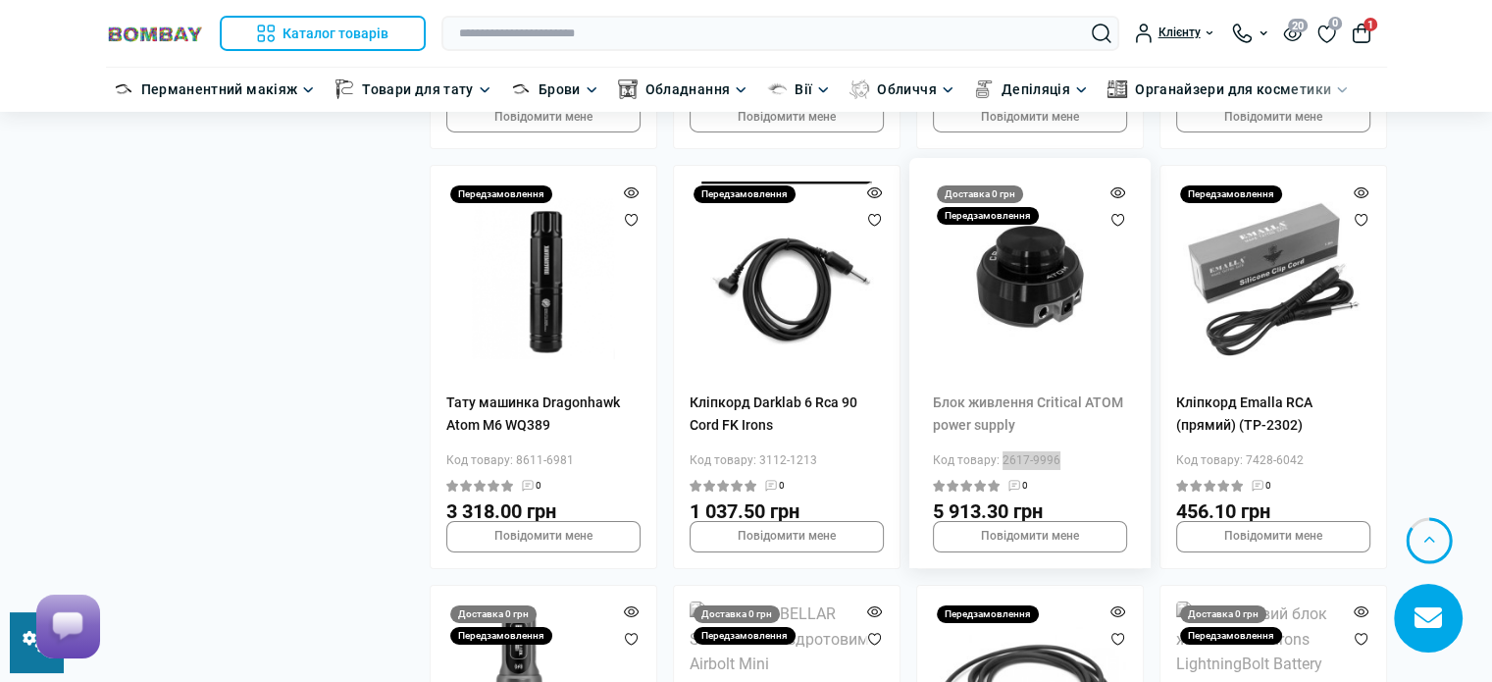
drag, startPoint x: 1058, startPoint y: 368, endPoint x: 997, endPoint y: 368, distance: 60.8
click at [997, 451] on div "Код товару: 2617-9996" at bounding box center [1030, 460] width 194 height 19
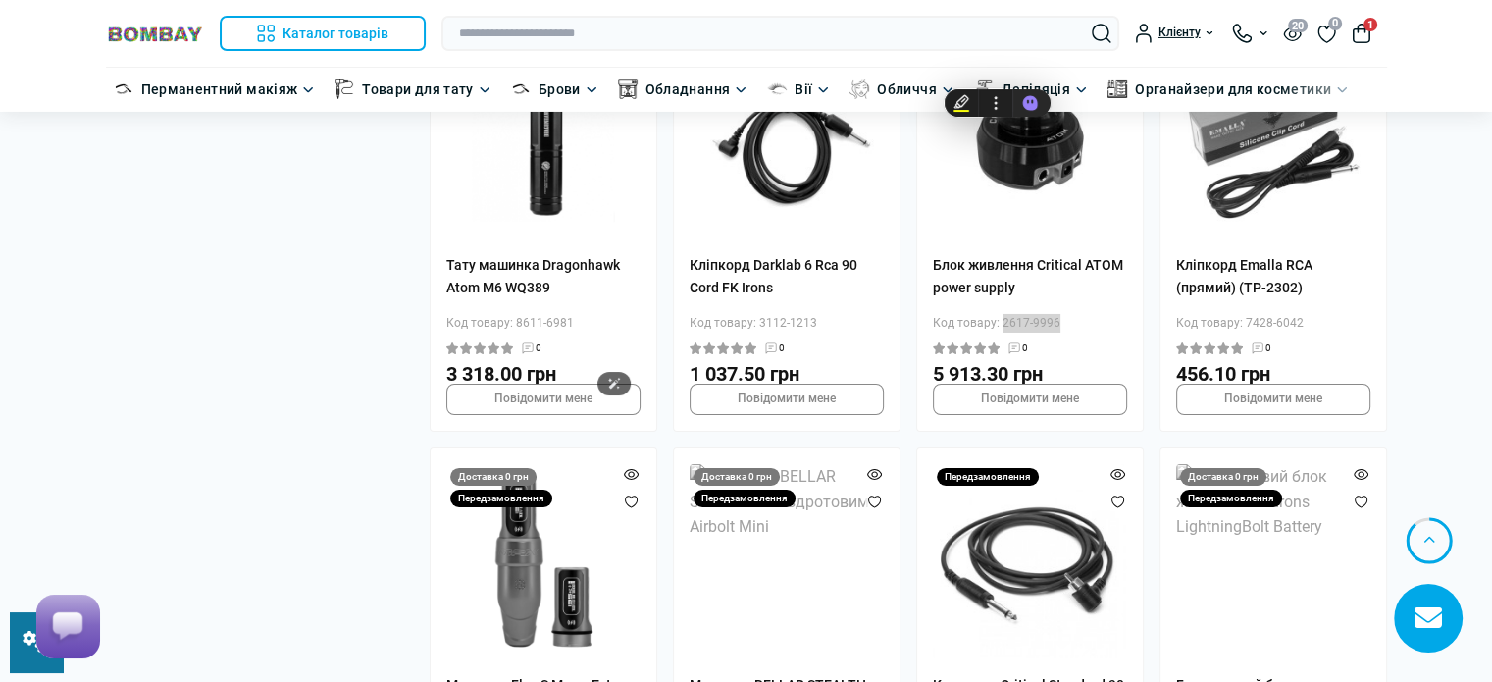
scroll to position [7061, 0]
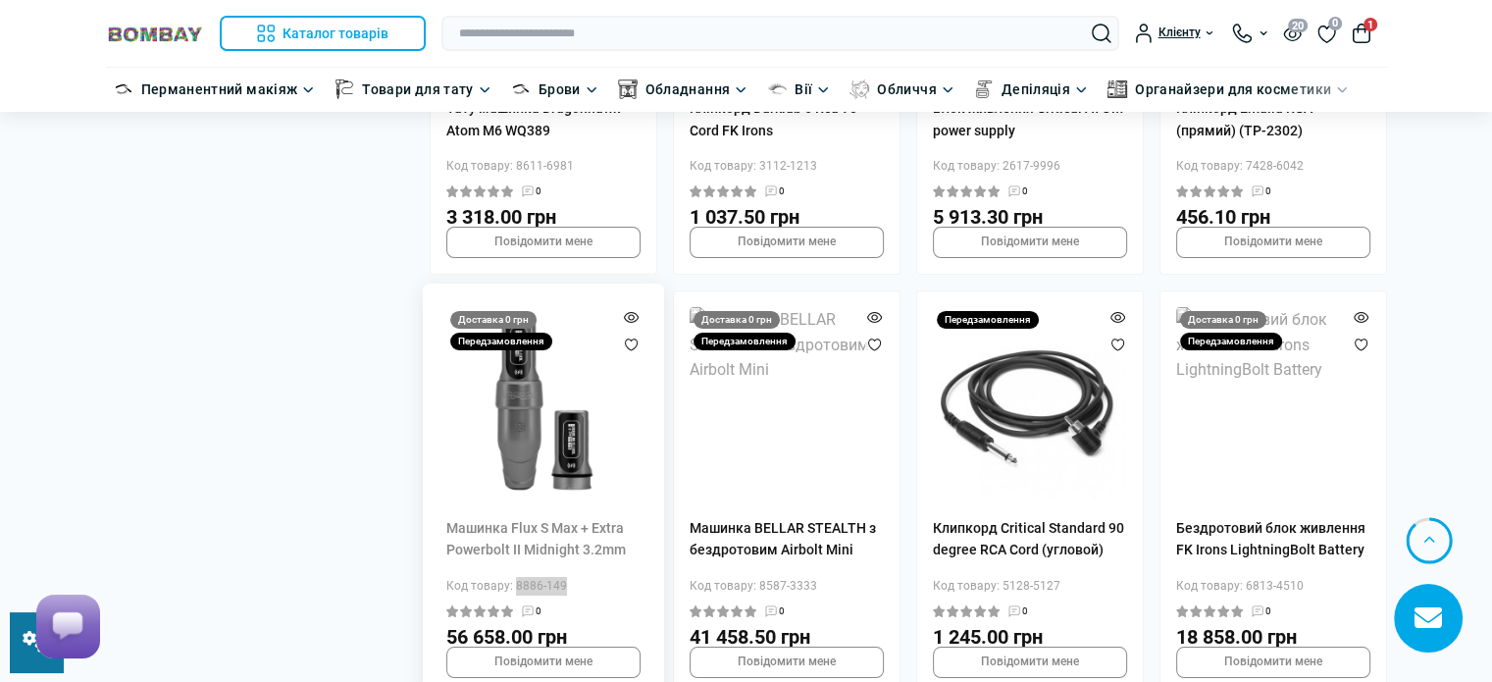
drag, startPoint x: 569, startPoint y: 491, endPoint x: 514, endPoint y: 493, distance: 55.0
click at [514, 577] on div "Код товару: 8886-149" at bounding box center [543, 586] width 194 height 19
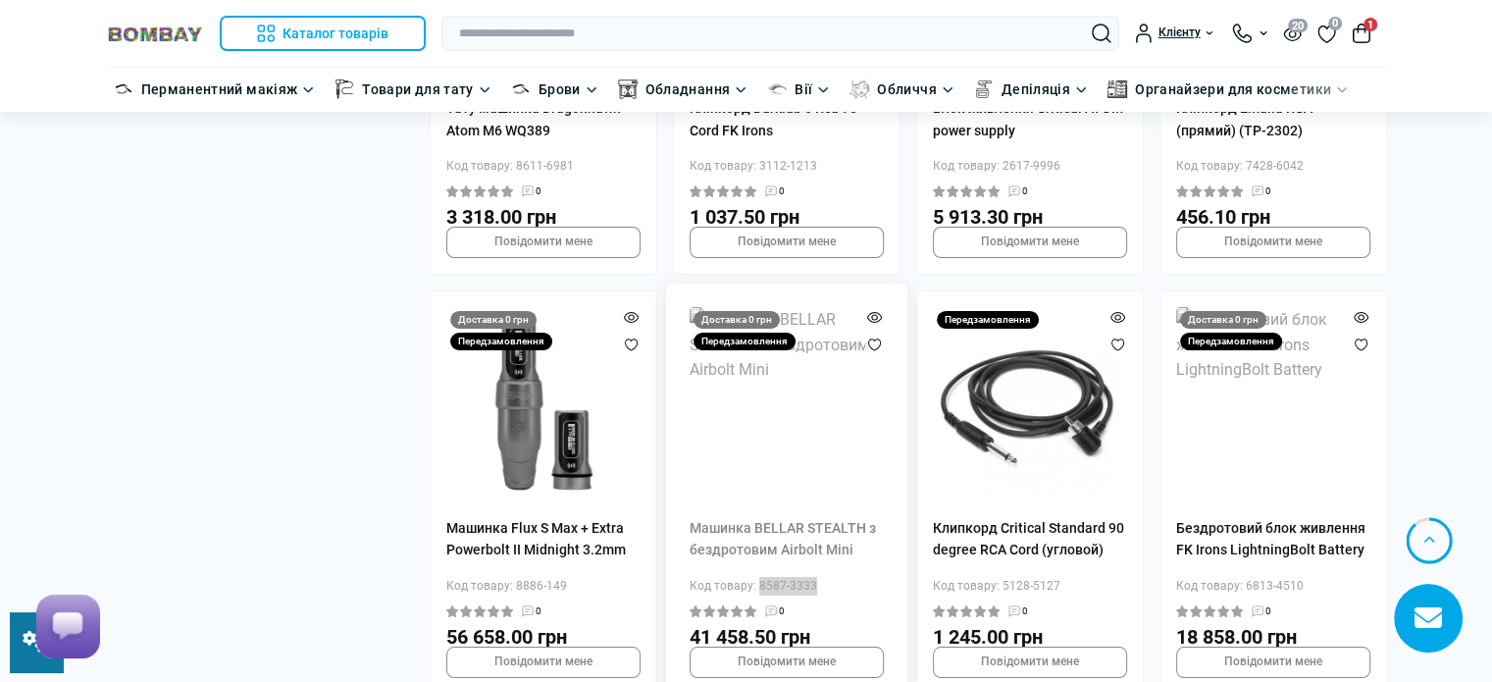
drag, startPoint x: 811, startPoint y: 487, endPoint x: 757, endPoint y: 490, distance: 54.0
click at [757, 577] on div "Код товару: 8587-3333" at bounding box center [786, 586] width 194 height 19
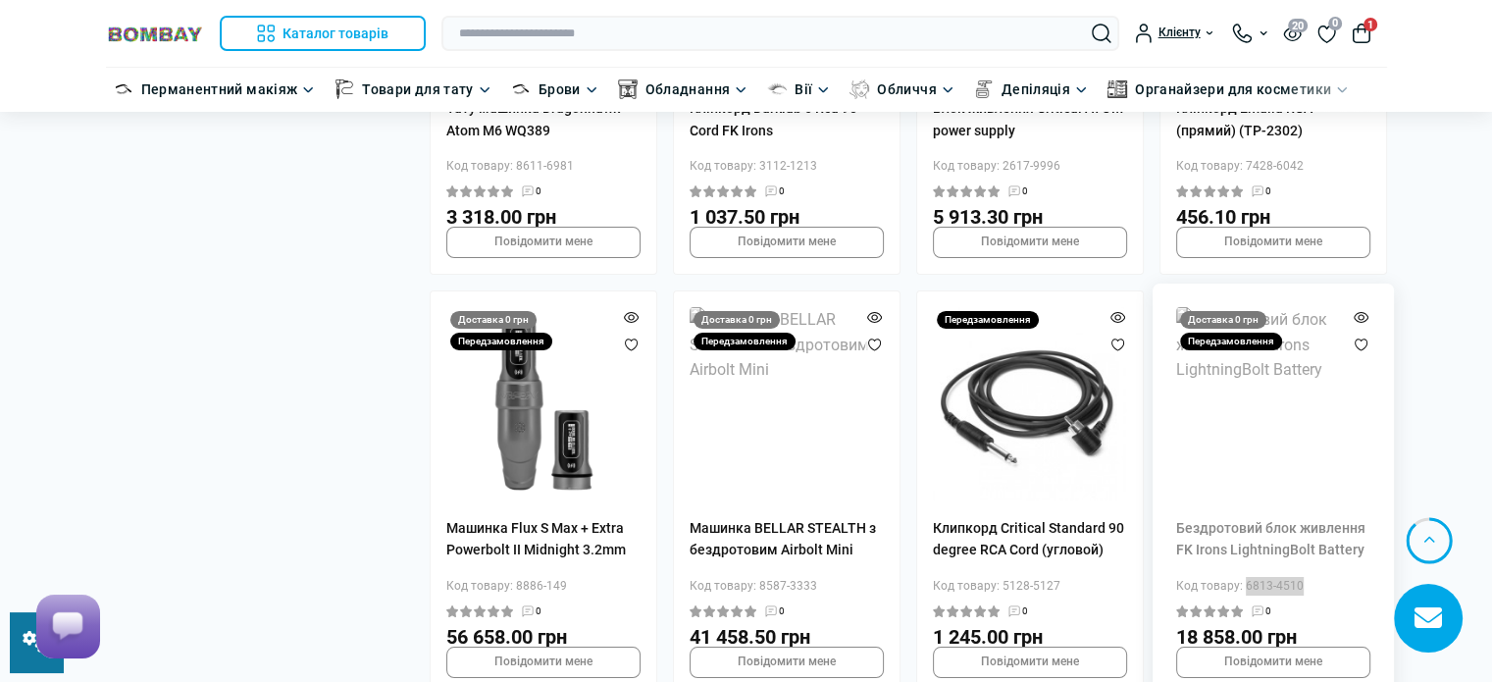
drag, startPoint x: 1302, startPoint y: 492, endPoint x: 1242, endPoint y: 491, distance: 60.8
click at [1242, 577] on div "Код товару: 6813-4510" at bounding box center [1273, 586] width 194 height 19
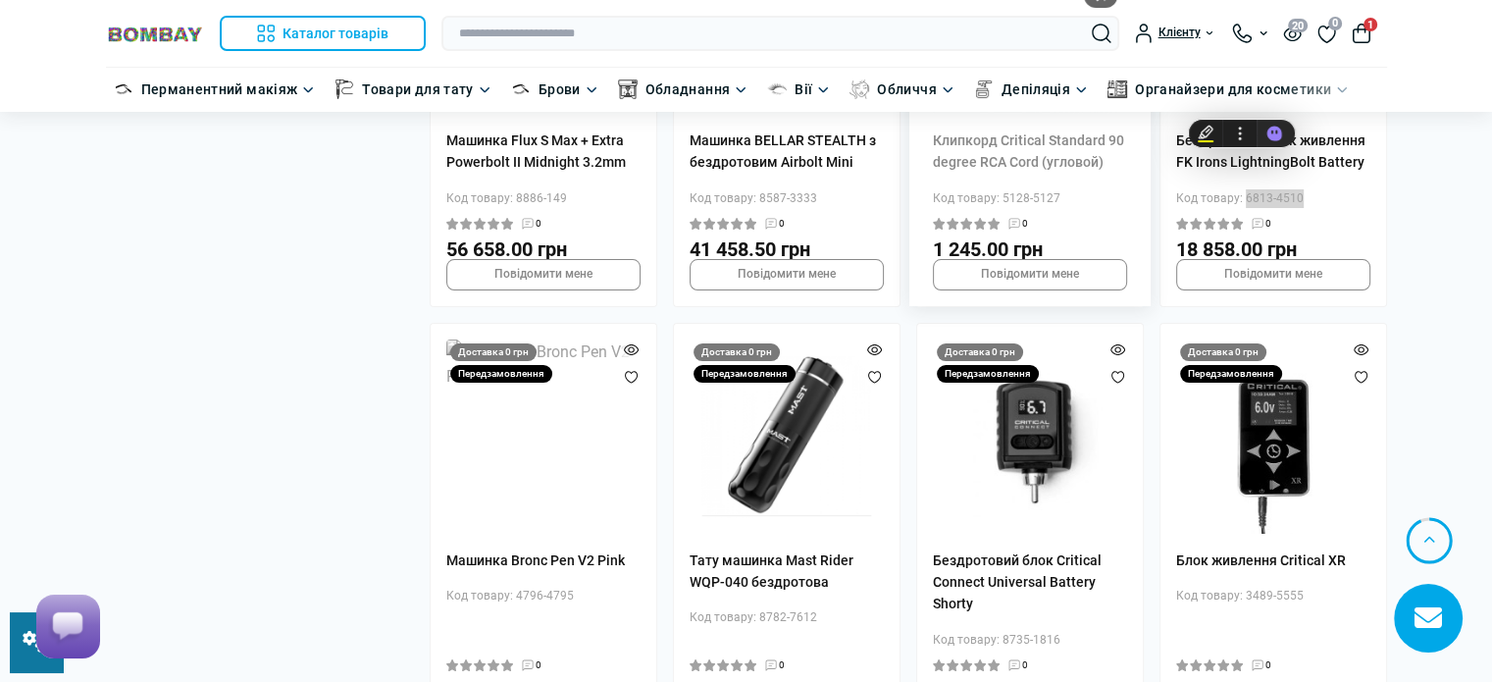
scroll to position [7453, 0]
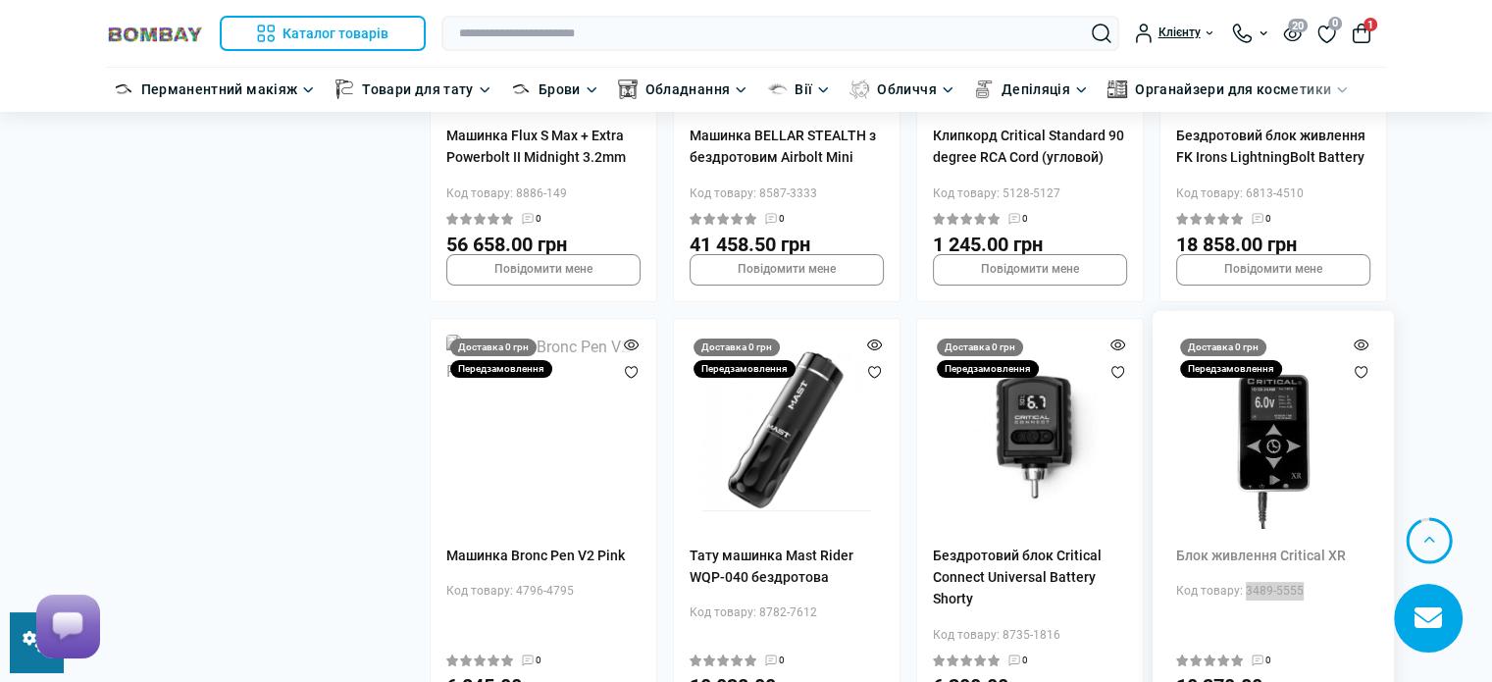
drag, startPoint x: 1302, startPoint y: 497, endPoint x: 1243, endPoint y: 500, distance: 58.9
click at [1243, 582] on div "Код товару: 3489-5555" at bounding box center [1273, 591] width 194 height 19
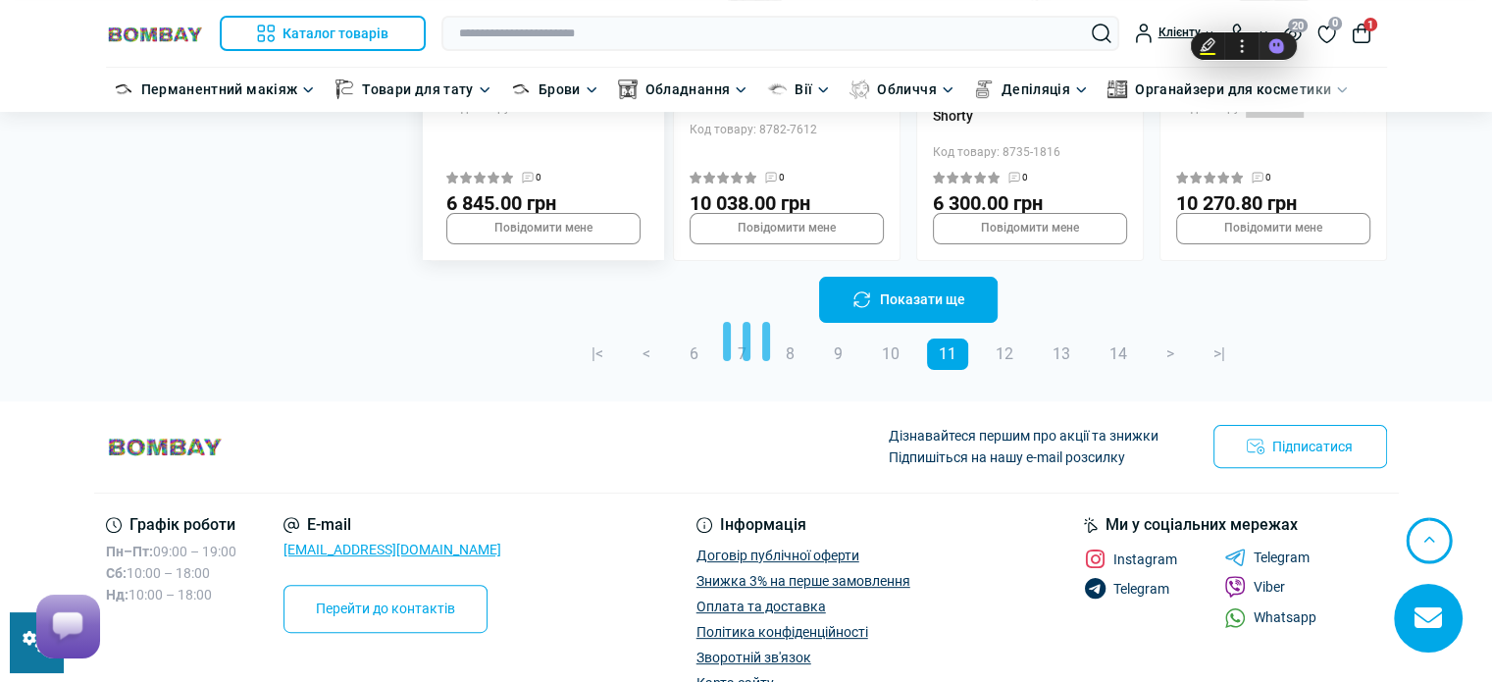
scroll to position [8008, 0]
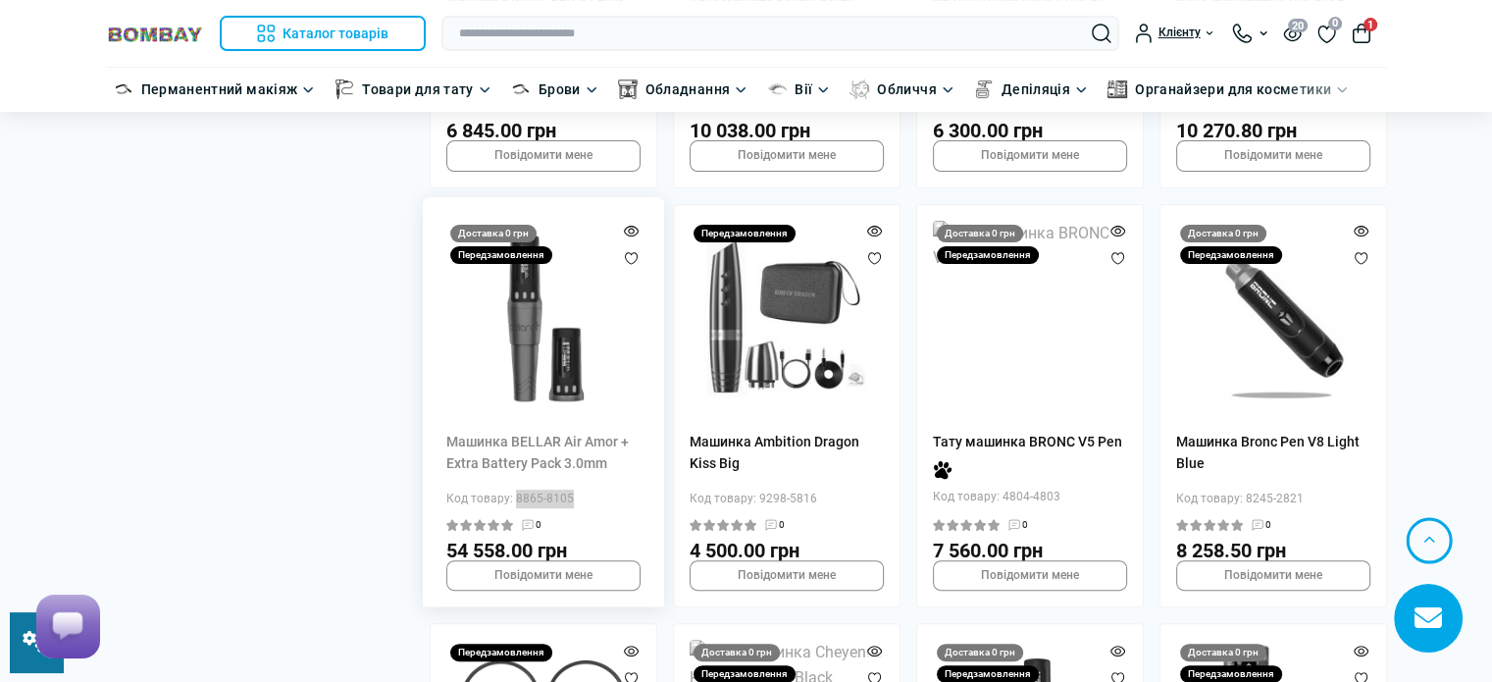
drag, startPoint x: 573, startPoint y: 399, endPoint x: 514, endPoint y: 398, distance: 58.8
click at [514, 489] on div "Код товару: 8865-8105" at bounding box center [543, 498] width 194 height 19
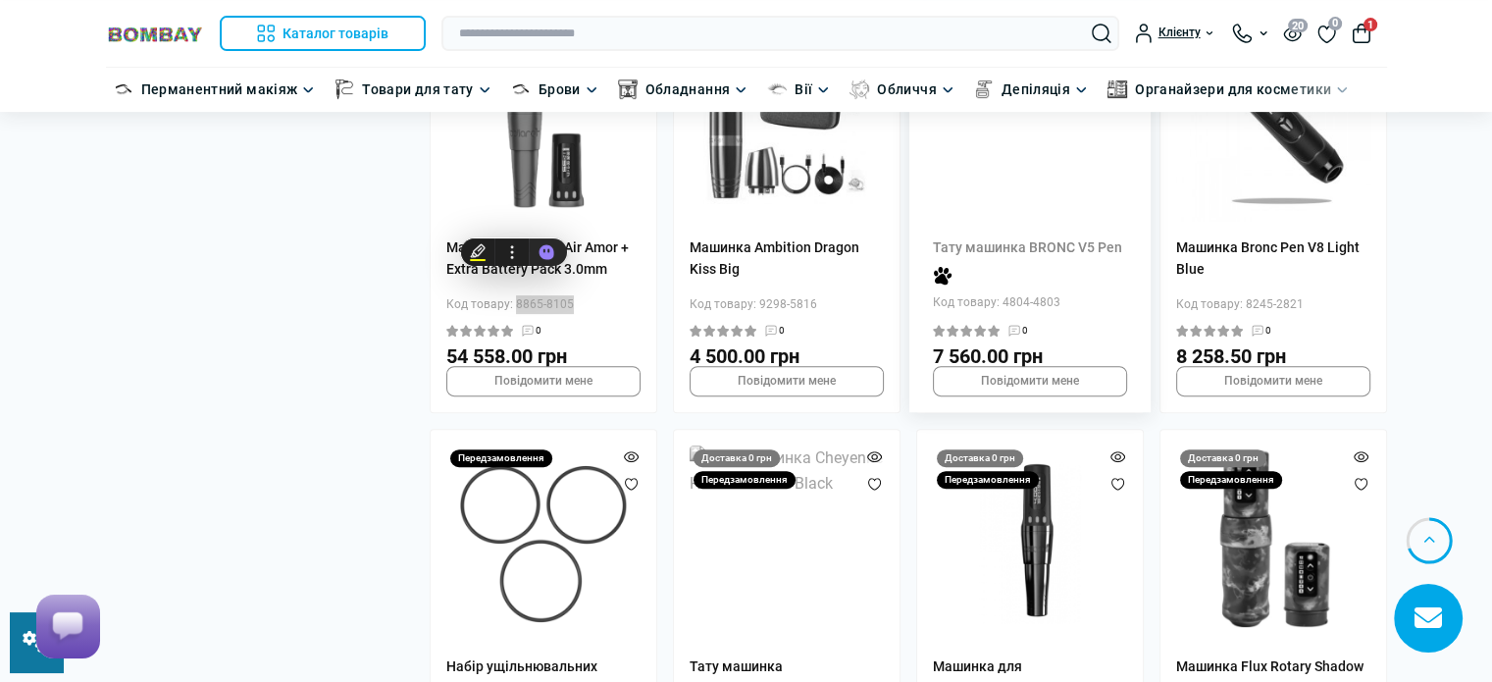
scroll to position [8204, 0]
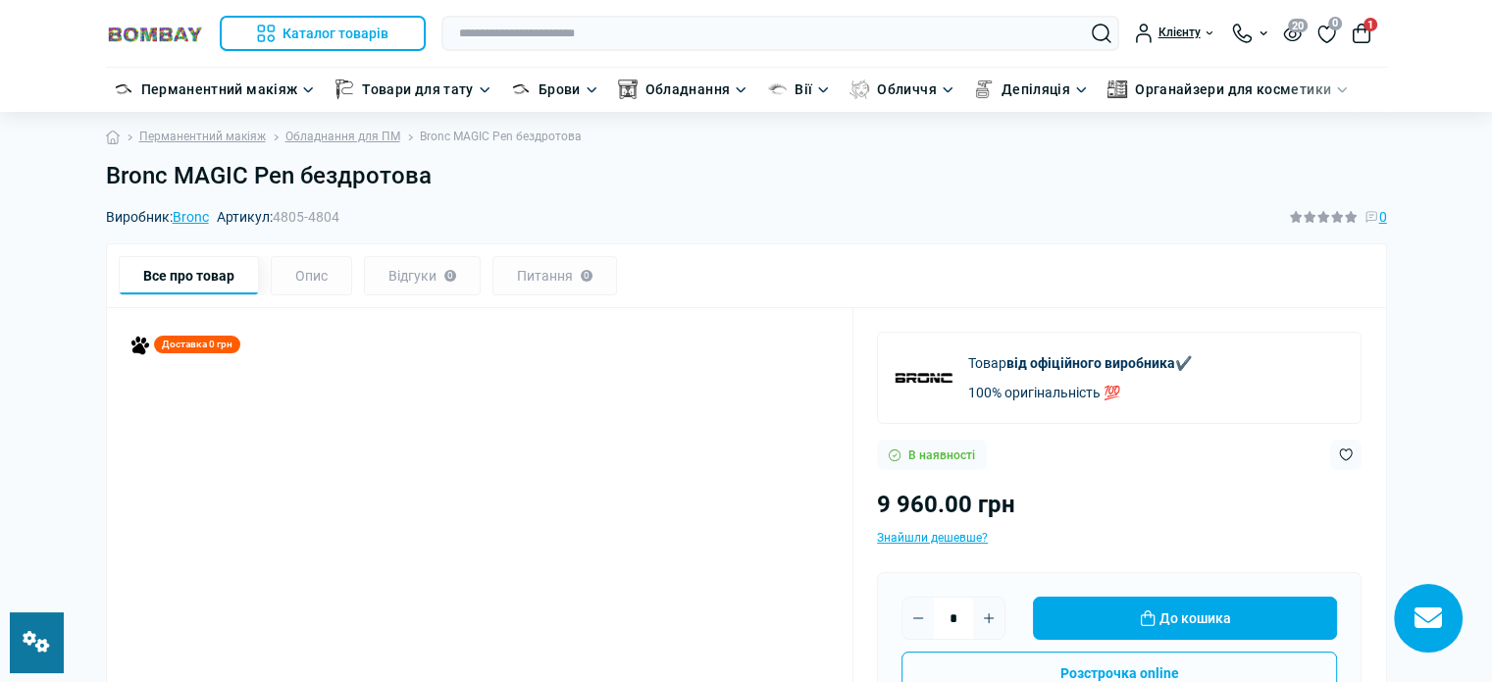
click at [1129, 246] on div "Все про товар Опис Відгуки 0 Питання 0" at bounding box center [746, 275] width 1281 height 65
